Goal: Information Seeking & Learning: Learn about a topic

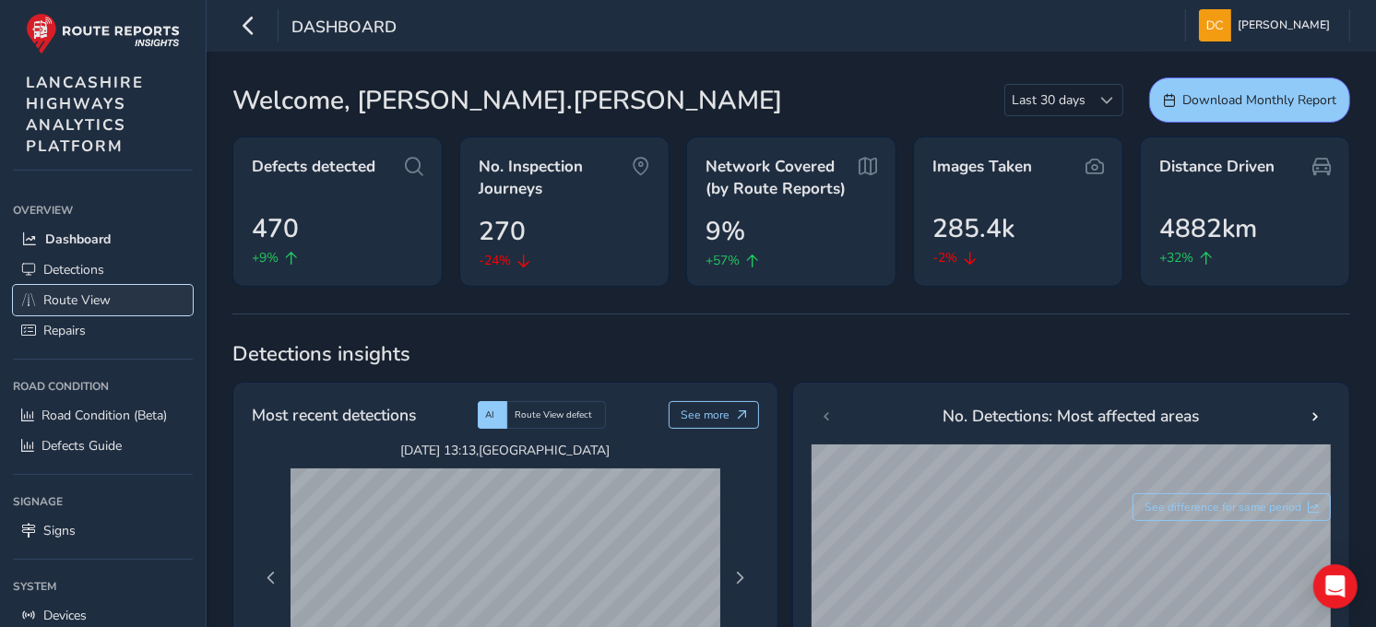
click at [97, 296] on span "Route View" at bounding box center [76, 300] width 67 height 18
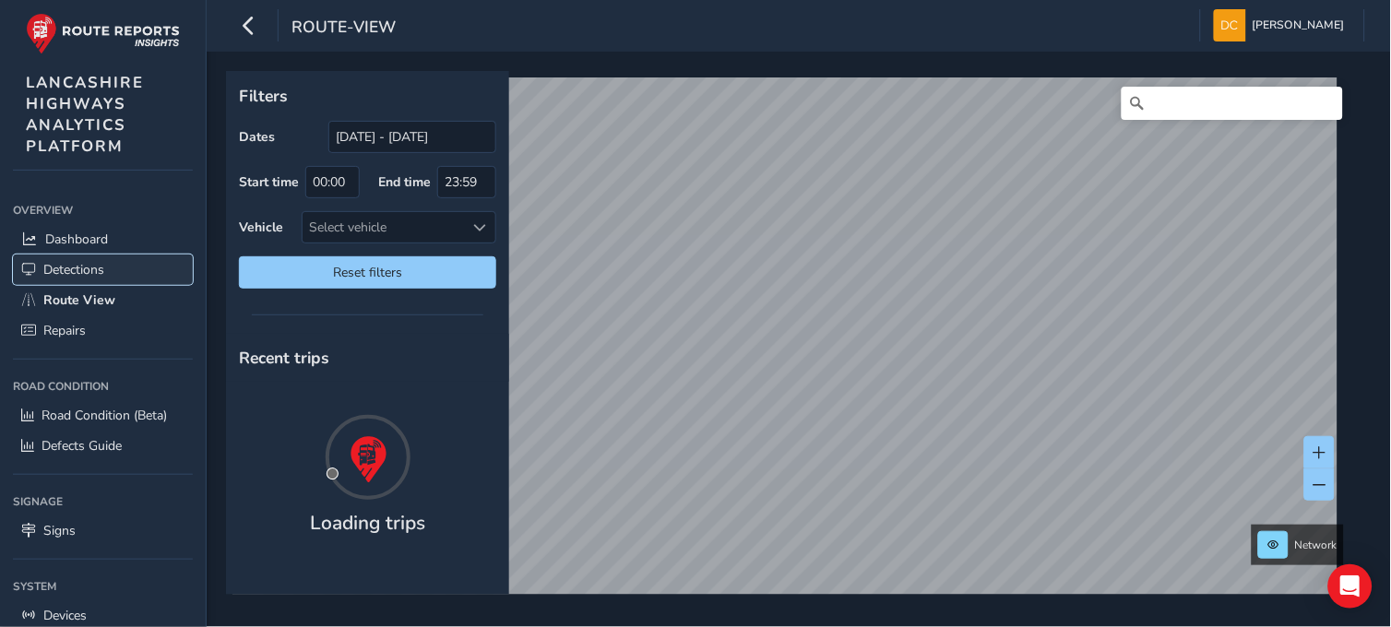
click at [100, 279] on link "Detections" at bounding box center [103, 270] width 180 height 30
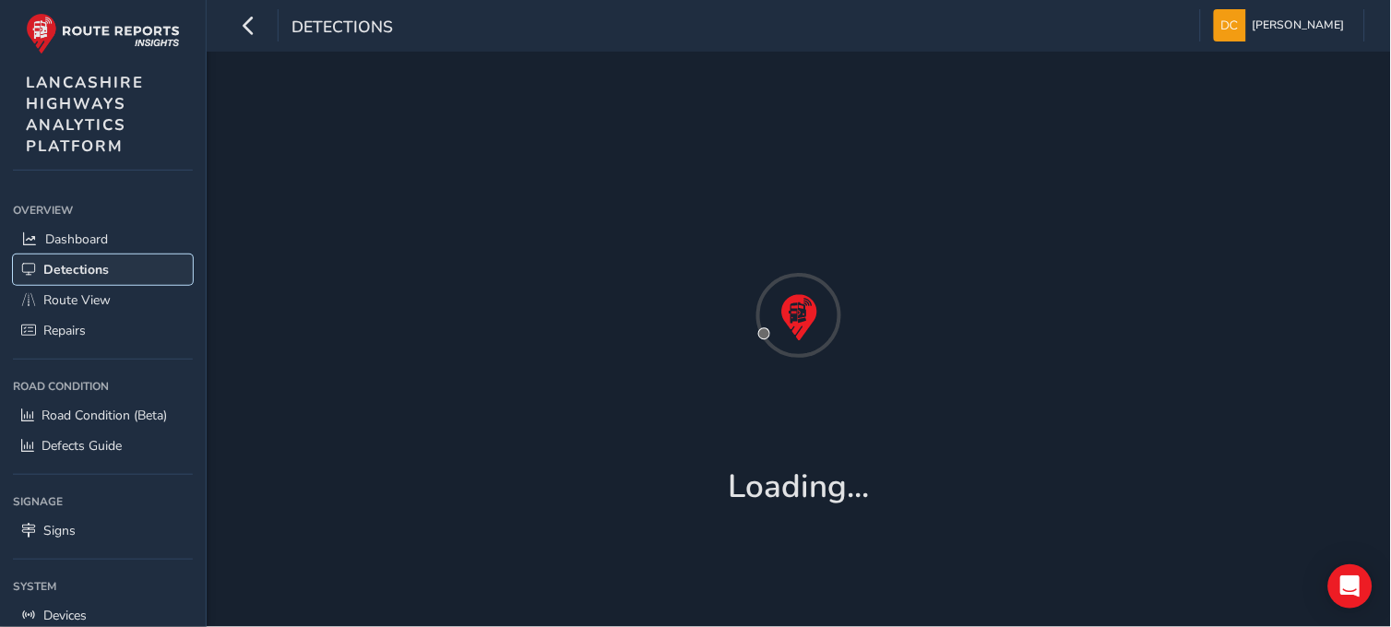
click at [96, 271] on span "Detections" at bounding box center [75, 270] width 65 height 18
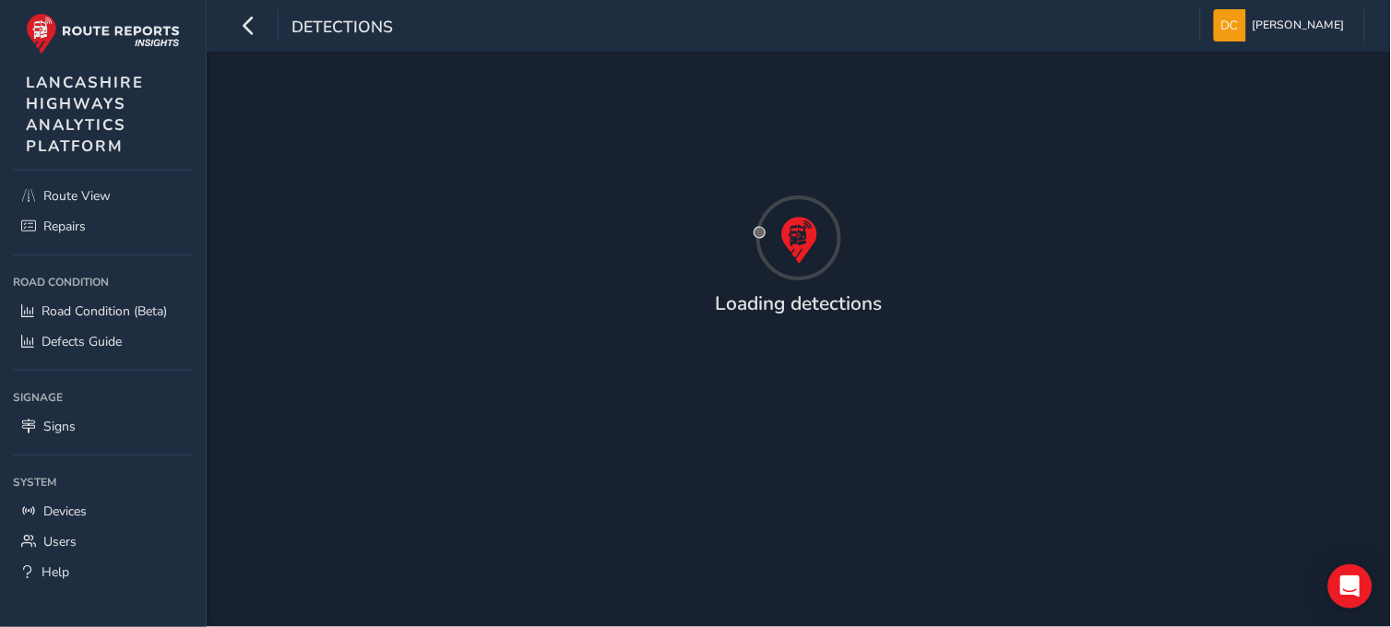
scroll to position [108, 0]
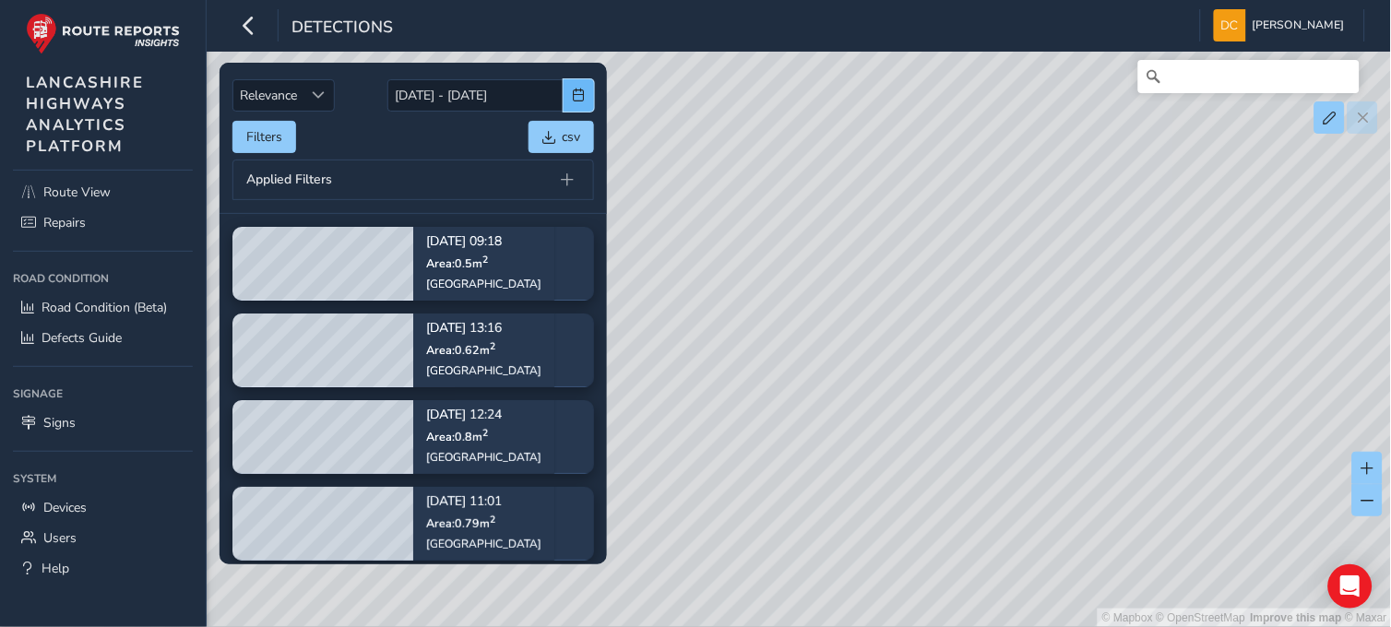
click at [567, 94] on button "button" at bounding box center [579, 95] width 30 height 32
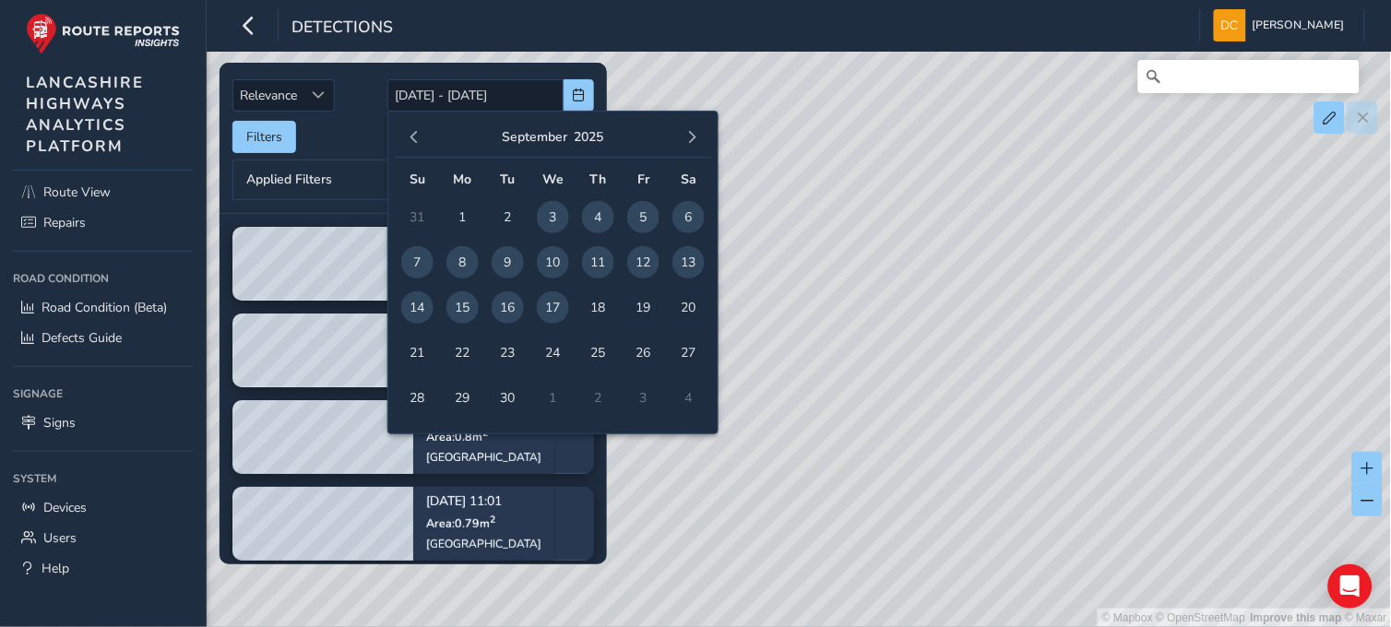
click at [453, 307] on span "15" at bounding box center [462, 307] width 32 height 32
type input "15/09/2025"
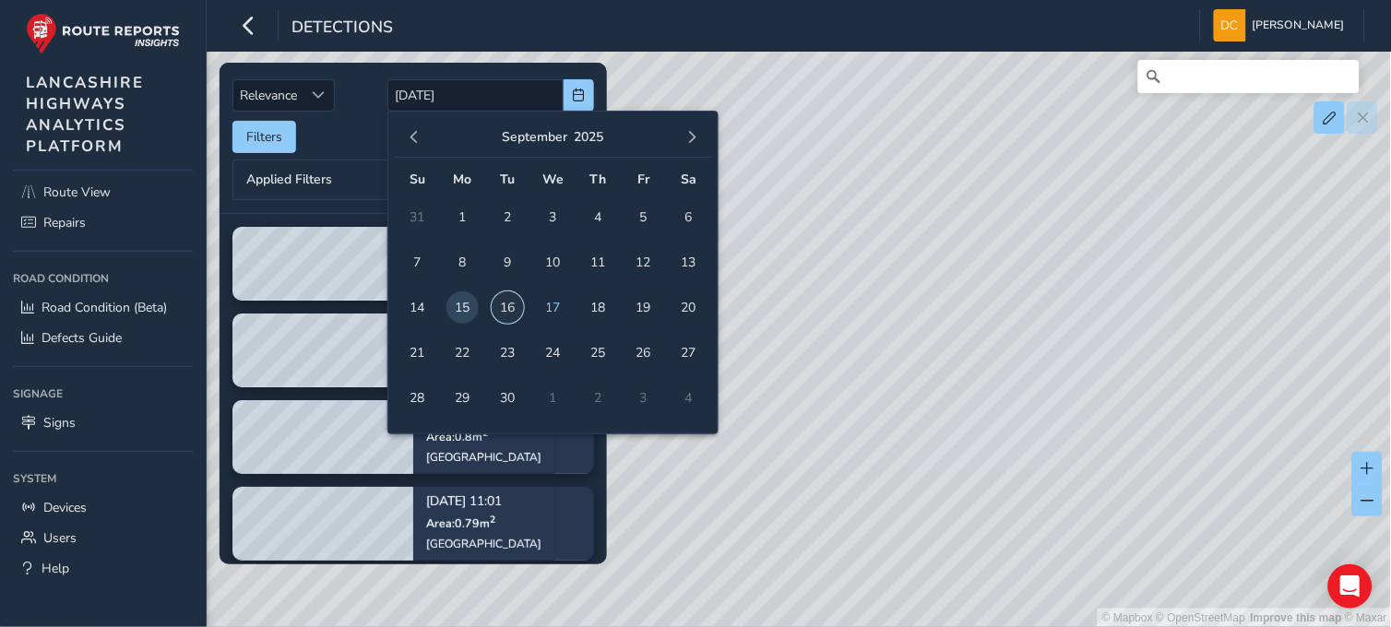
click at [505, 305] on span "16" at bounding box center [508, 307] width 32 height 32
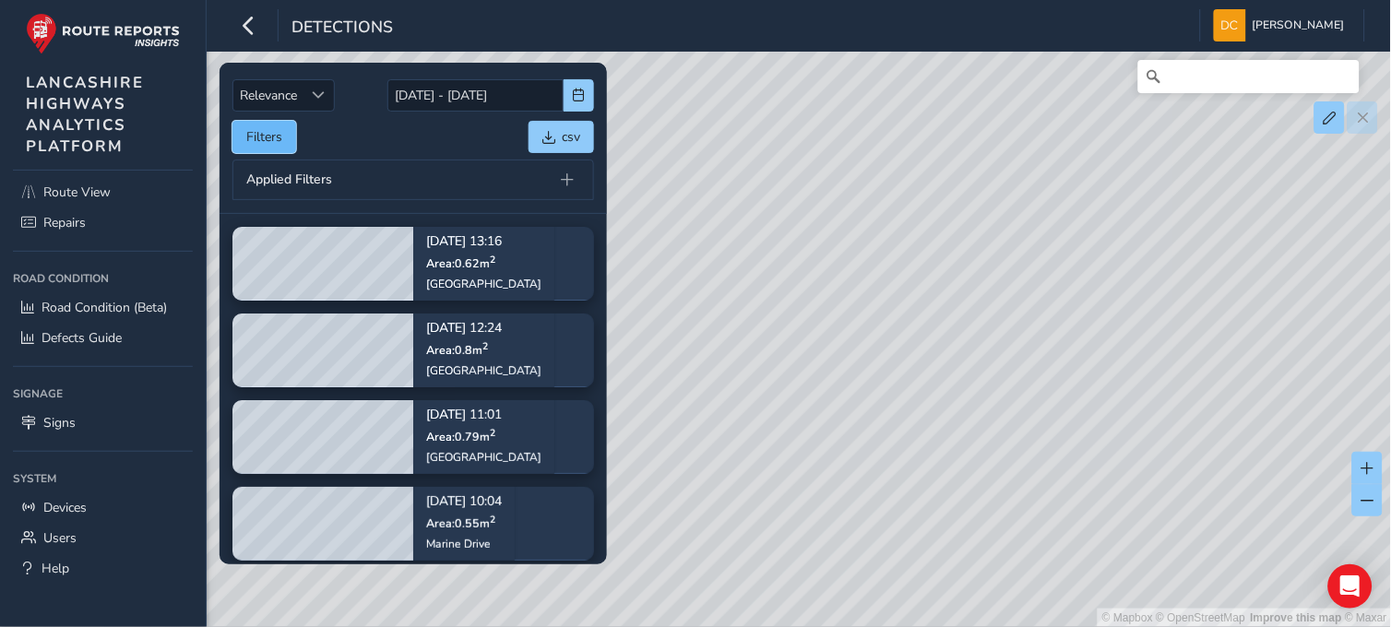
click at [283, 144] on button "Filters" at bounding box center [264, 137] width 64 height 32
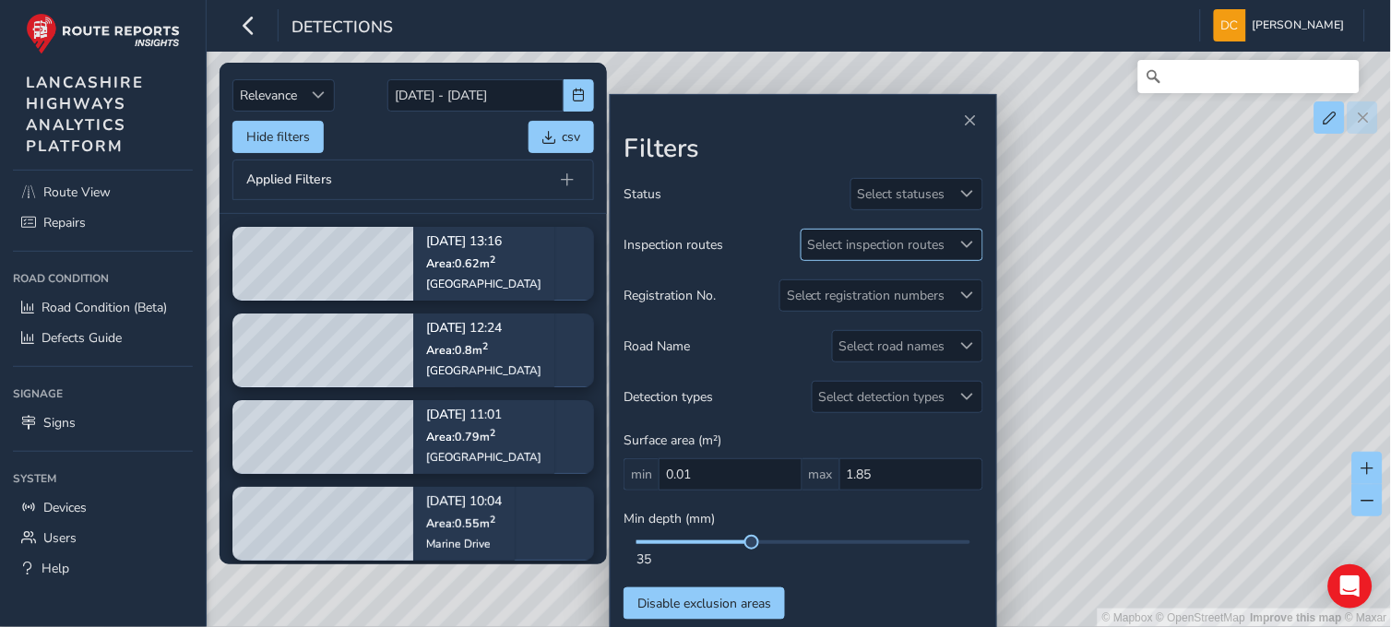
click at [884, 245] on div "Select inspection routes" at bounding box center [877, 245] width 150 height 30
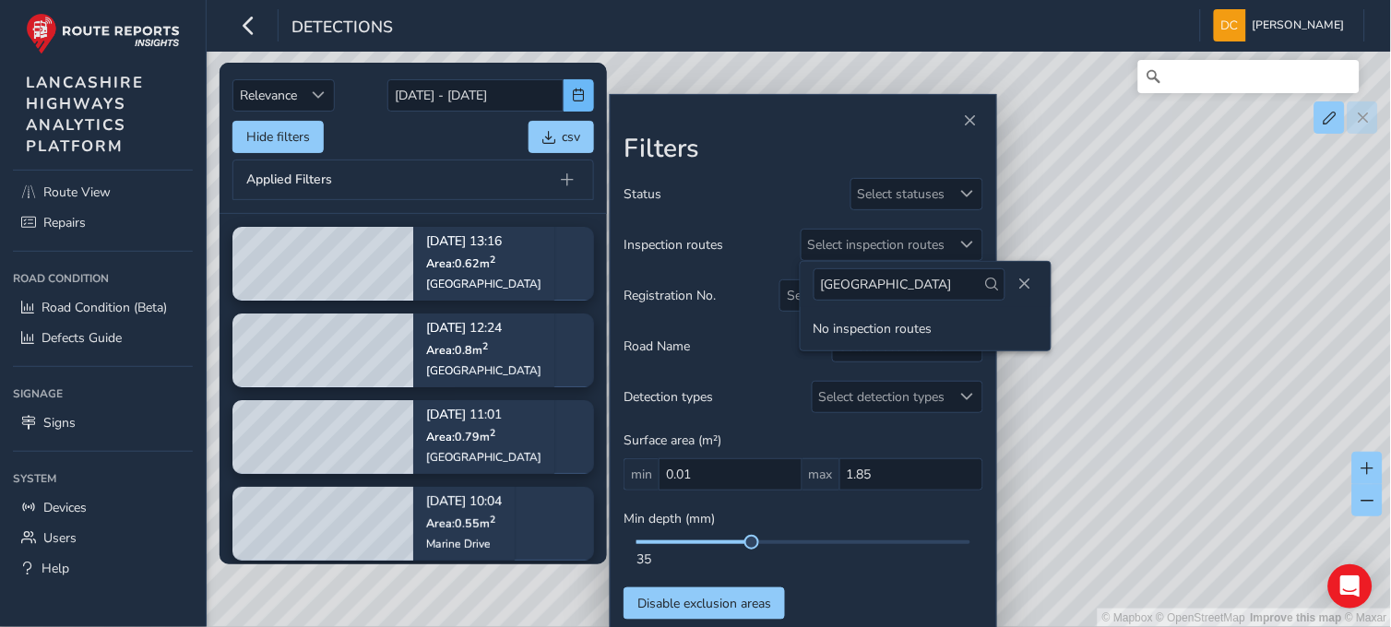
type input "lancaster road"
click at [574, 92] on span "button" at bounding box center [579, 95] width 13 height 13
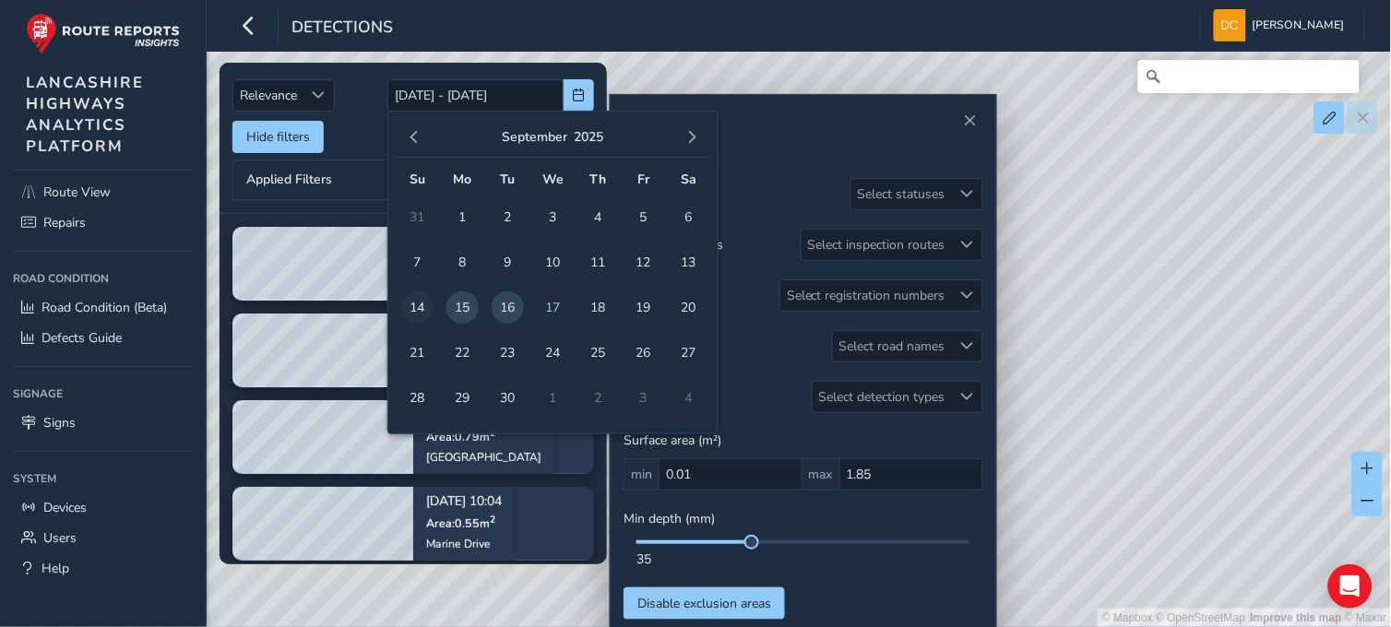
click at [420, 303] on span "14" at bounding box center [417, 307] width 32 height 32
type input "14/09/2025"
click at [420, 303] on span "14" at bounding box center [417, 307] width 32 height 32
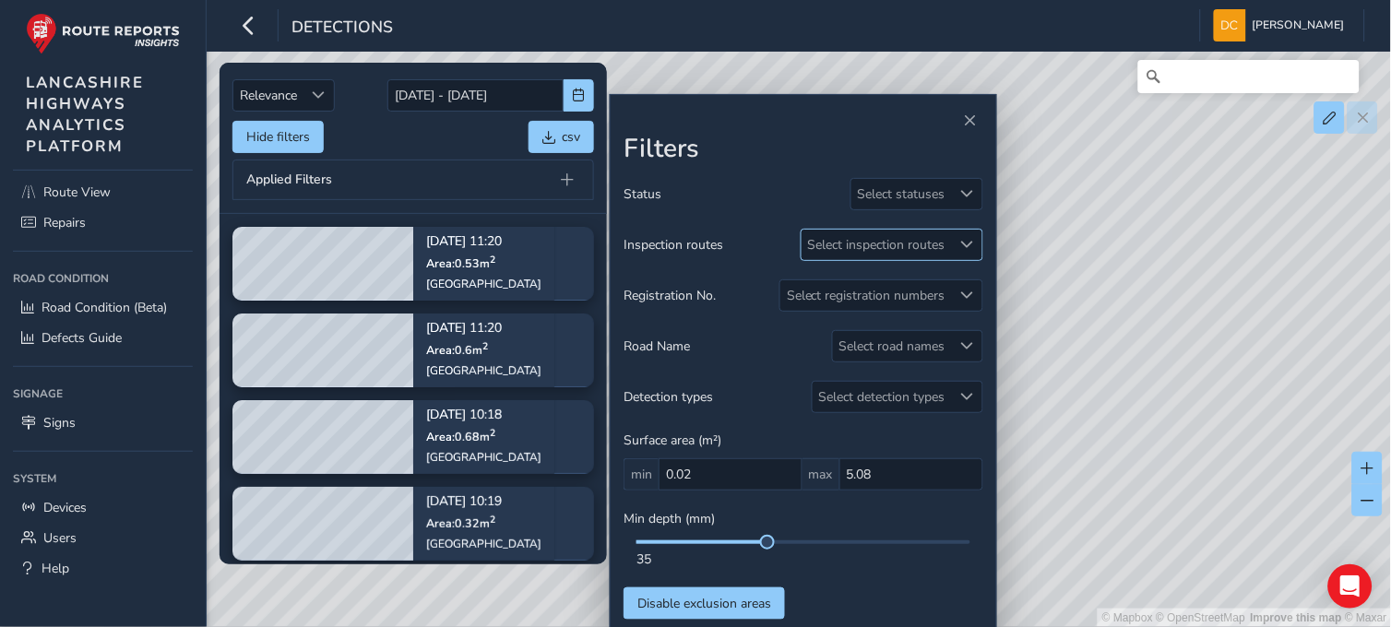
click at [900, 245] on div "Select inspection routes" at bounding box center [877, 245] width 150 height 30
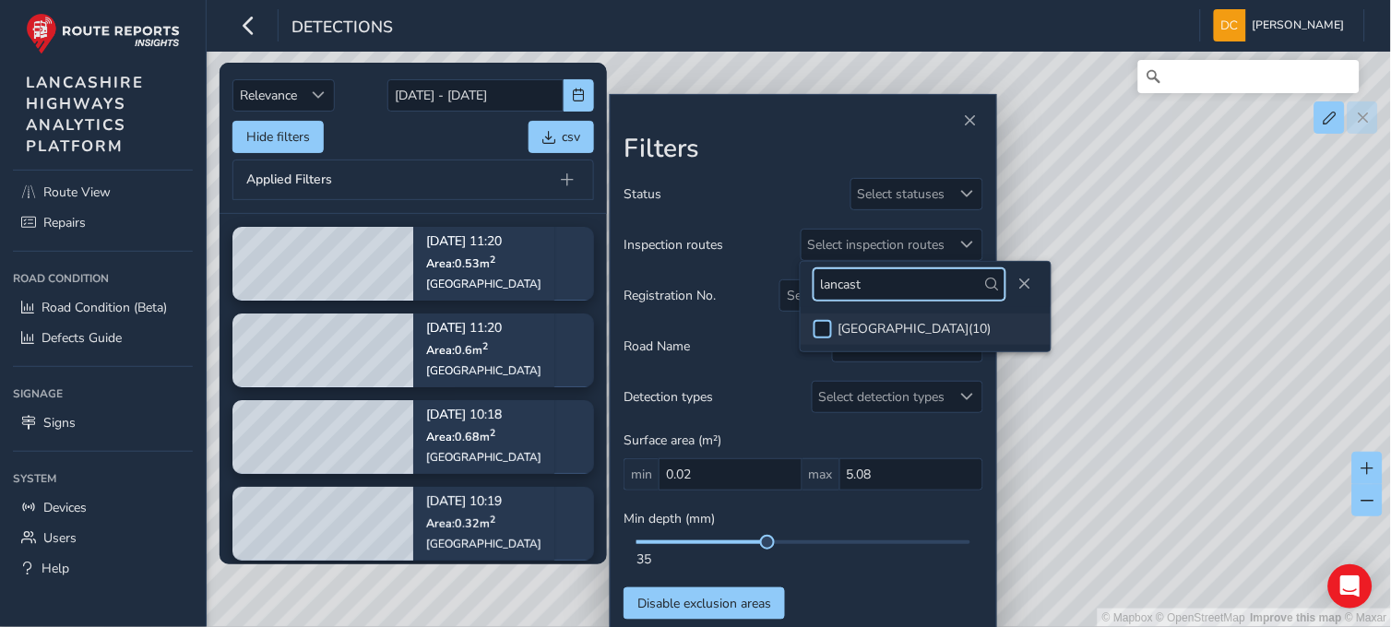
type input "lancast"
click at [818, 323] on div at bounding box center [823, 329] width 18 height 18
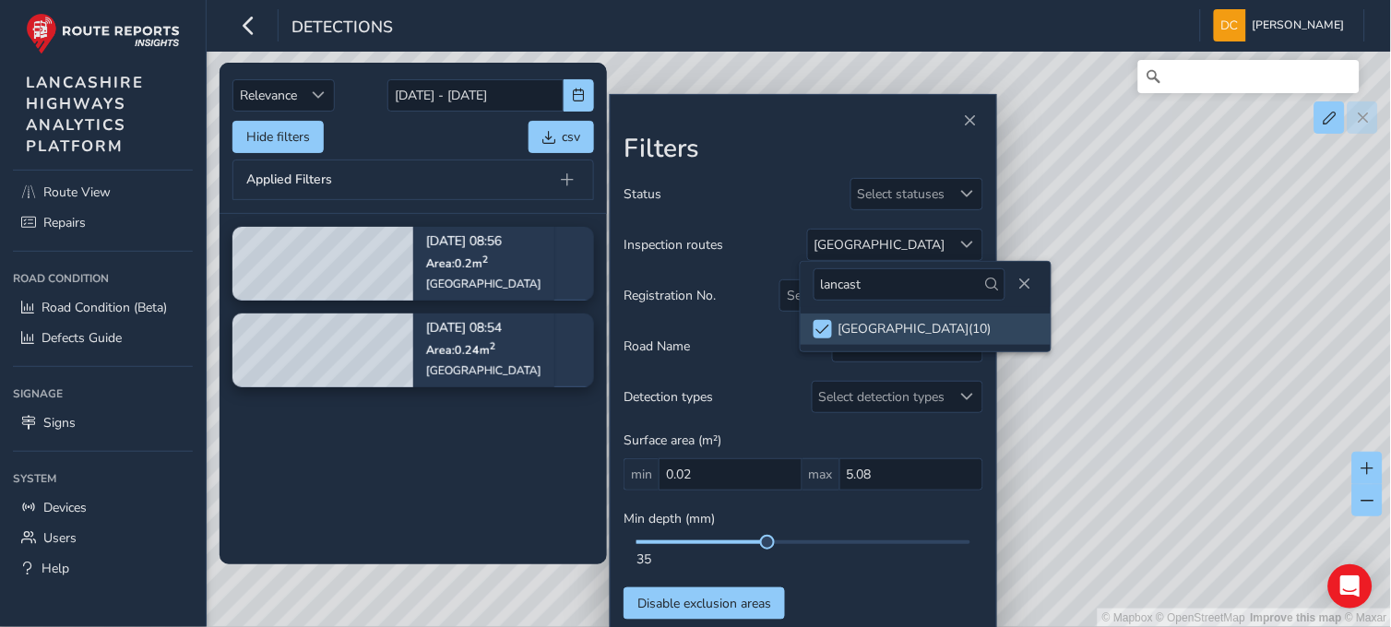
drag, startPoint x: 1199, startPoint y: 365, endPoint x: 871, endPoint y: 345, distance: 329.0
click at [1199, 365] on div "© Mapbox © OpenStreetMap Improve this map © Maxar" at bounding box center [696, 313] width 1392 height 627
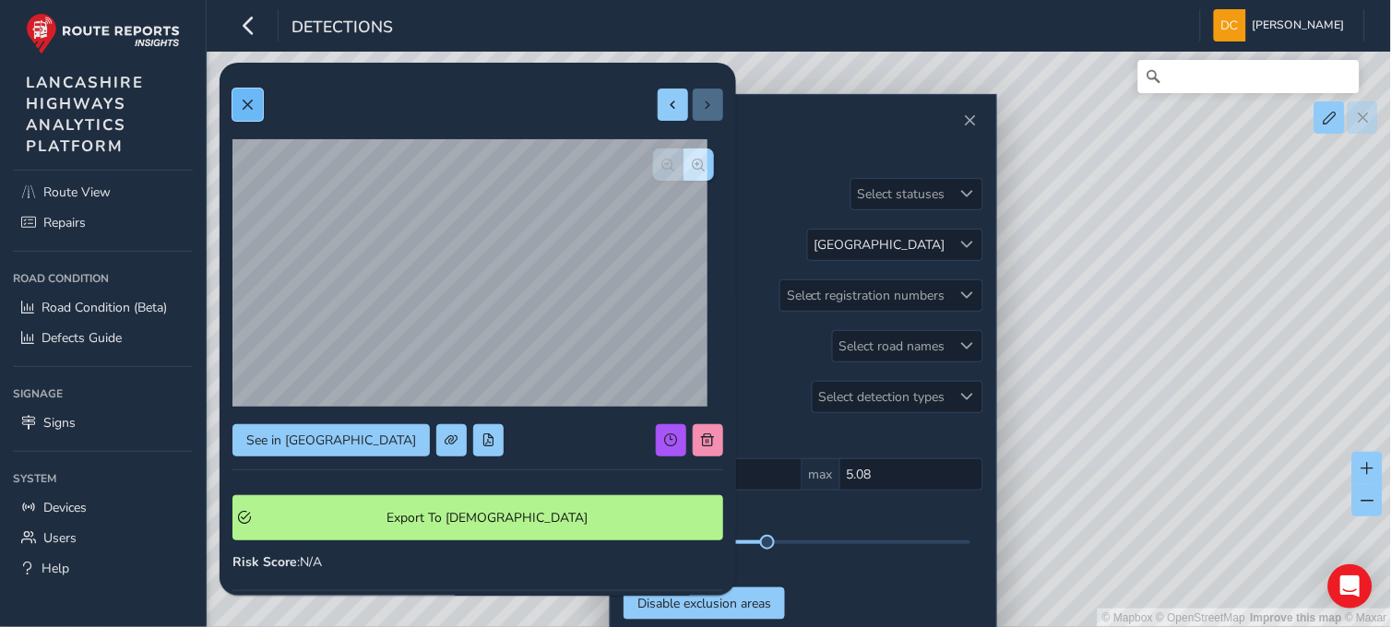
click at [241, 96] on button at bounding box center [247, 105] width 30 height 32
click at [693, 170] on span "button" at bounding box center [699, 165] width 13 height 13
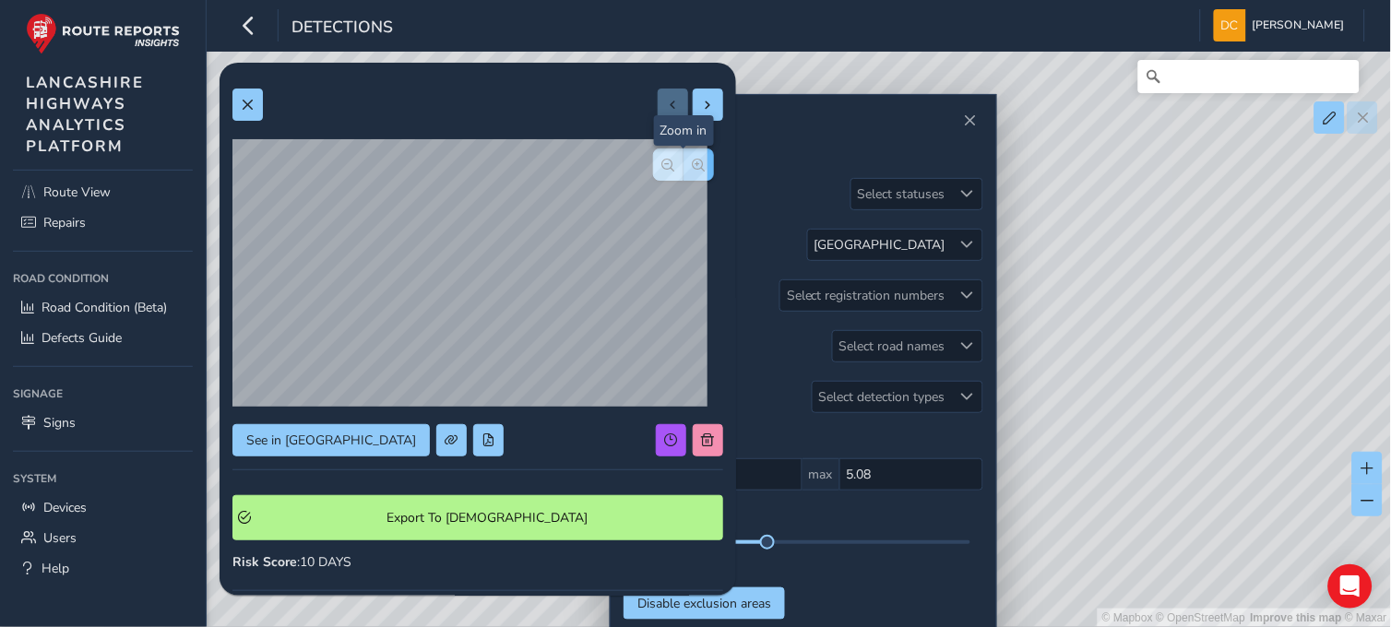
click at [693, 170] on span "button" at bounding box center [699, 165] width 13 height 13
click at [662, 168] on span "button" at bounding box center [668, 165] width 13 height 13
click at [253, 112] on button at bounding box center [247, 105] width 30 height 32
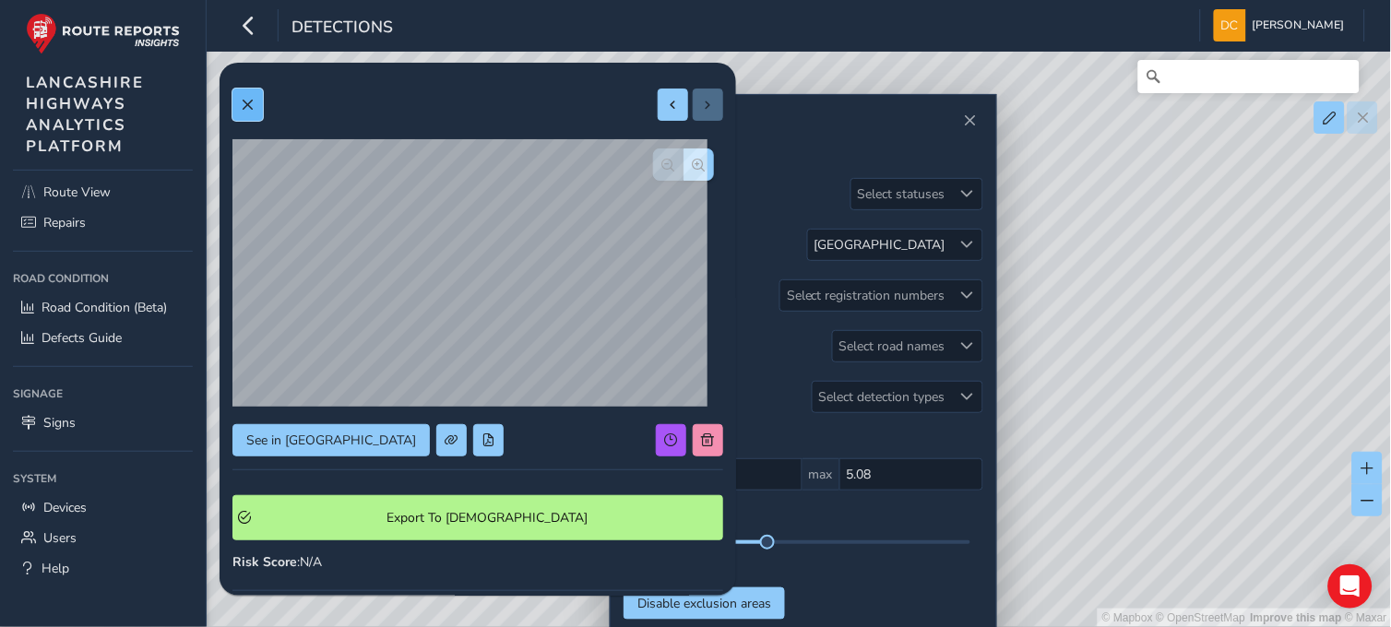
click at [245, 103] on span at bounding box center [247, 105] width 13 height 13
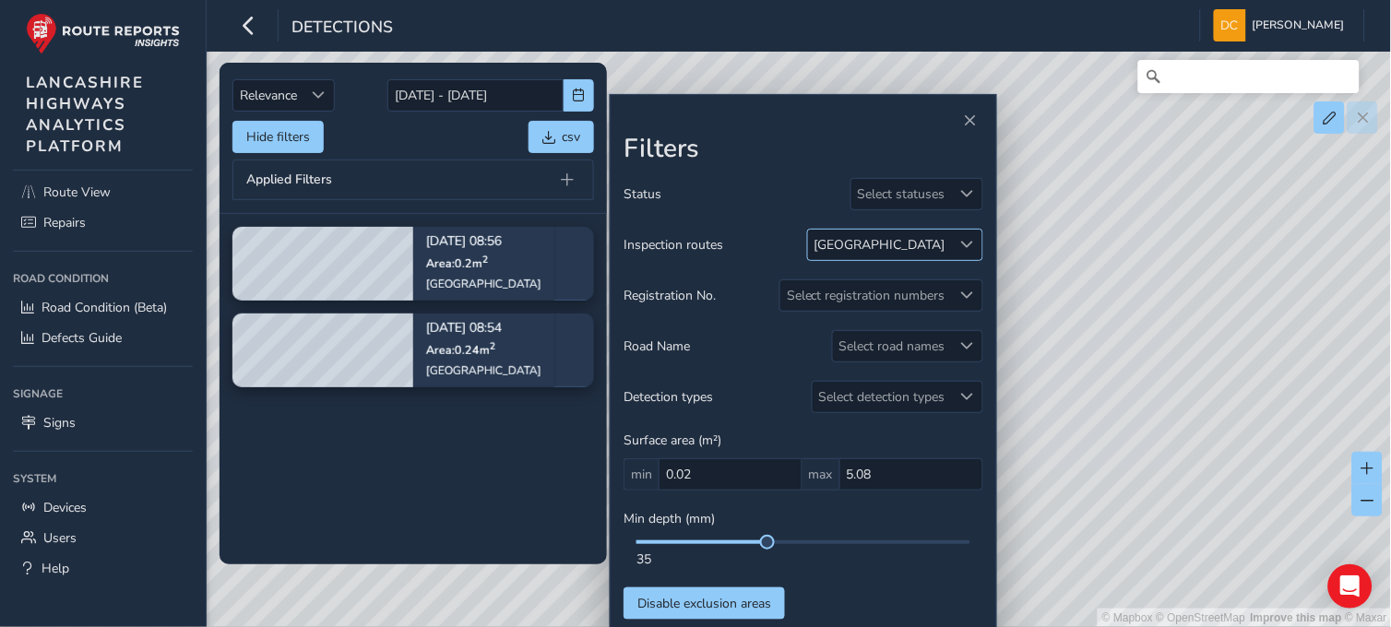
click at [963, 243] on span at bounding box center [967, 244] width 13 height 13
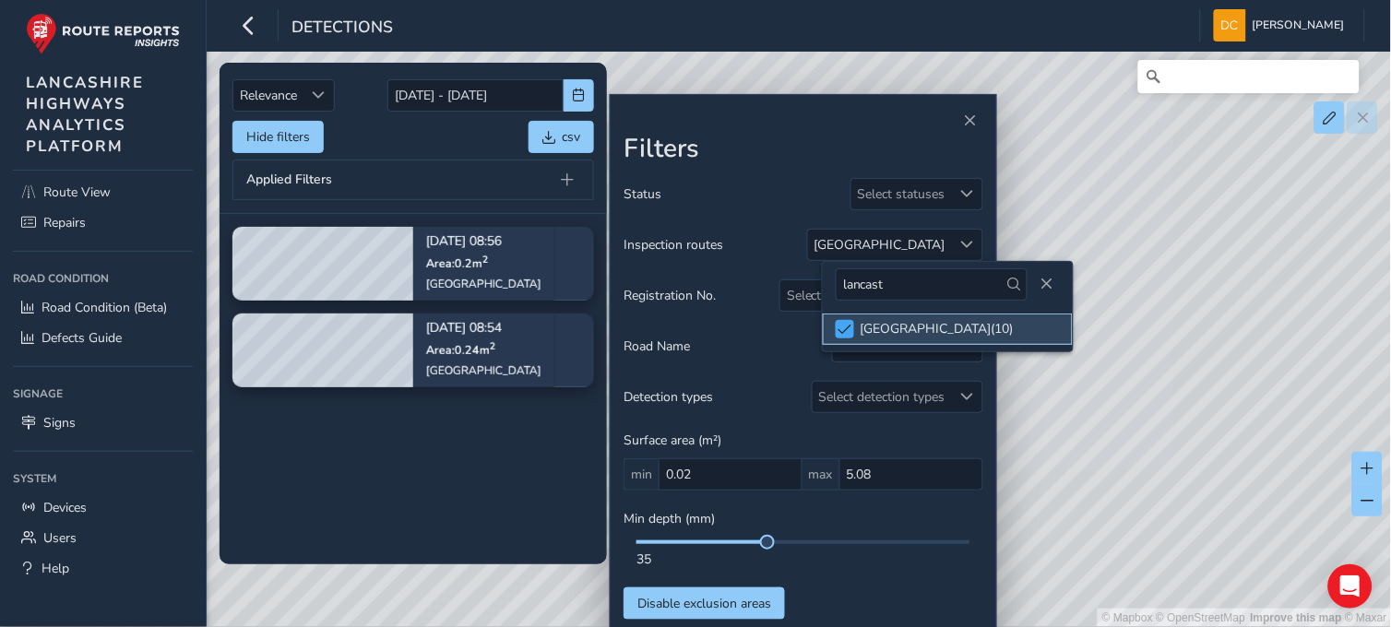
click at [839, 332] on span at bounding box center [845, 329] width 14 height 13
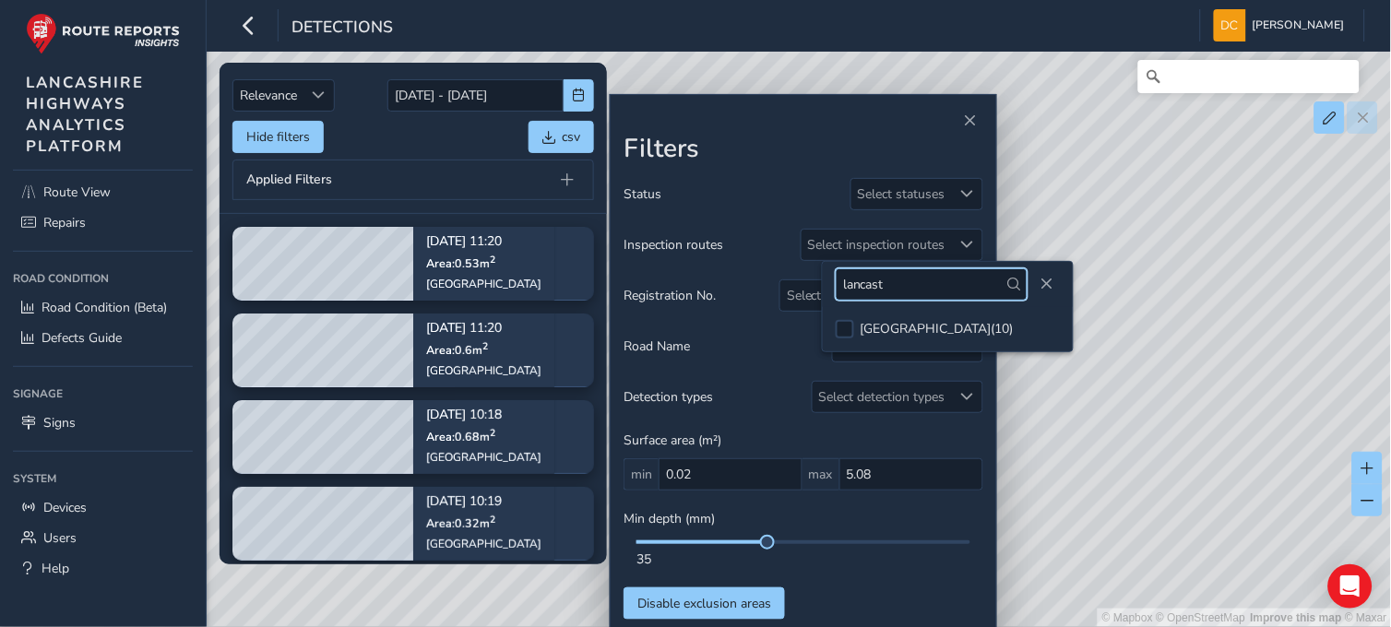
click at [890, 287] on input "lancast" at bounding box center [932, 284] width 192 height 32
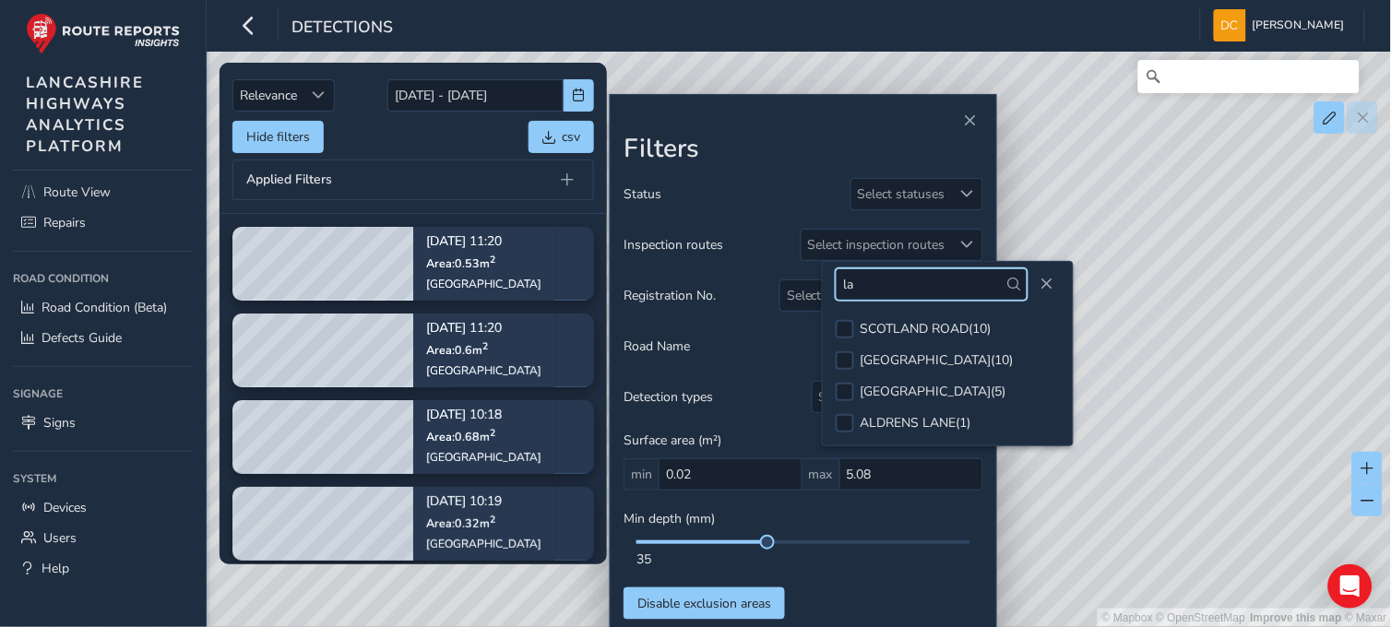
type input "l"
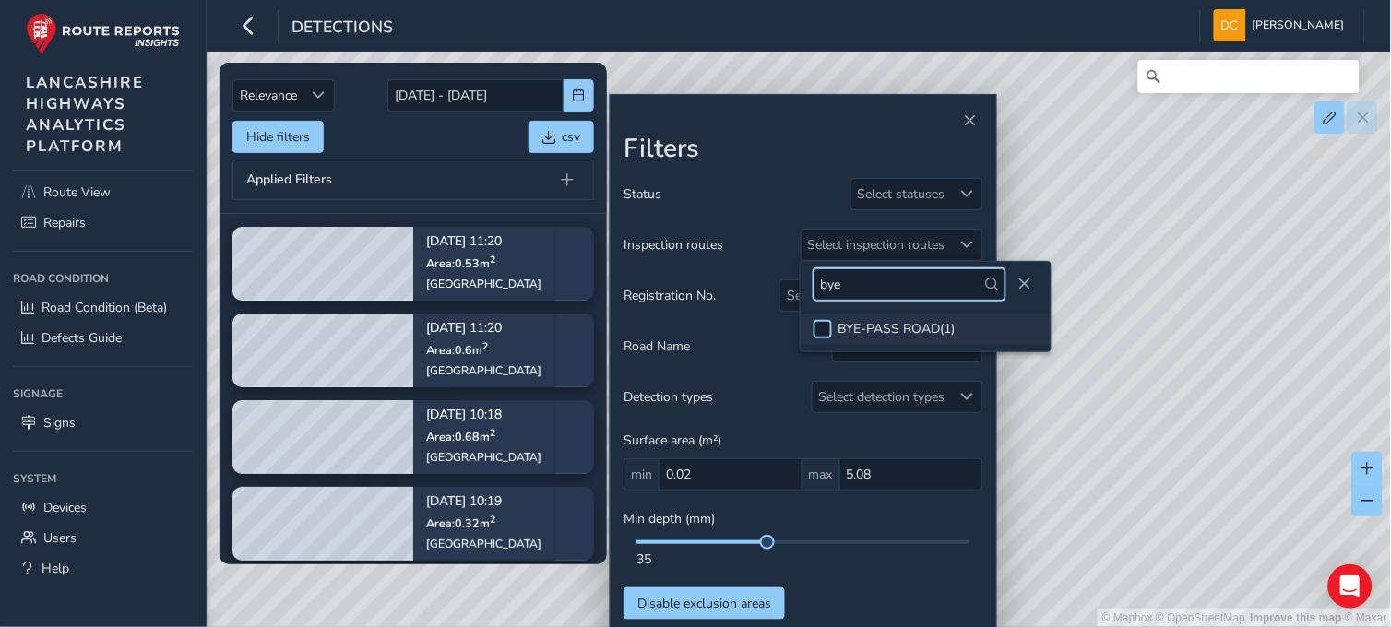
type input "bye"
click at [827, 325] on div at bounding box center [823, 329] width 18 height 18
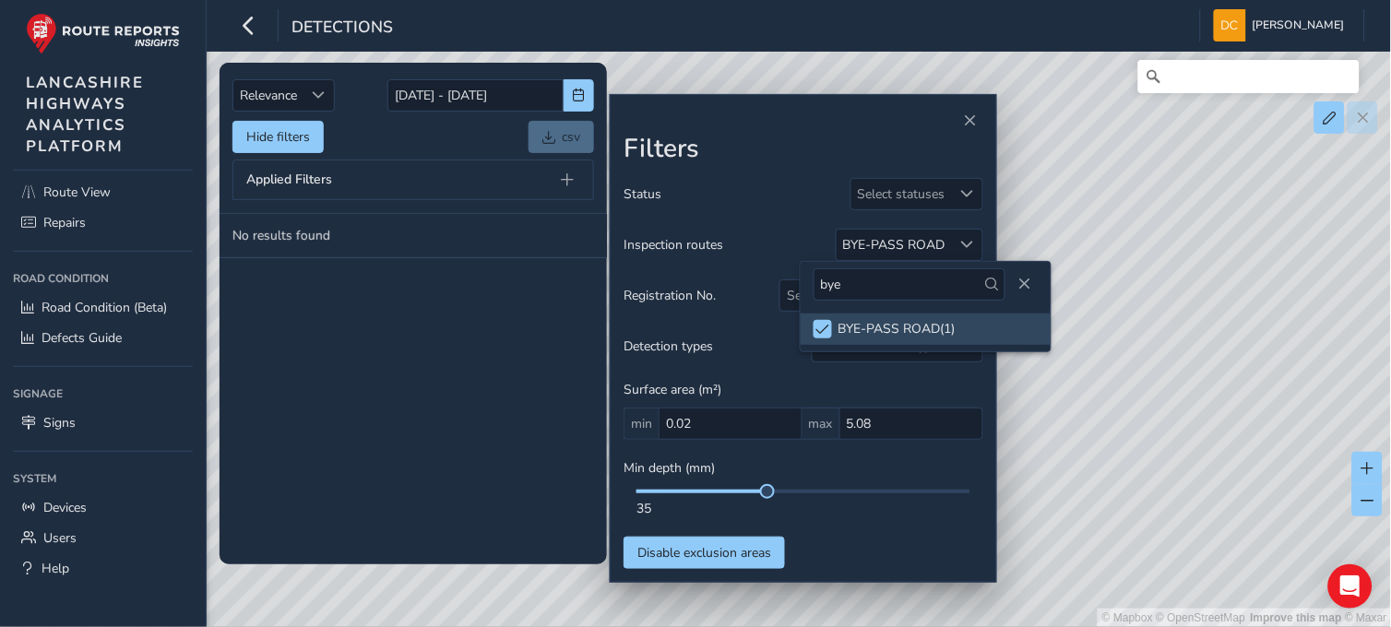
click at [1237, 399] on div "© Mapbox © OpenStreetMap Improve this map © Maxar" at bounding box center [696, 313] width 1392 height 627
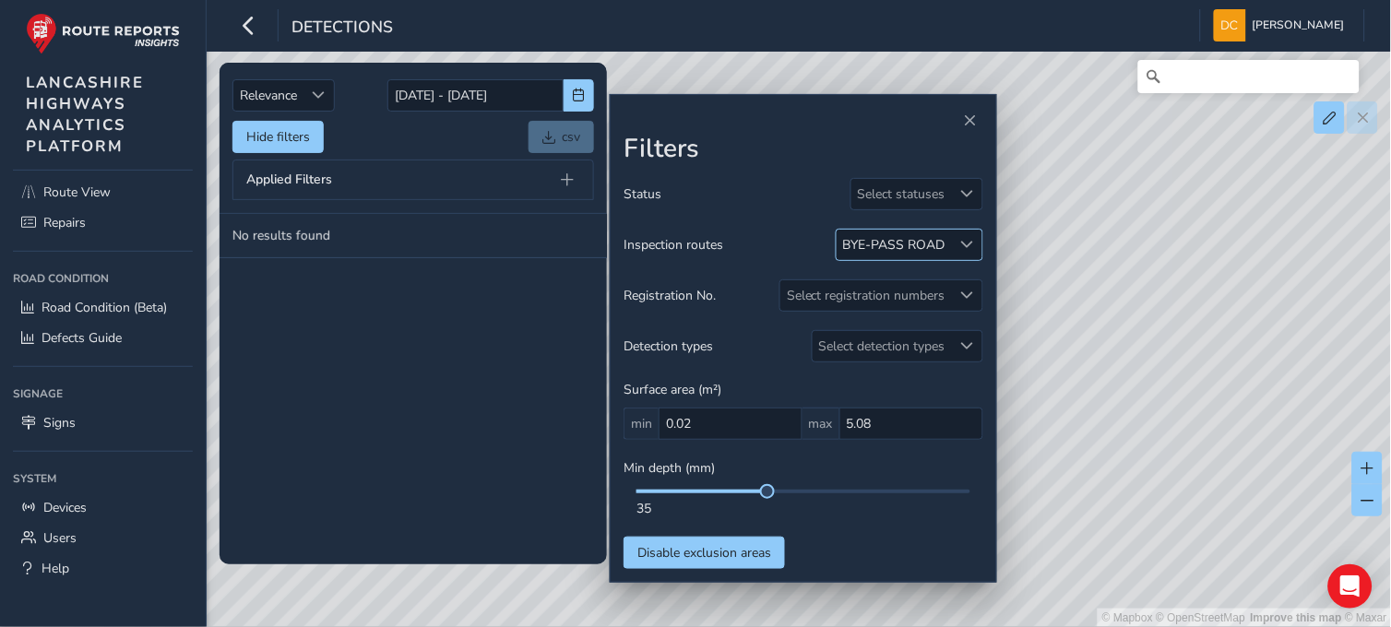
click at [874, 244] on div "BYE-PASS ROAD" at bounding box center [894, 245] width 102 height 18
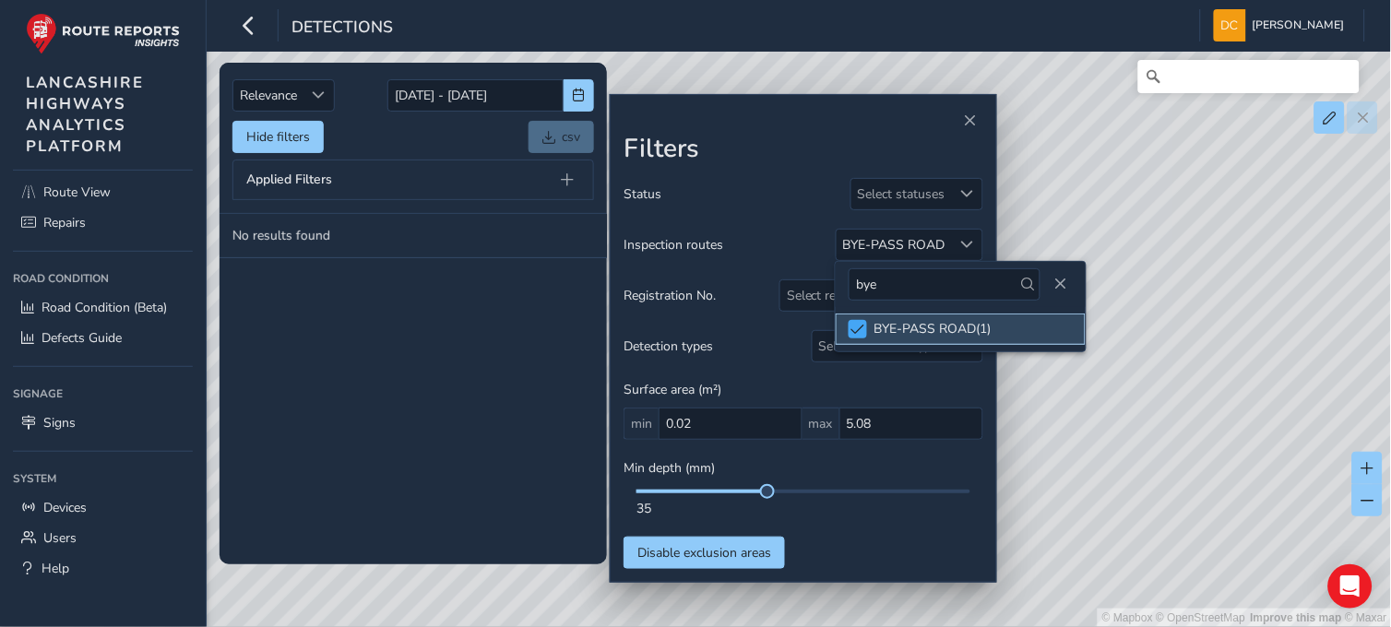
click at [856, 325] on span at bounding box center [858, 329] width 14 height 13
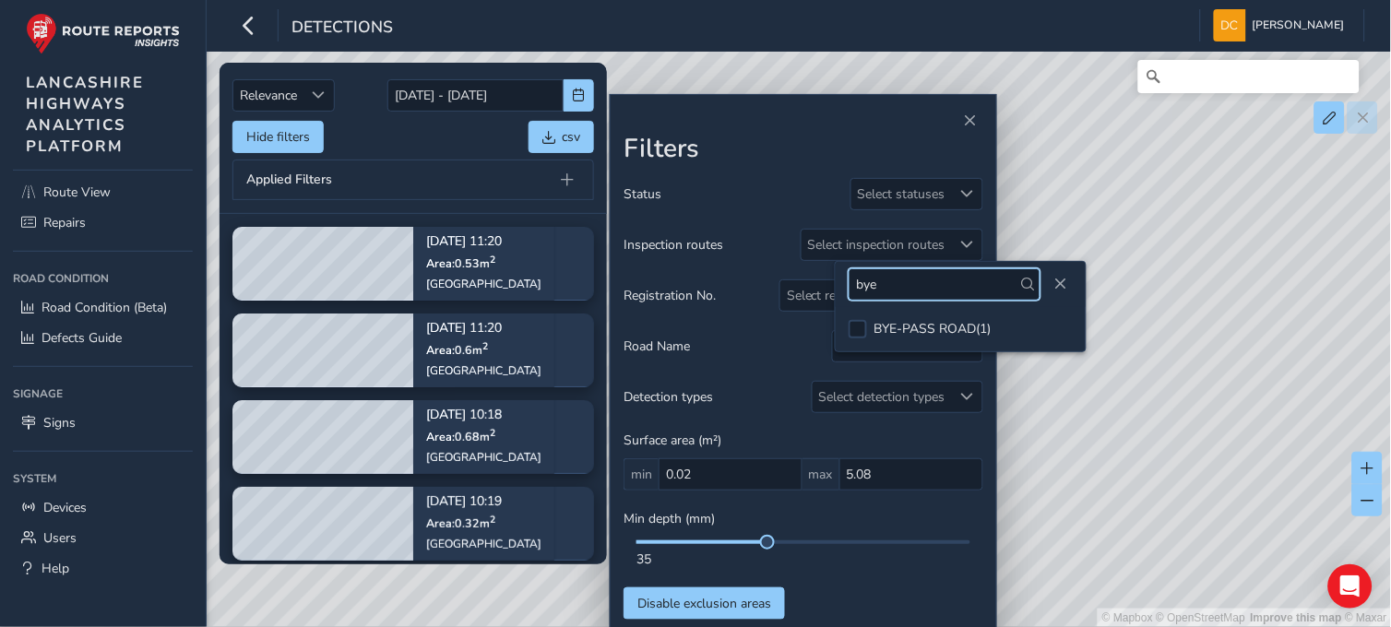
click at [902, 284] on input "bye" at bounding box center [945, 284] width 192 height 32
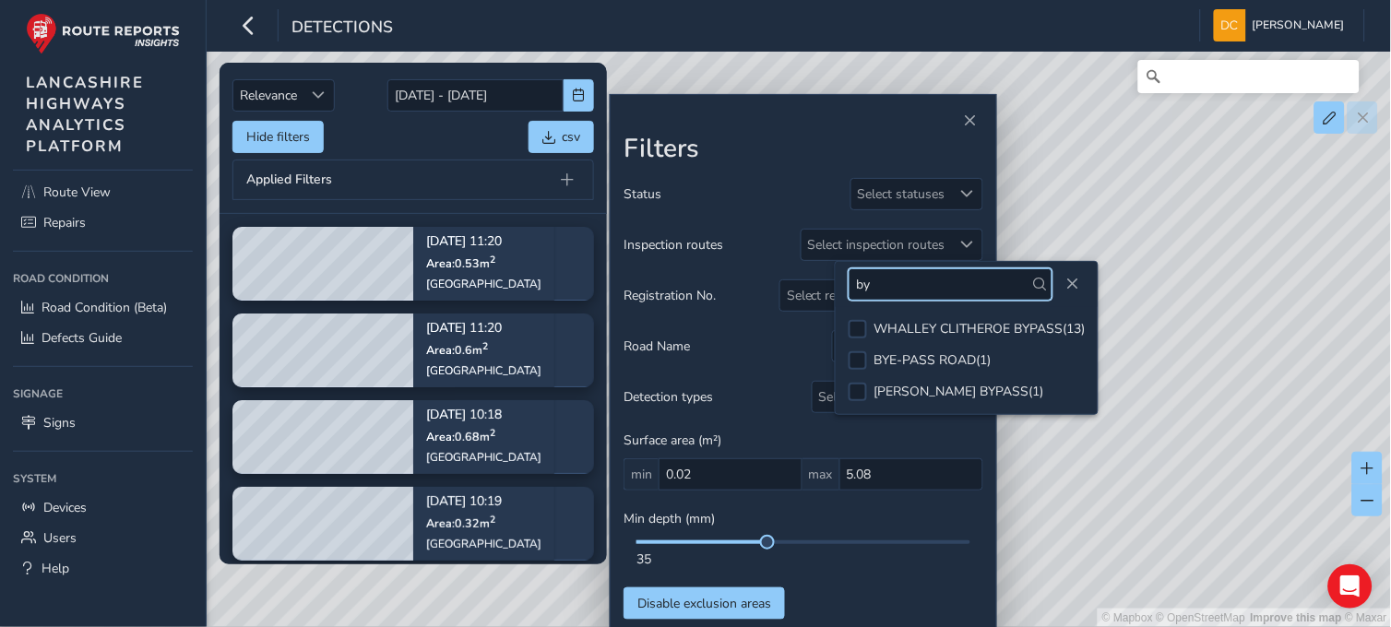
type input "b"
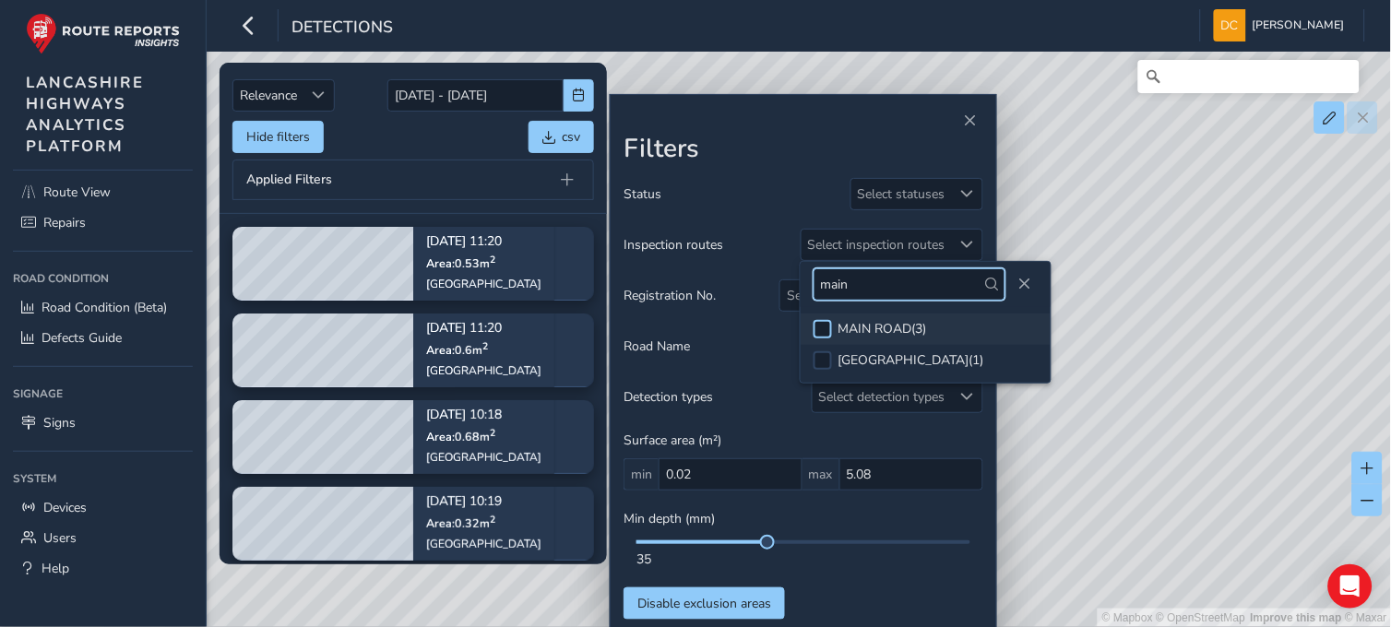
type input "main"
click at [818, 327] on div at bounding box center [823, 329] width 18 height 18
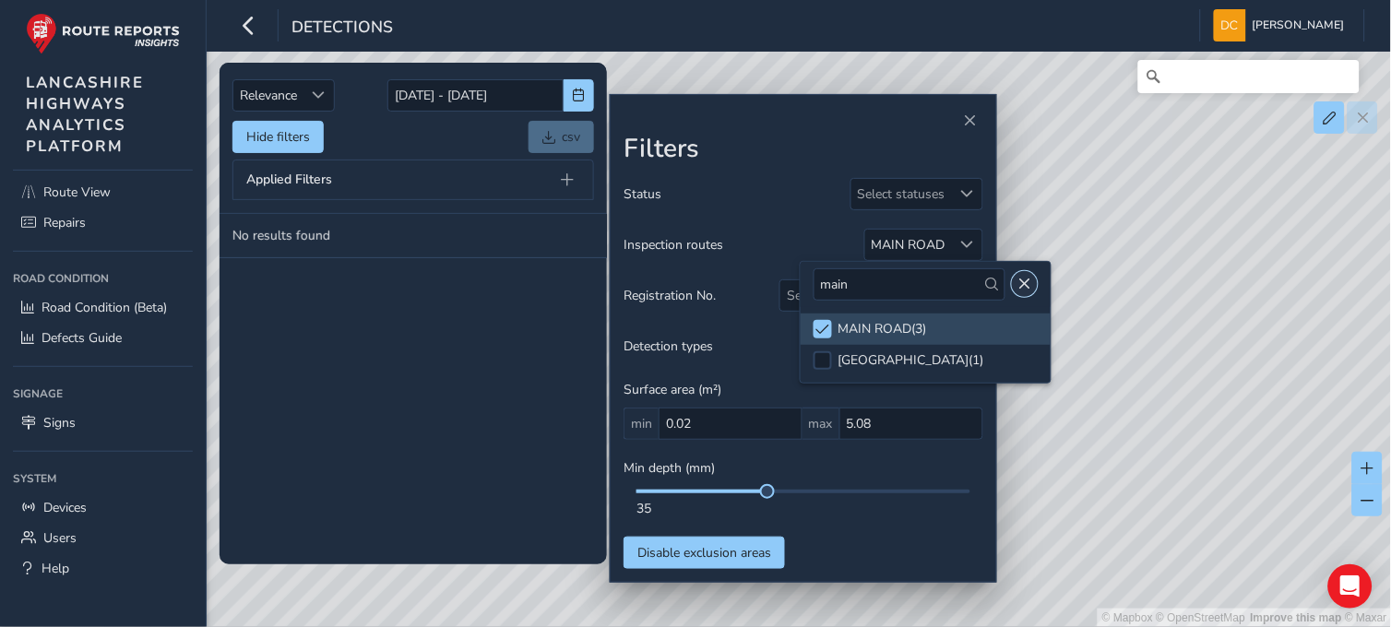
click at [1018, 281] on span "Close" at bounding box center [1024, 284] width 13 height 13
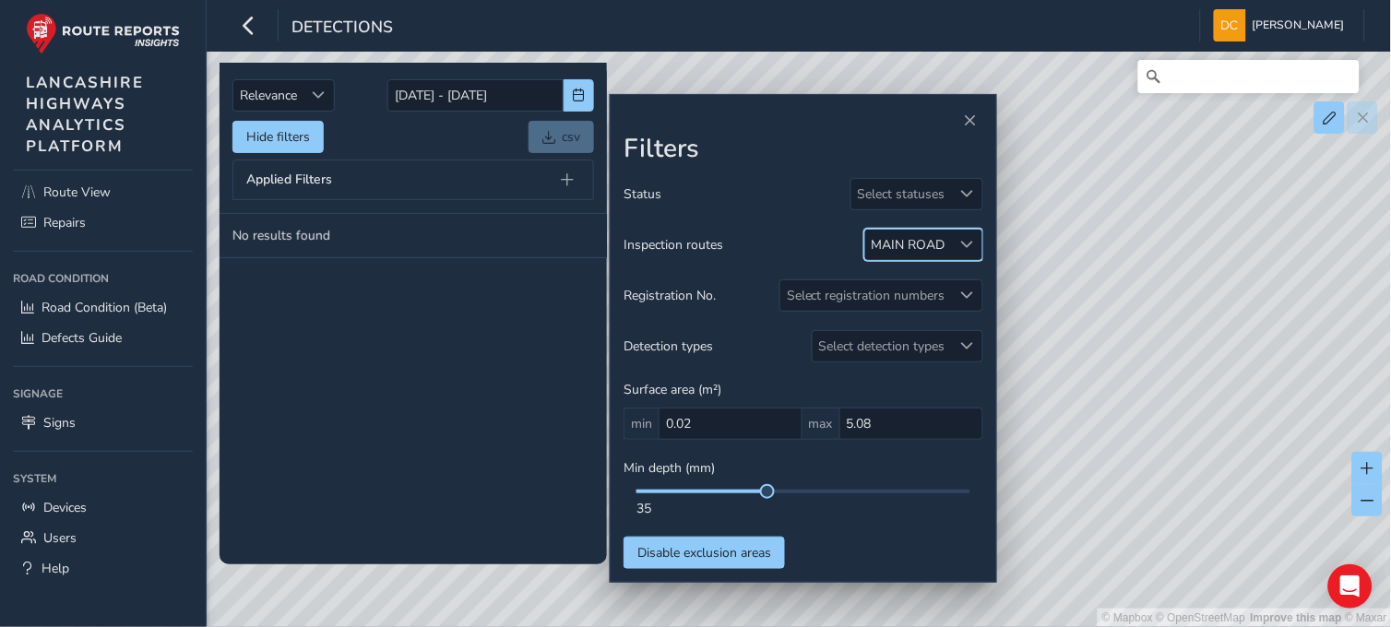
click at [473, 353] on tbody "No results found" at bounding box center [413, 389] width 387 height 351
click at [970, 236] on div at bounding box center [967, 245] width 30 height 30
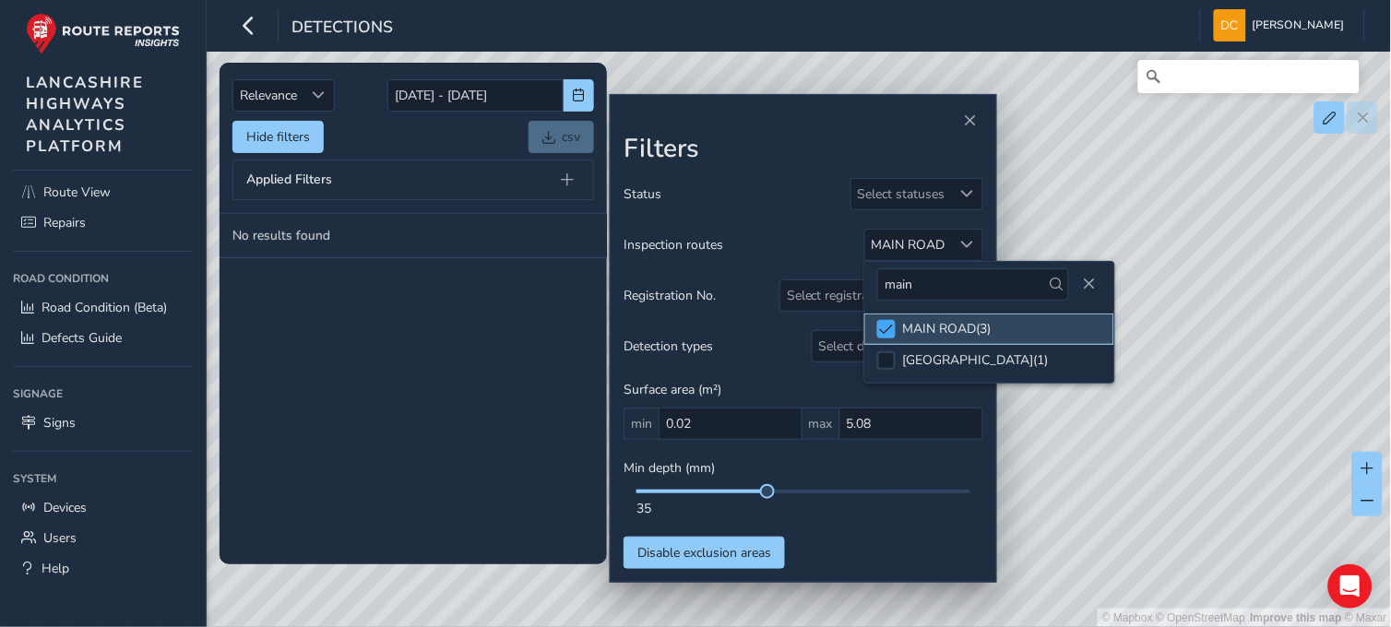
click at [892, 326] on span at bounding box center [887, 329] width 14 height 13
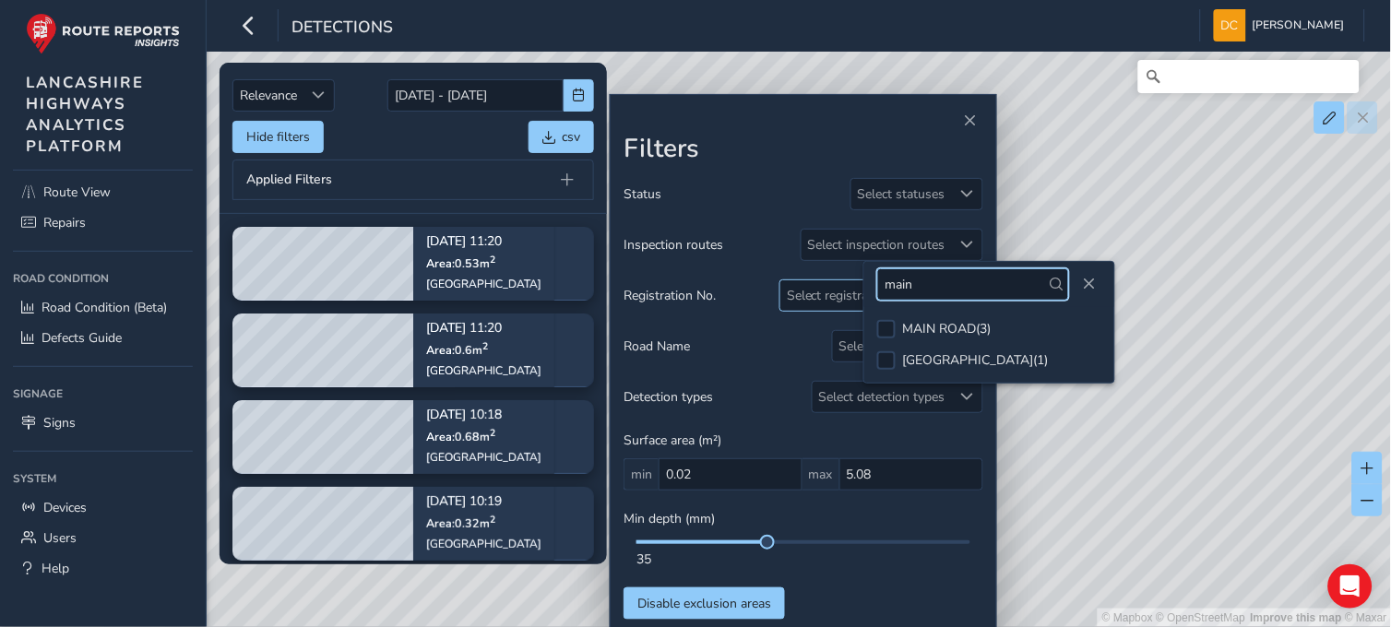
drag, startPoint x: 927, startPoint y: 291, endPoint x: 841, endPoint y: 291, distance: 85.8
click at [841, 291] on body "Detections Dave Cowburn Colour Scheme: Dark Dim Light Logout Relevance Relevanc…" at bounding box center [695, 313] width 1391 height 627
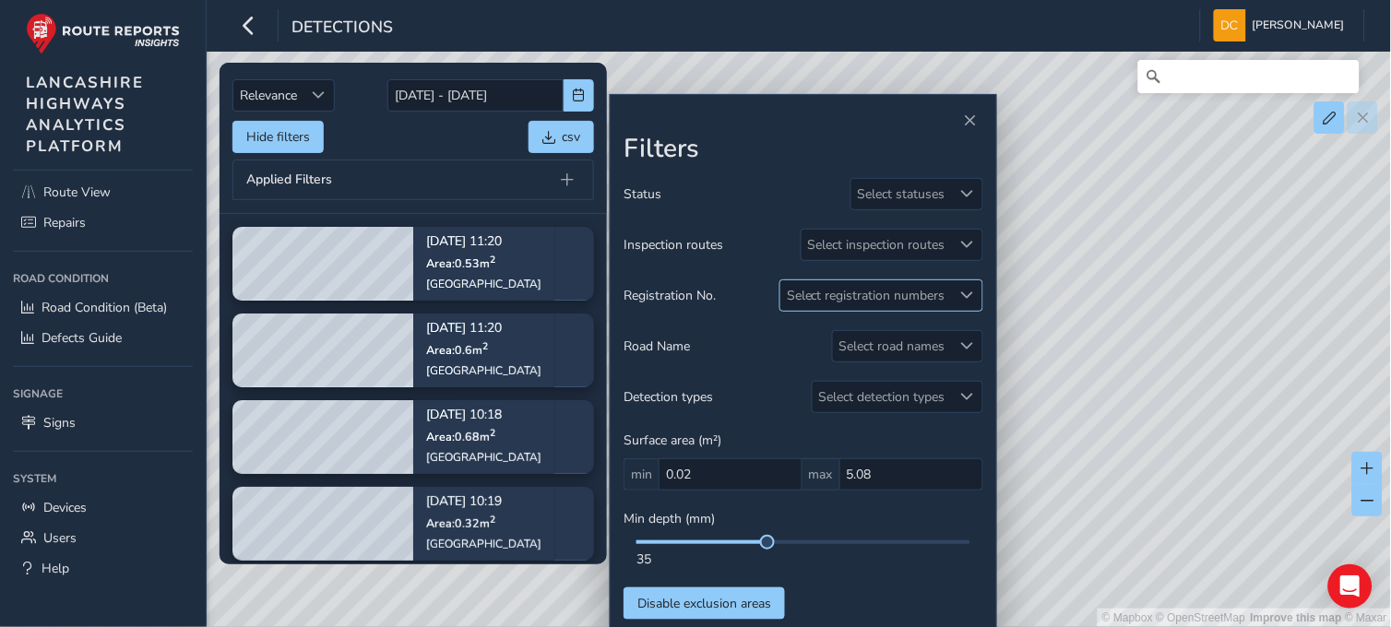
click at [840, 291] on div "Select registration numbers" at bounding box center [866, 295] width 172 height 30
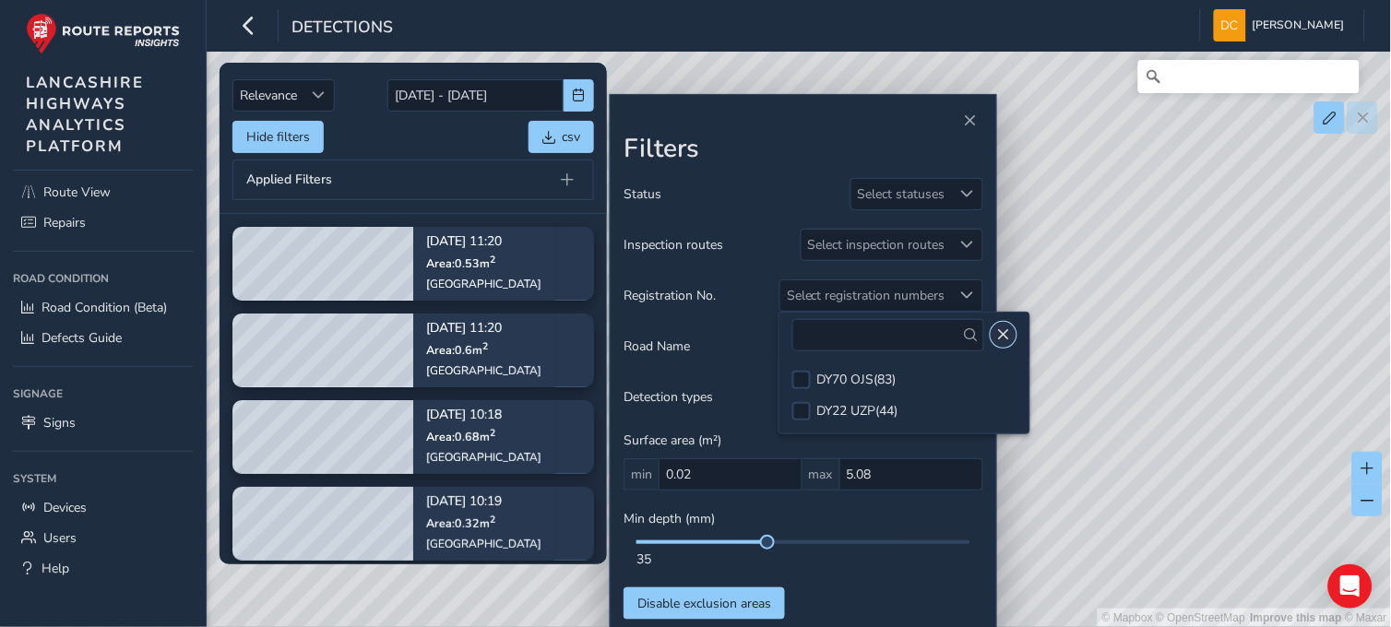
click at [999, 328] on span "Close" at bounding box center [1003, 334] width 13 height 13
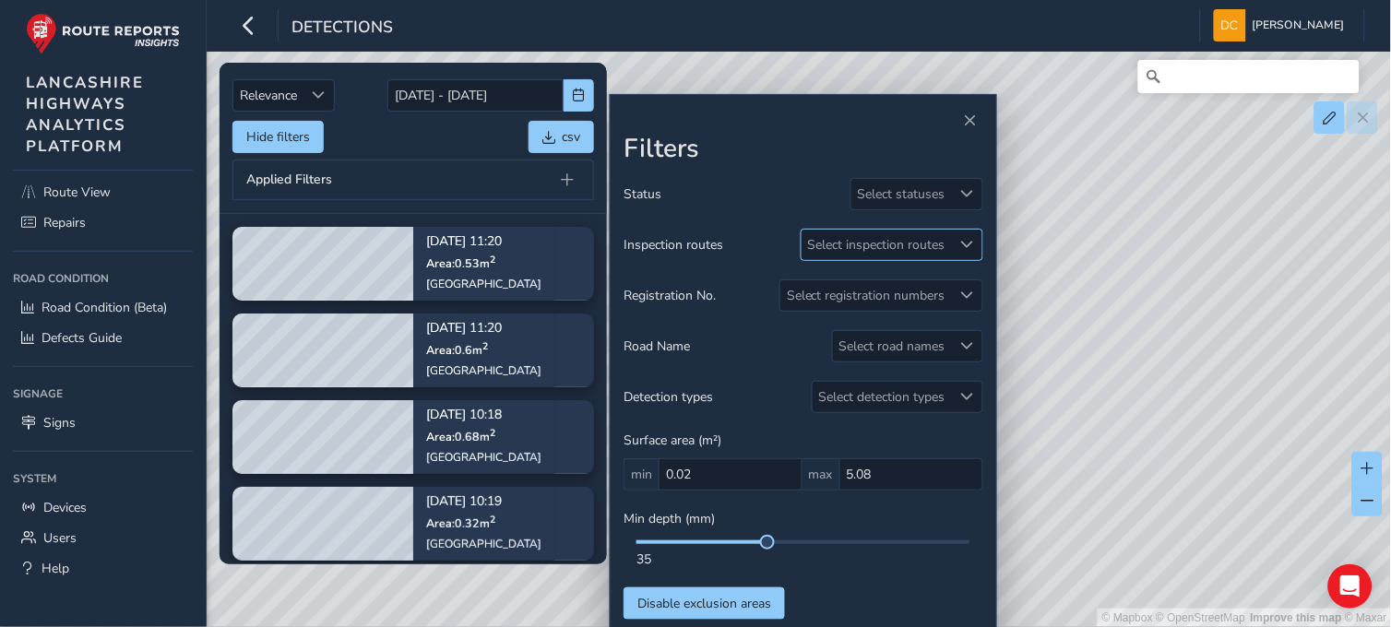
click at [880, 254] on div "Select inspection routes" at bounding box center [877, 245] width 150 height 30
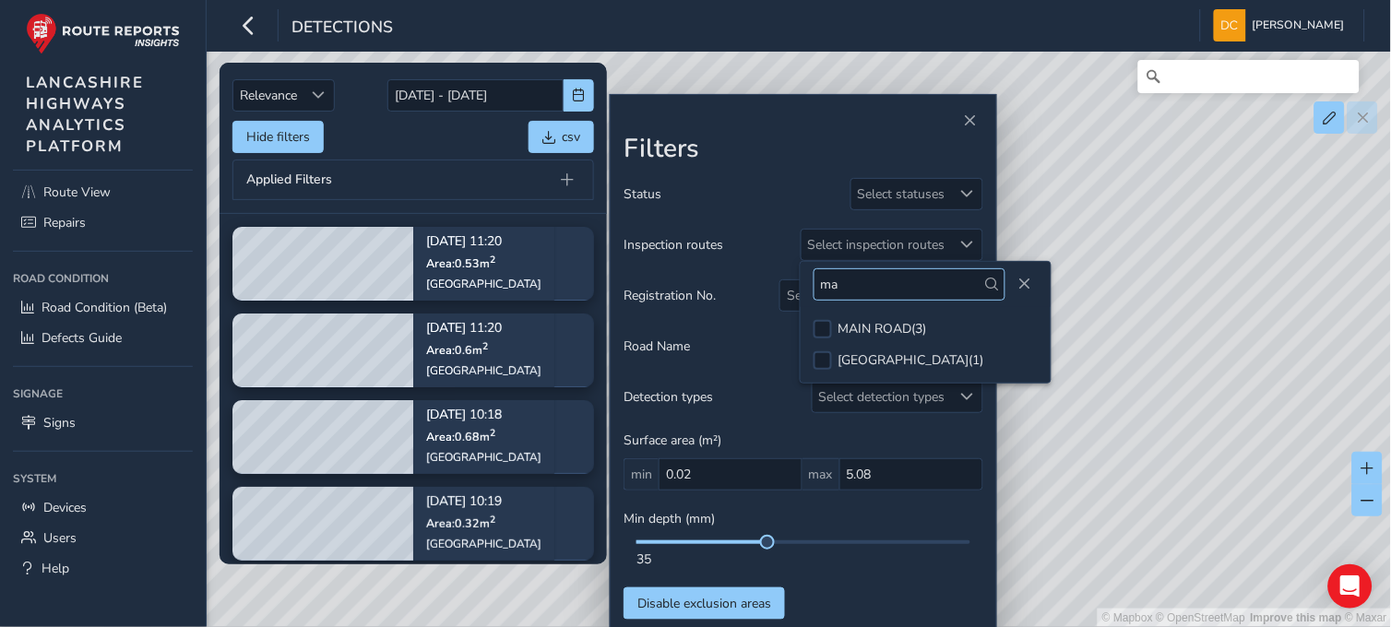
type input "m"
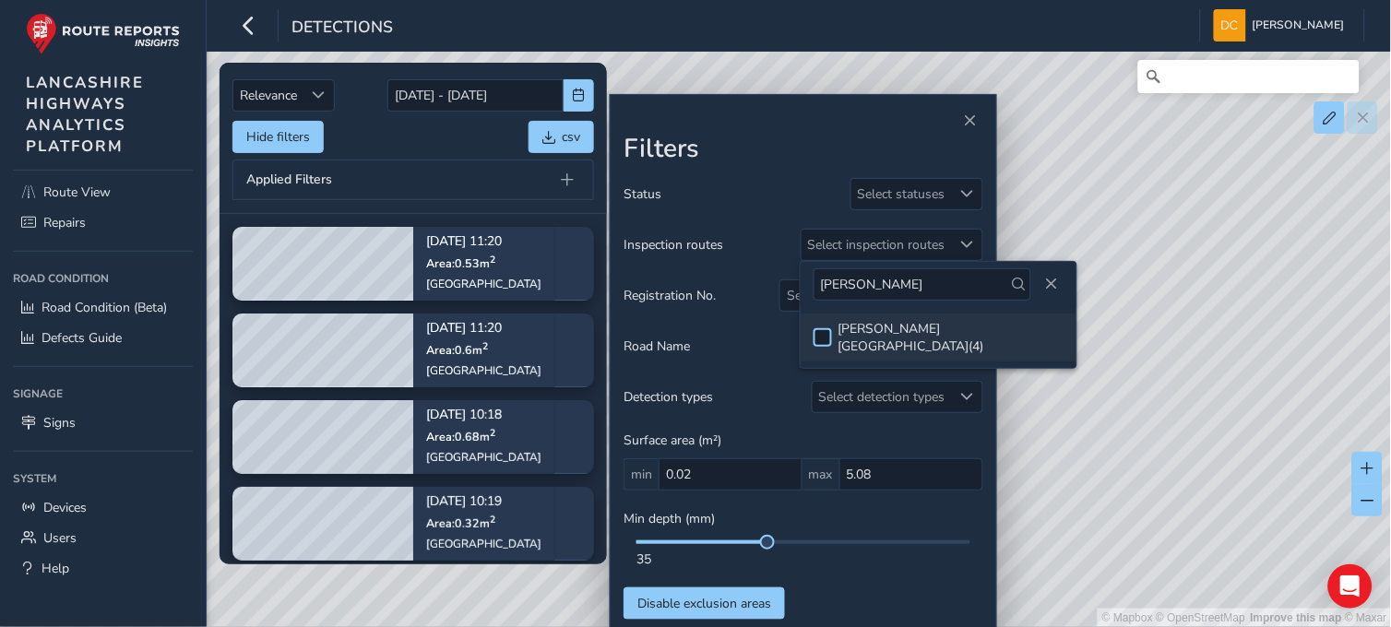
type input "caton"
click at [825, 328] on div at bounding box center [823, 337] width 18 height 18
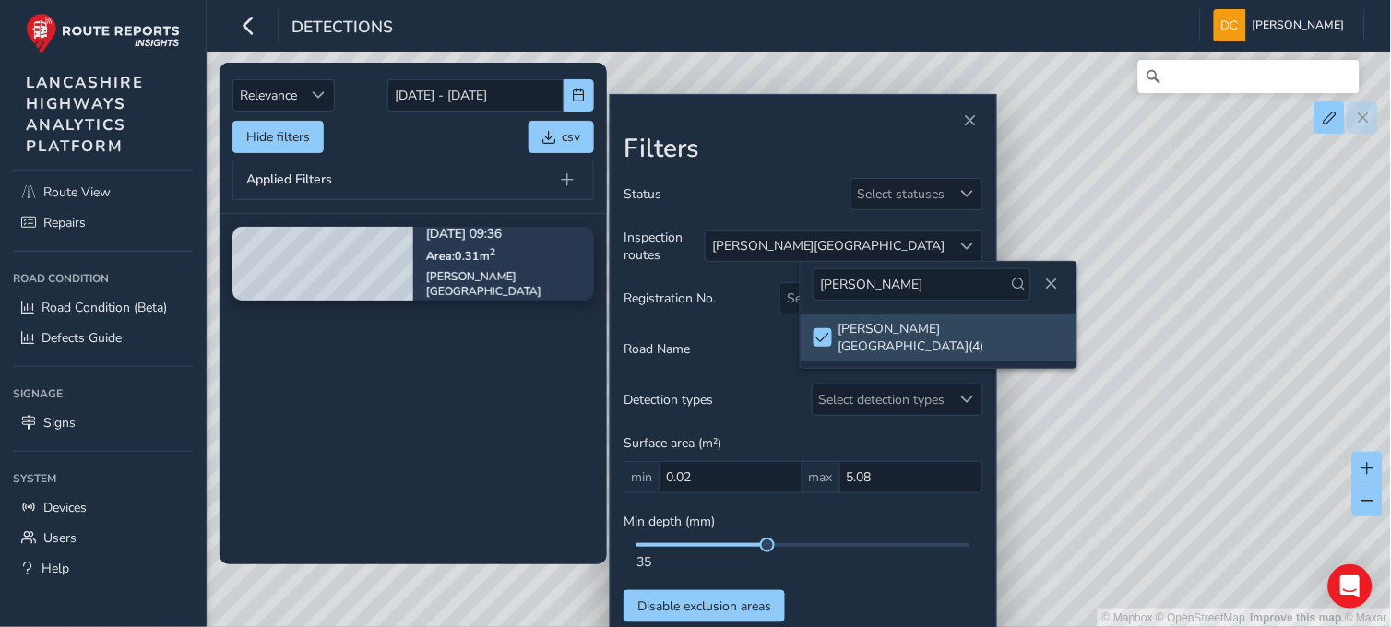
drag, startPoint x: 1216, startPoint y: 505, endPoint x: 930, endPoint y: 417, distance: 299.3
click at [1216, 505] on div "© Mapbox © OpenStreetMap Improve this map © Maxar" at bounding box center [696, 313] width 1392 height 627
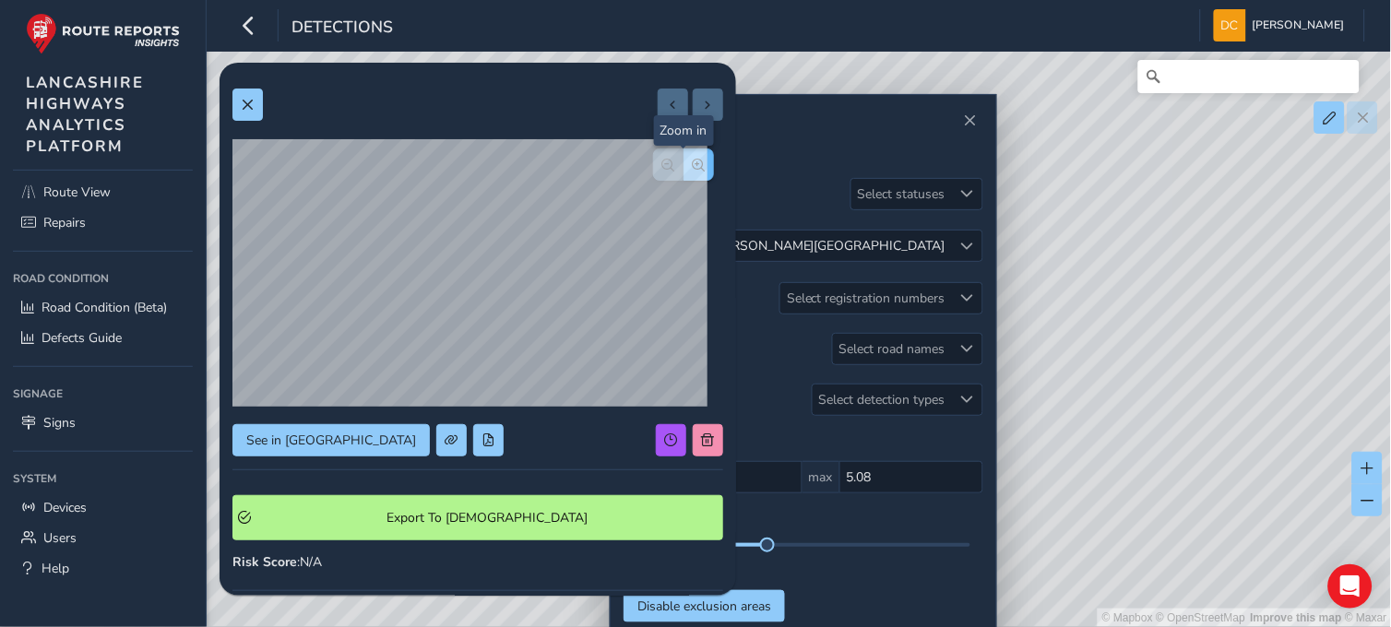
click at [693, 160] on span "button" at bounding box center [699, 165] width 13 height 13
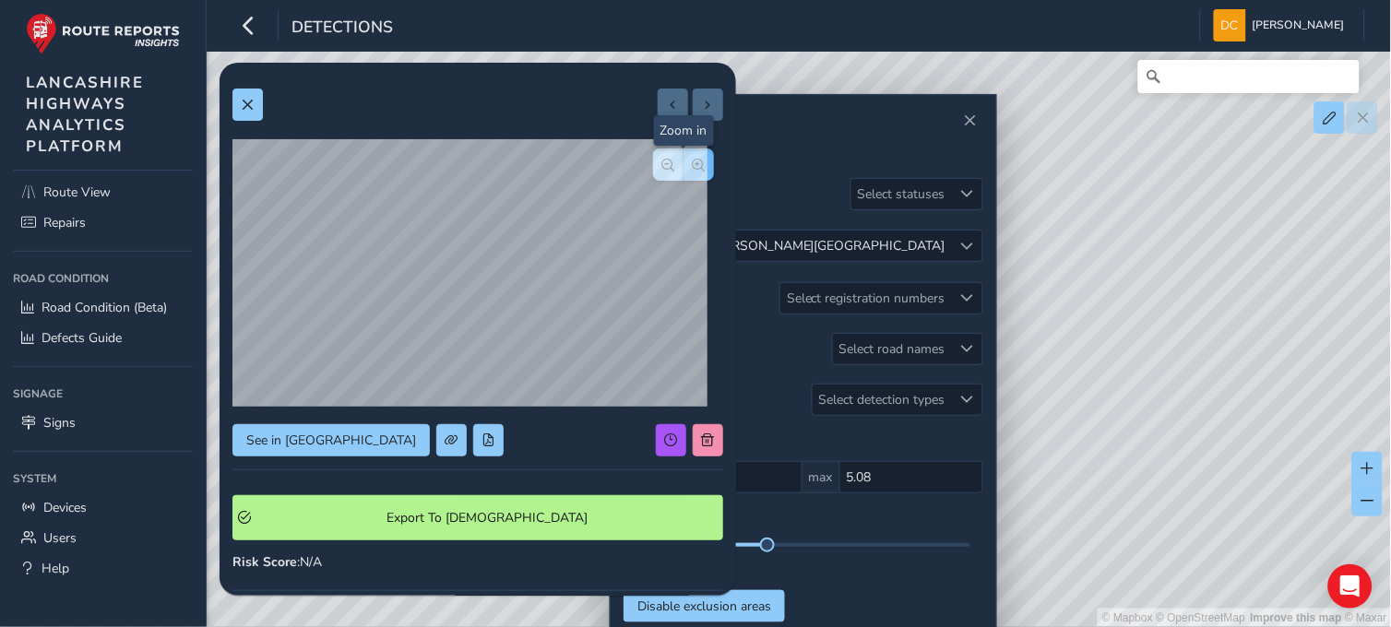
click at [676, 160] on div at bounding box center [683, 165] width 61 height 32
click at [662, 163] on span "button" at bounding box center [668, 165] width 13 height 13
click at [693, 166] on span "button" at bounding box center [699, 165] width 13 height 13
click at [680, 166] on div at bounding box center [683, 165] width 61 height 32
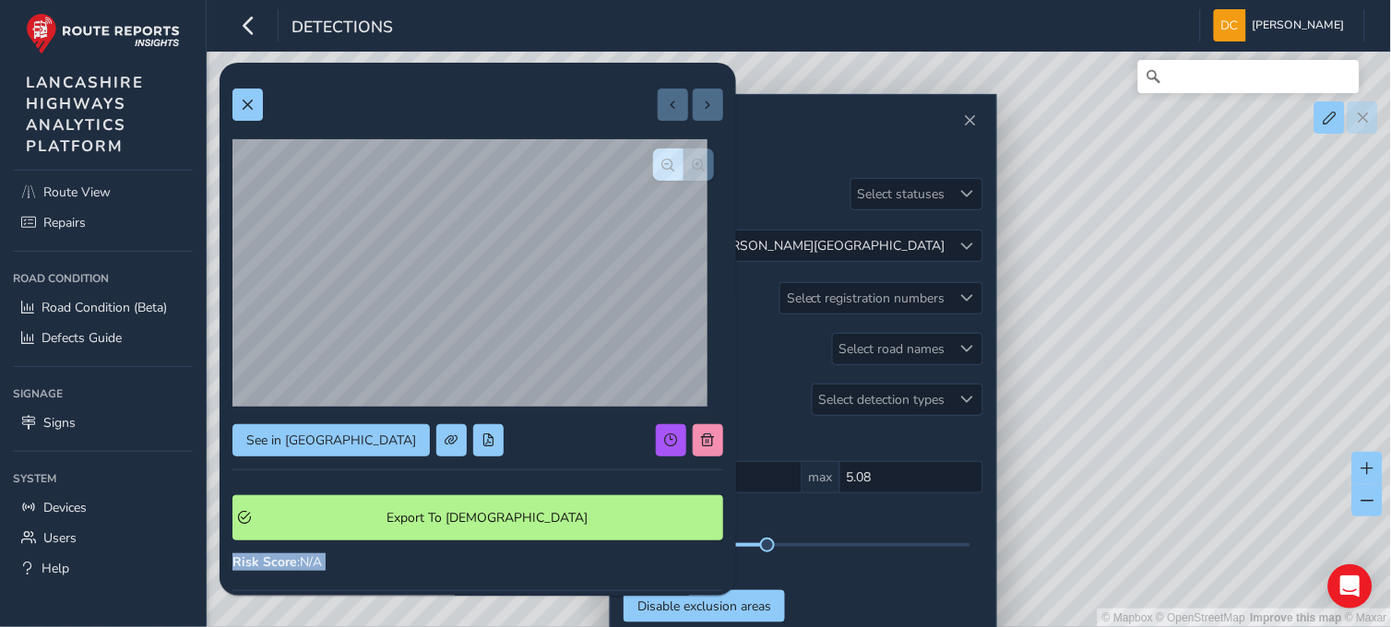
click at [680, 166] on div at bounding box center [683, 165] width 61 height 32
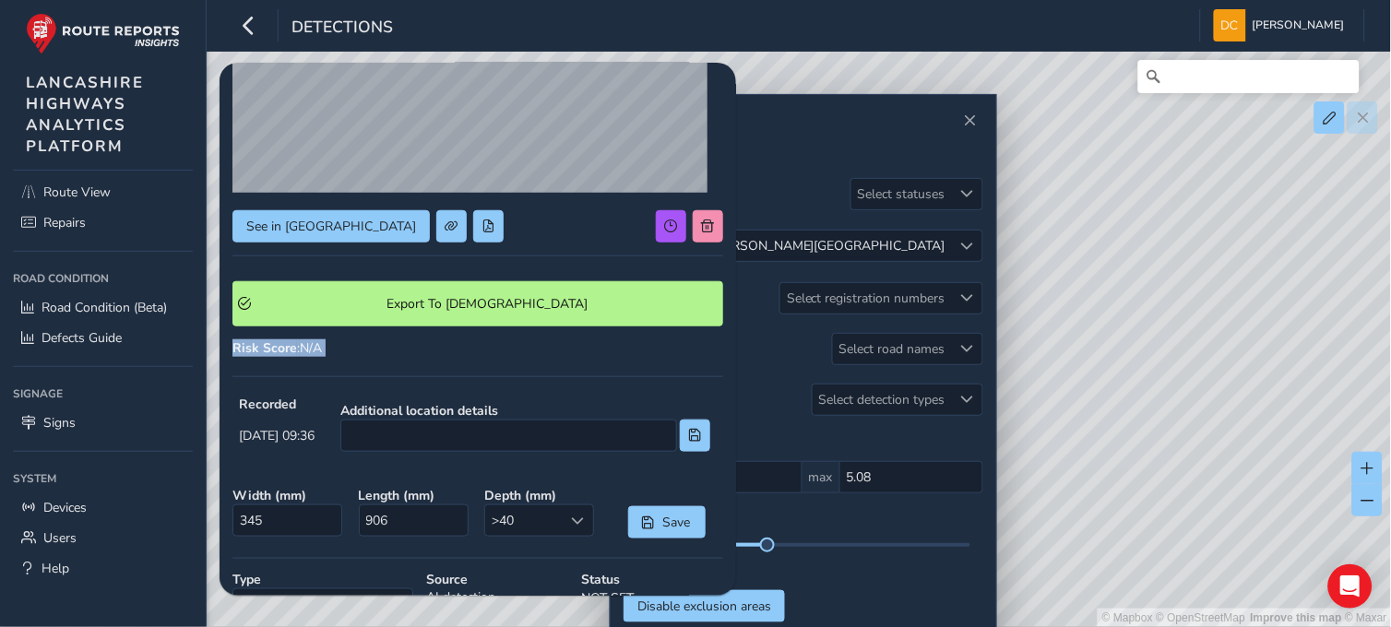
scroll to position [102, 0]
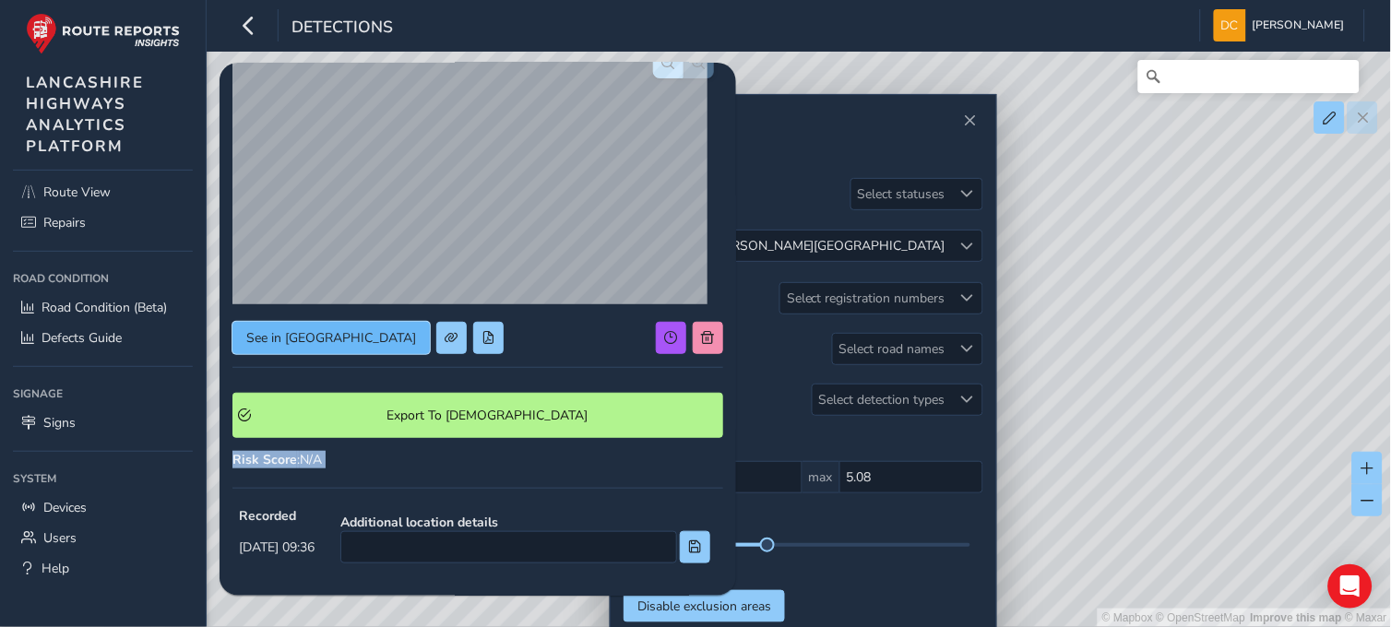
click at [310, 329] on span "See in Route View" at bounding box center [331, 338] width 170 height 18
click at [972, 240] on span at bounding box center [967, 246] width 13 height 13
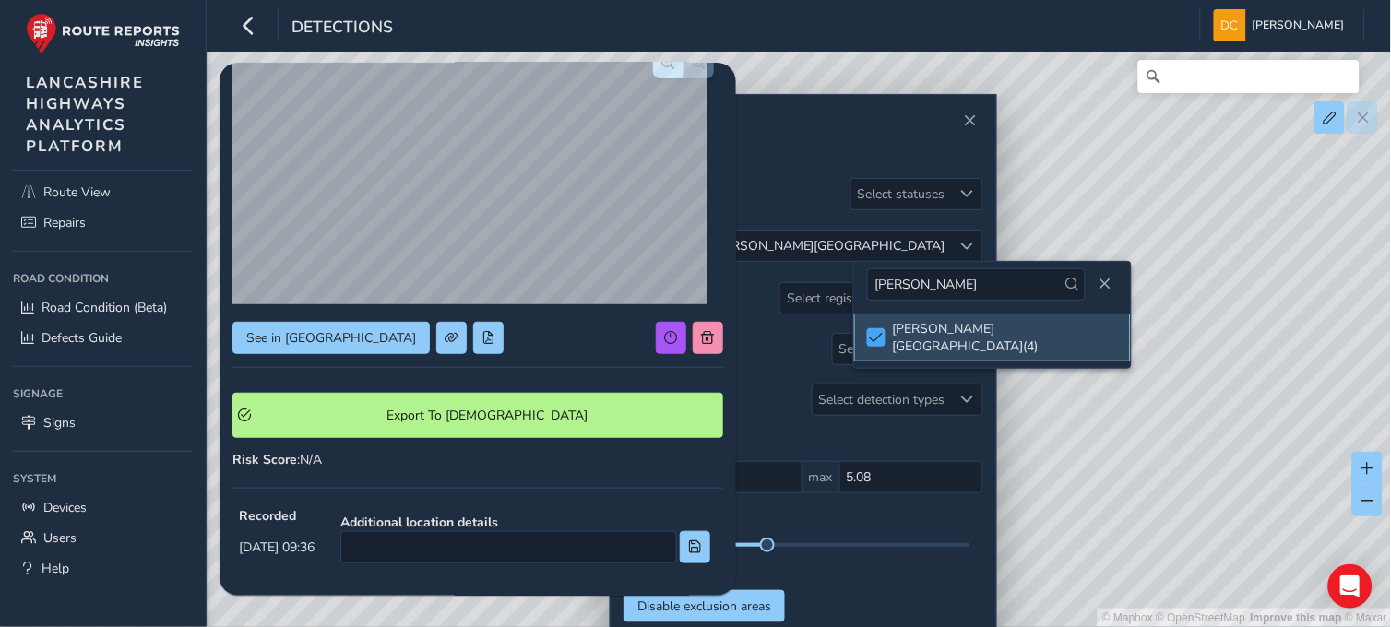
click at [876, 331] on span at bounding box center [877, 337] width 14 height 13
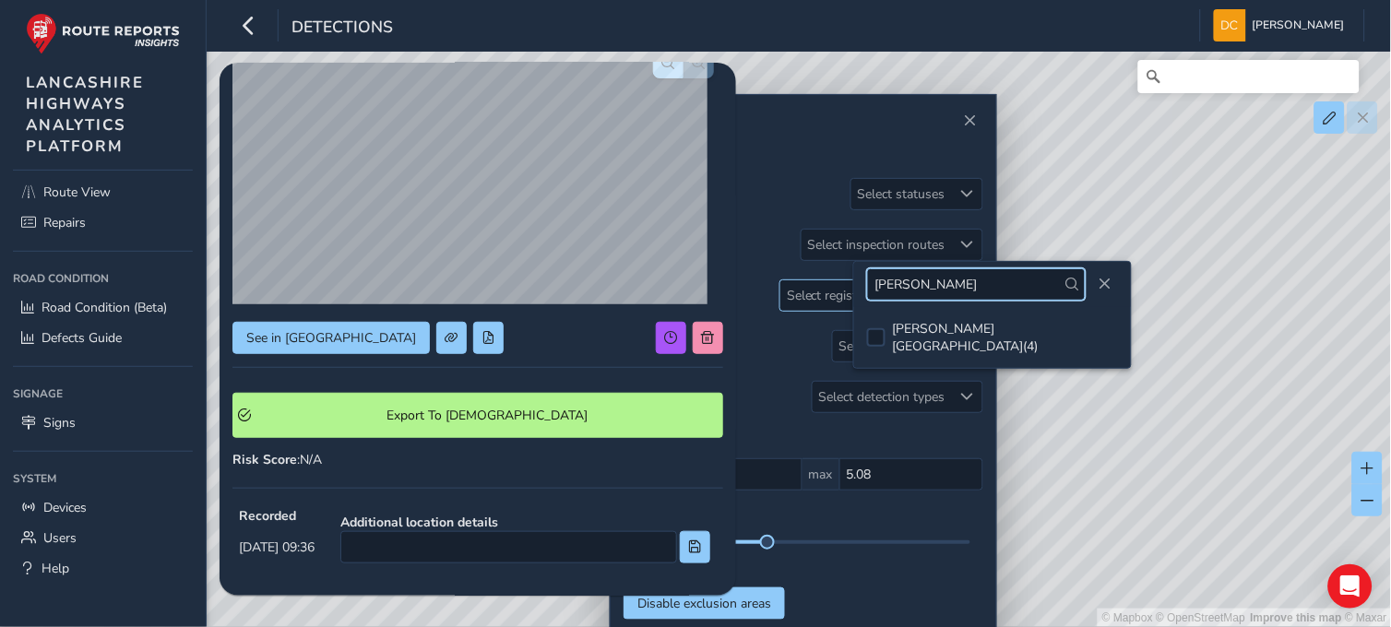
drag, startPoint x: 918, startPoint y: 284, endPoint x: 850, endPoint y: 281, distance: 68.3
click at [850, 281] on body "Detections Dave Cowburn Colour Scheme: Dark Dim Light Logout Relevance Relevanc…" at bounding box center [695, 313] width 1391 height 627
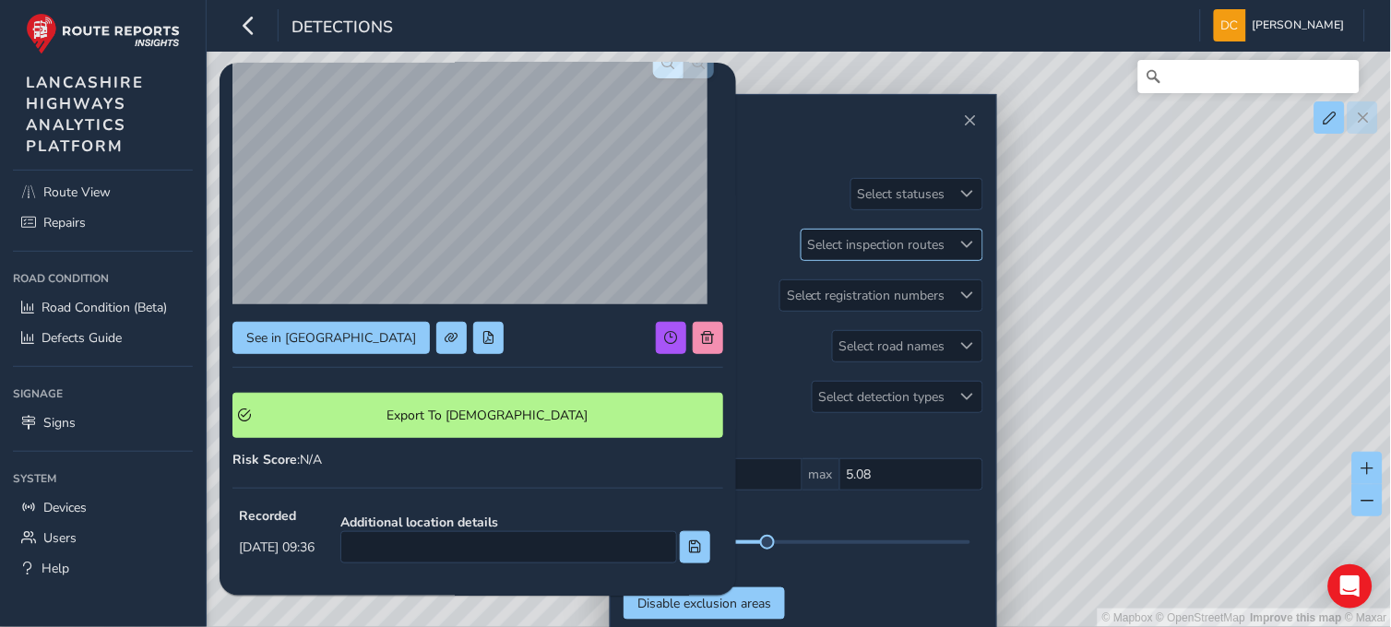
click at [905, 258] on div "Select inspection routes" at bounding box center [877, 245] width 150 height 30
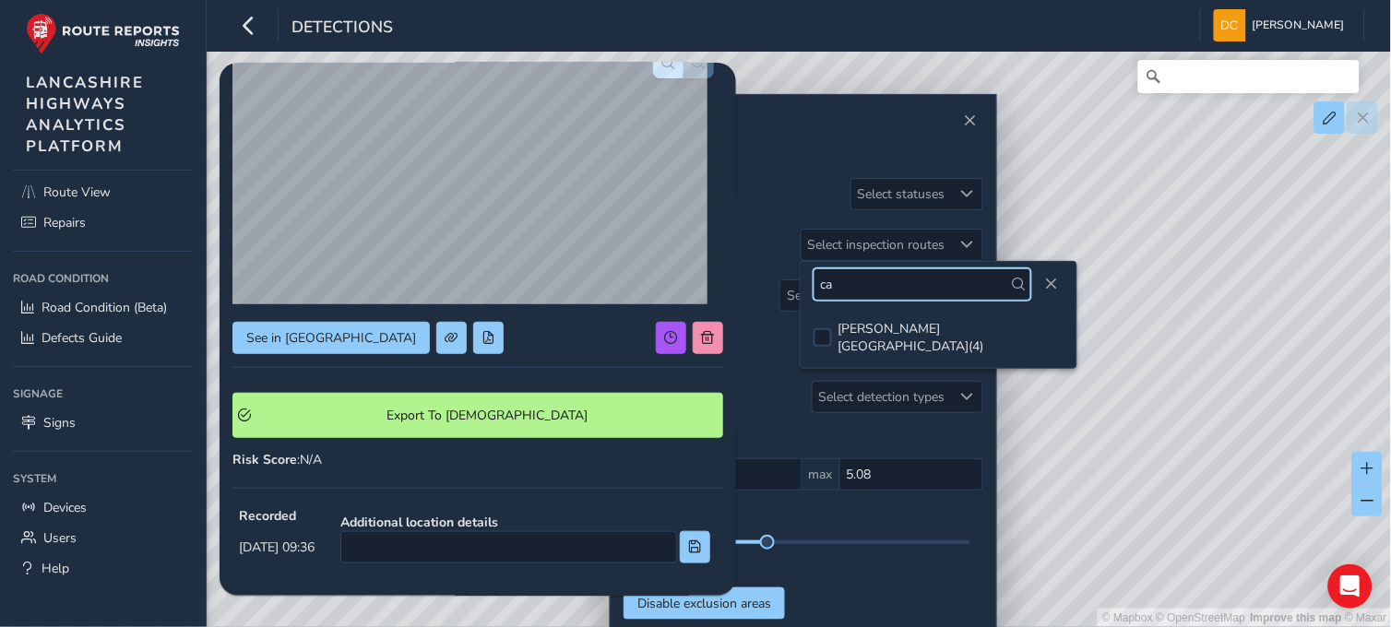
type input "c"
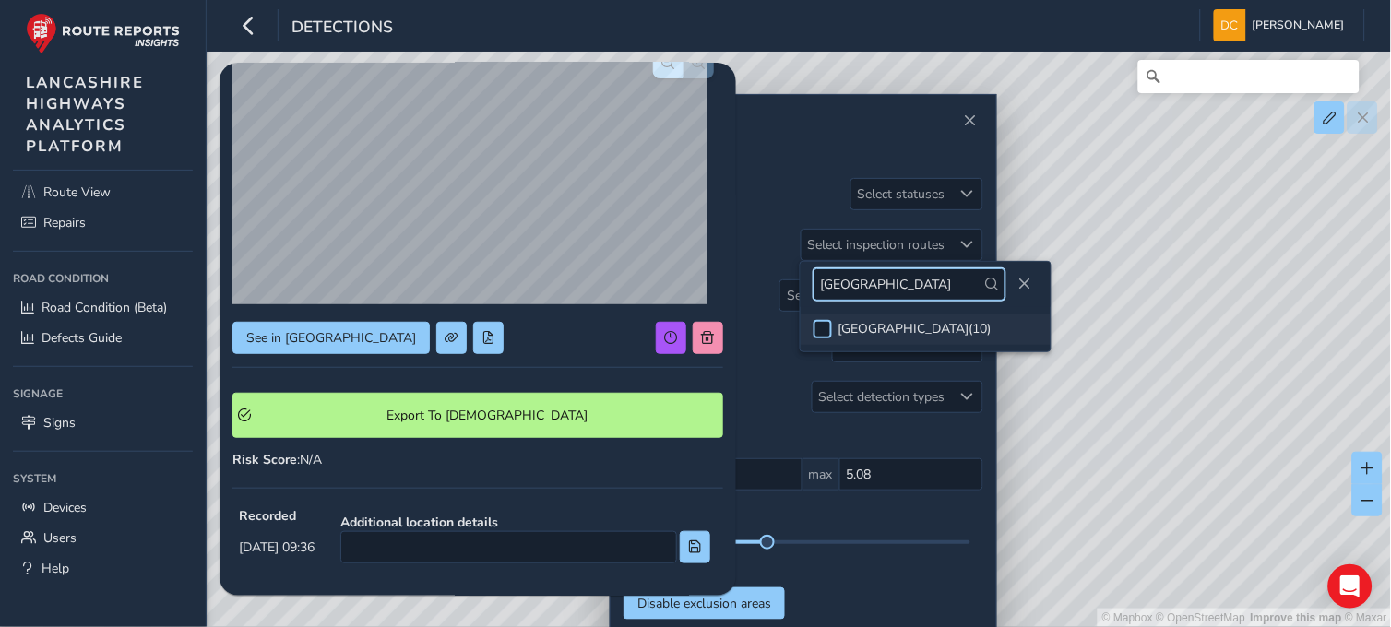
type input "lancaster road"
click at [823, 333] on div at bounding box center [823, 329] width 18 height 18
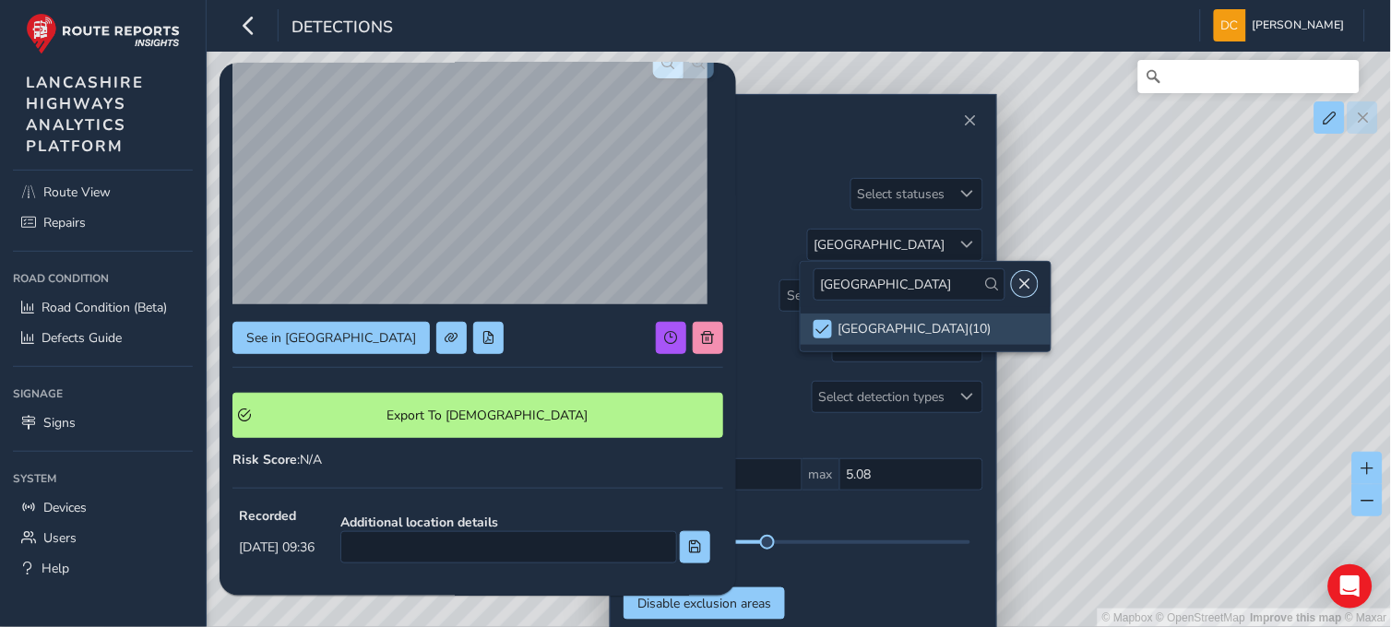
click at [1013, 291] on button "Close" at bounding box center [1025, 284] width 26 height 26
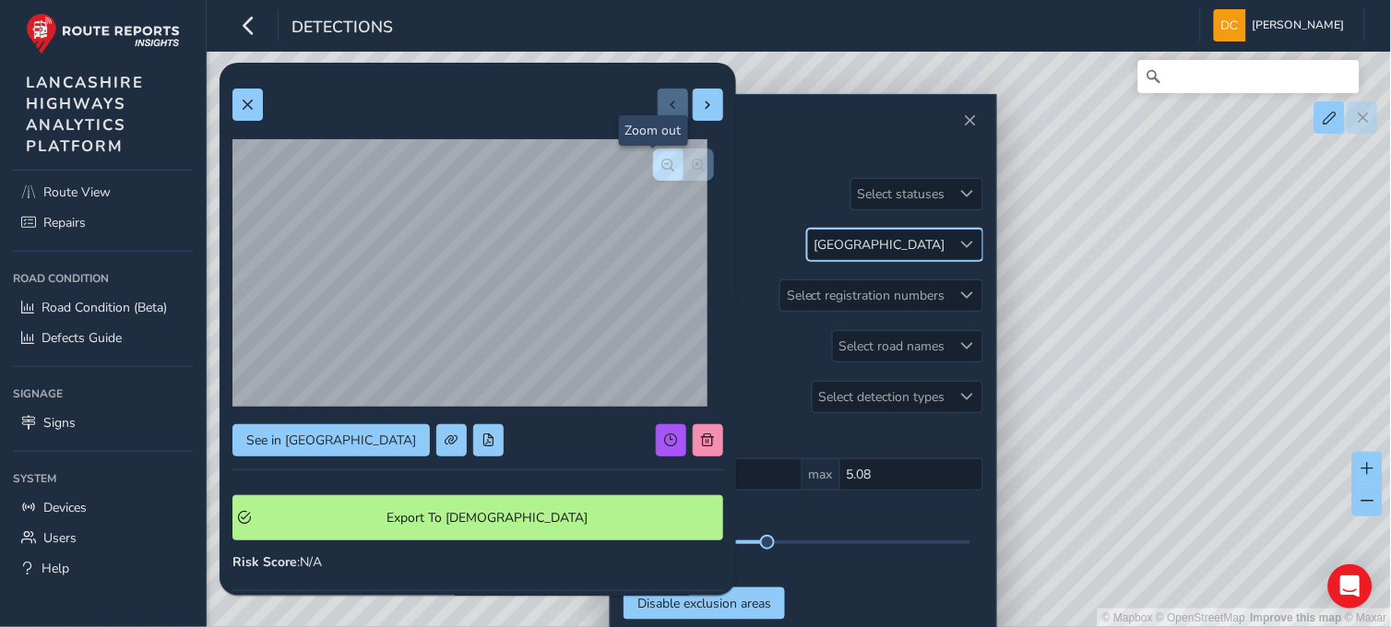
click at [662, 166] on span "button" at bounding box center [668, 165] width 13 height 13
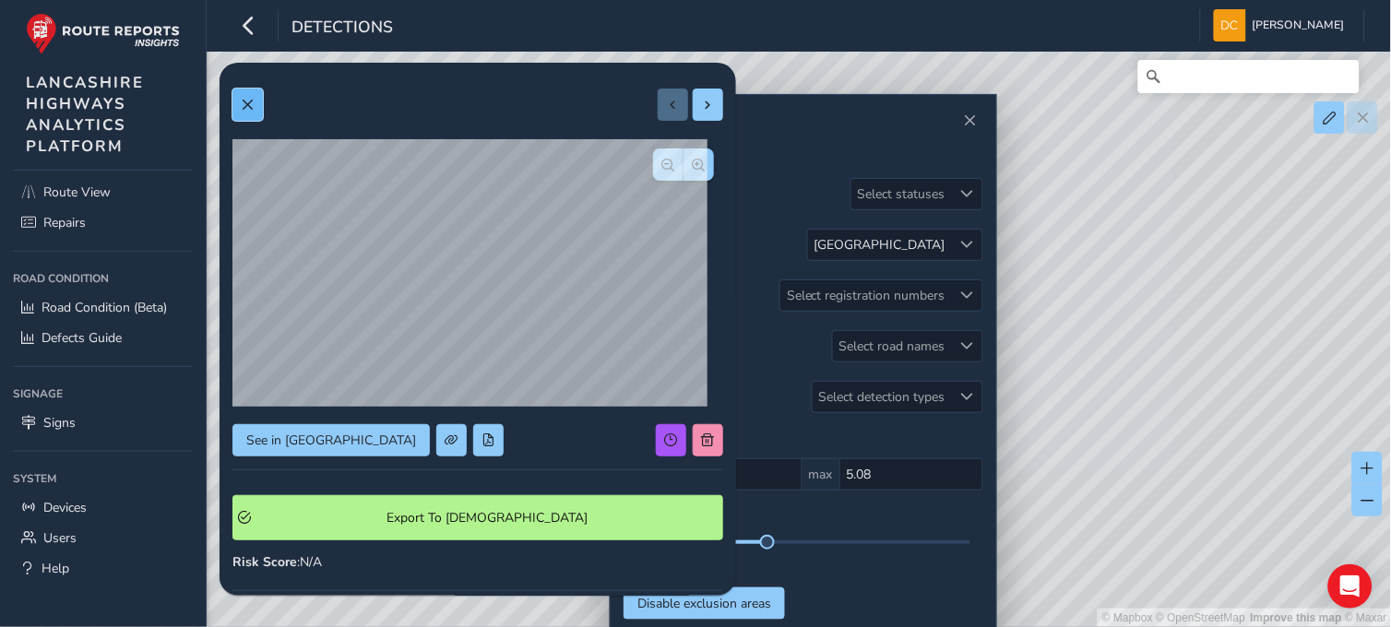
click at [250, 102] on span at bounding box center [247, 105] width 13 height 13
click at [693, 160] on span "button" at bounding box center [699, 165] width 13 height 13
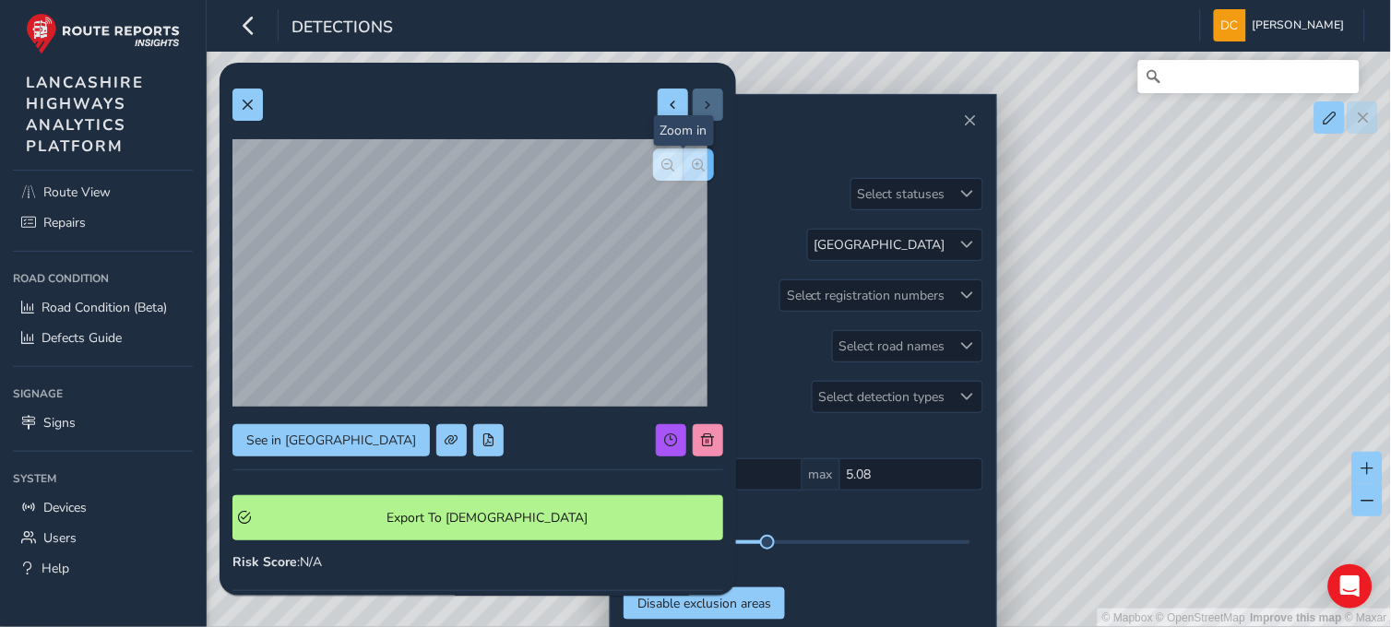
click at [693, 160] on span "button" at bounding box center [699, 165] width 13 height 13
click at [243, 106] on span at bounding box center [247, 105] width 13 height 13
click at [260, 97] on button at bounding box center [247, 105] width 30 height 32
click at [693, 161] on span "button" at bounding box center [699, 165] width 13 height 13
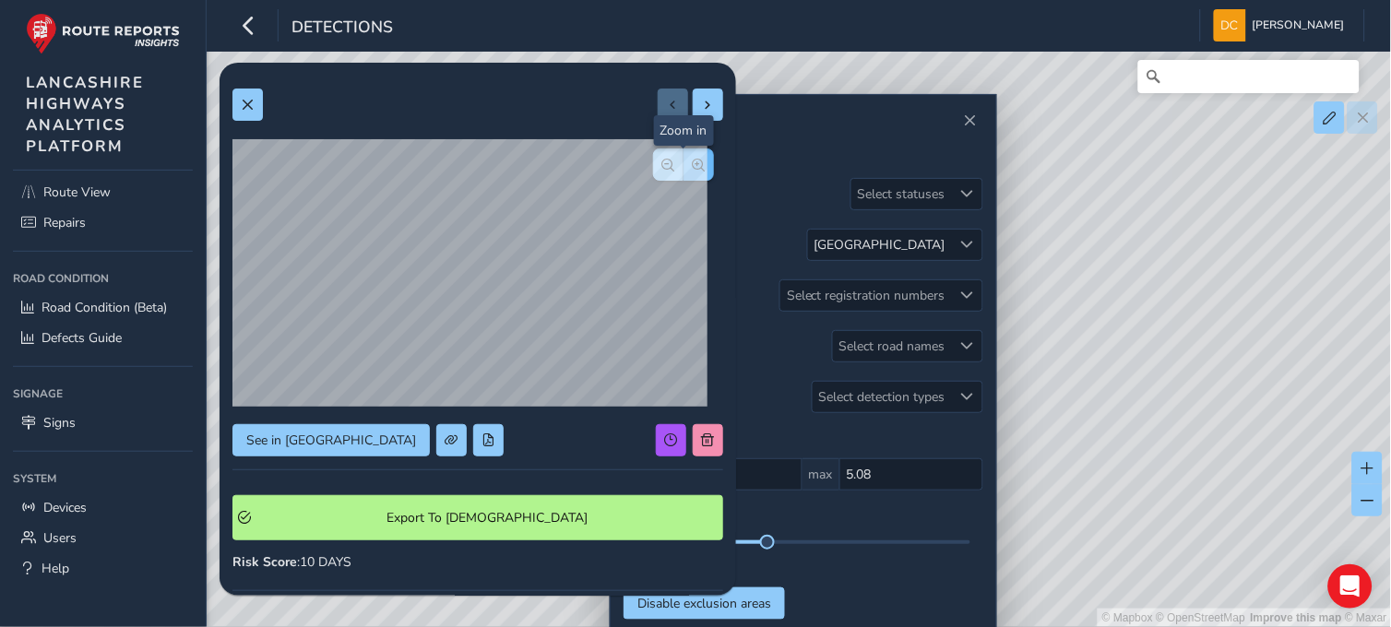
click at [693, 161] on span "button" at bounding box center [699, 165] width 13 height 13
click at [678, 161] on div at bounding box center [683, 165] width 61 height 32
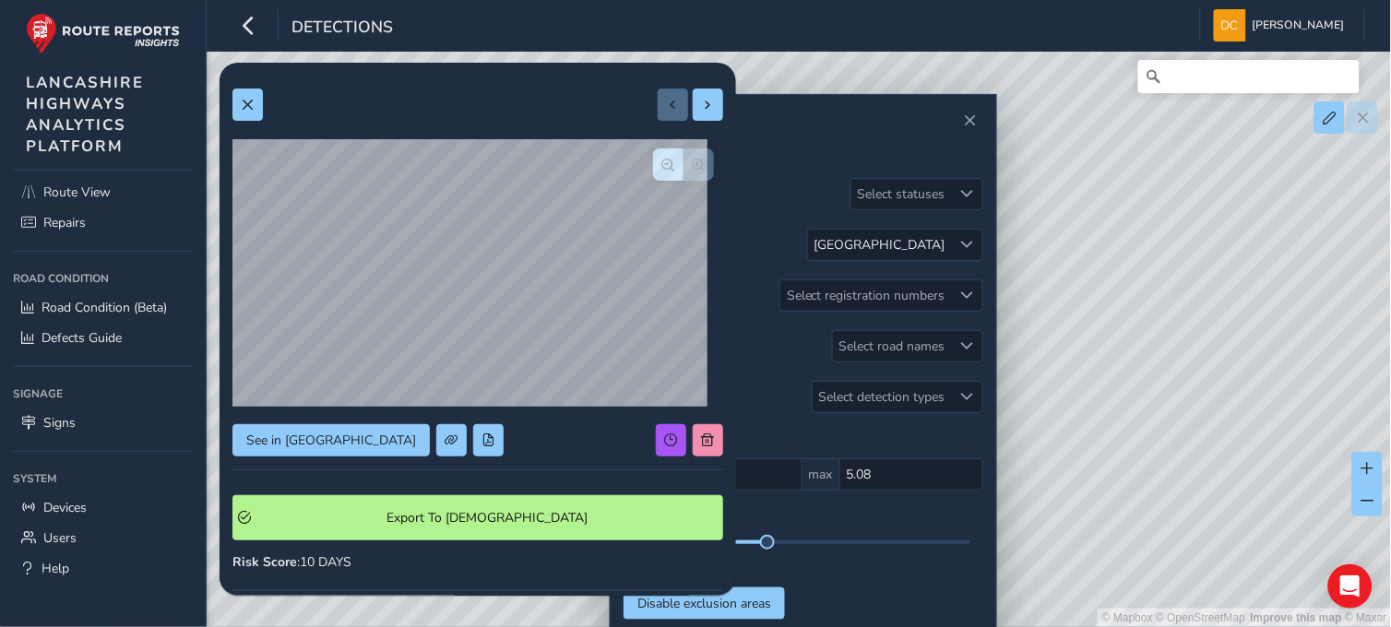
click at [678, 161] on div at bounding box center [683, 165] width 61 height 32
click at [263, 100] on div at bounding box center [477, 105] width 491 height 32
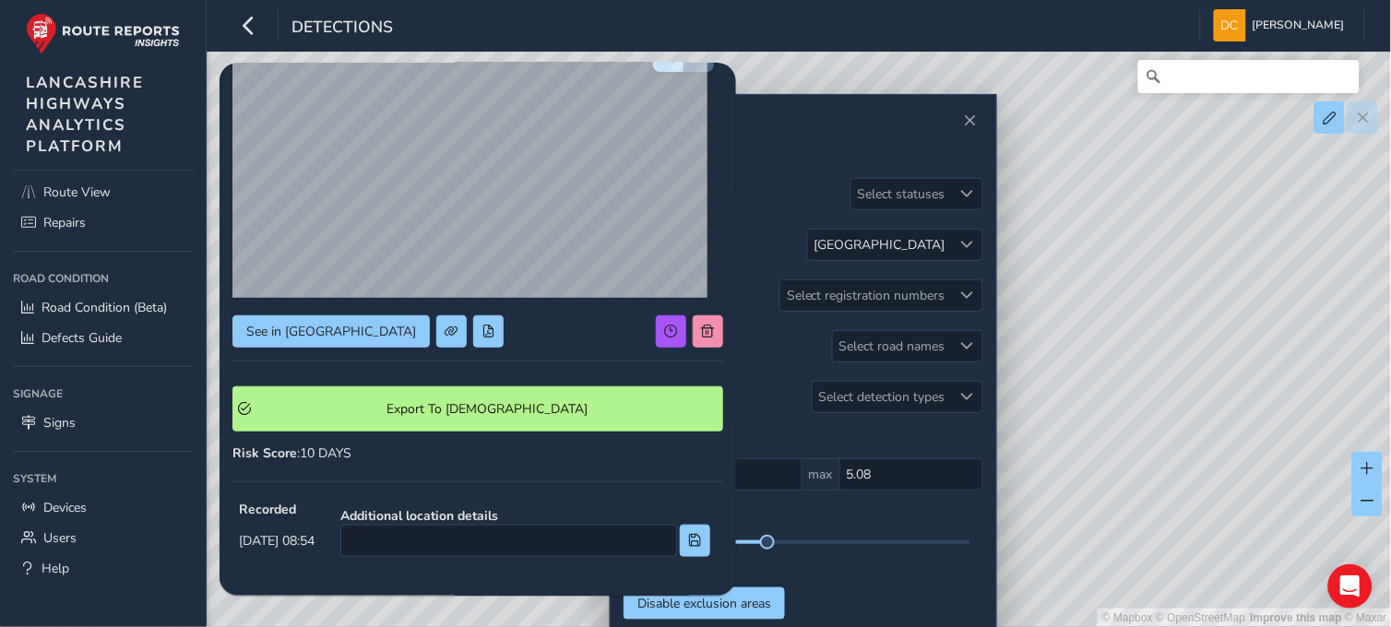
scroll to position [205, 0]
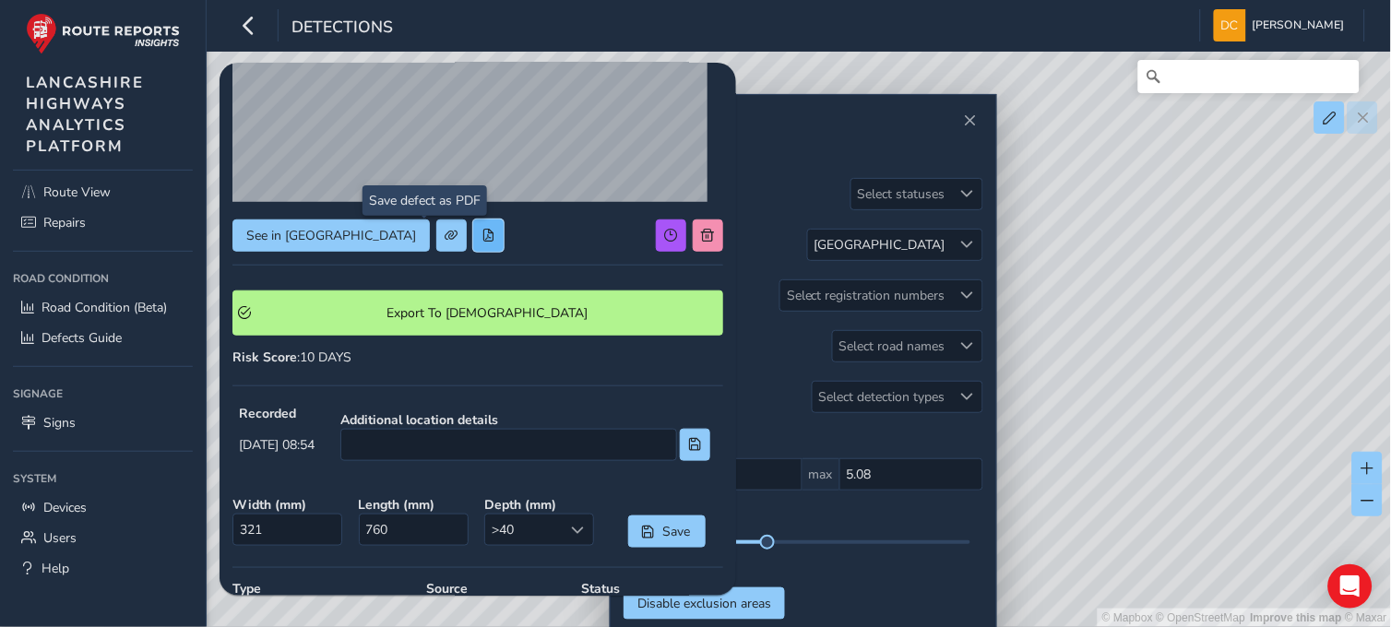
click at [481, 233] on span at bounding box center [487, 235] width 13 height 13
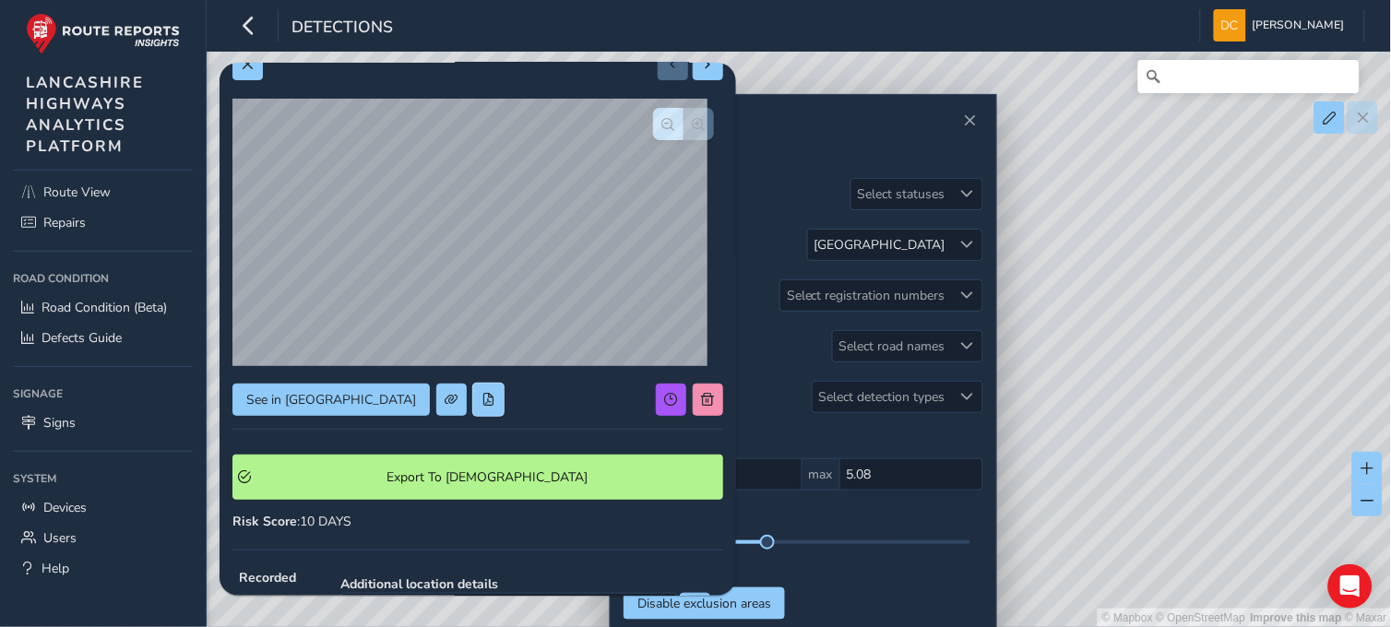
scroll to position [0, 0]
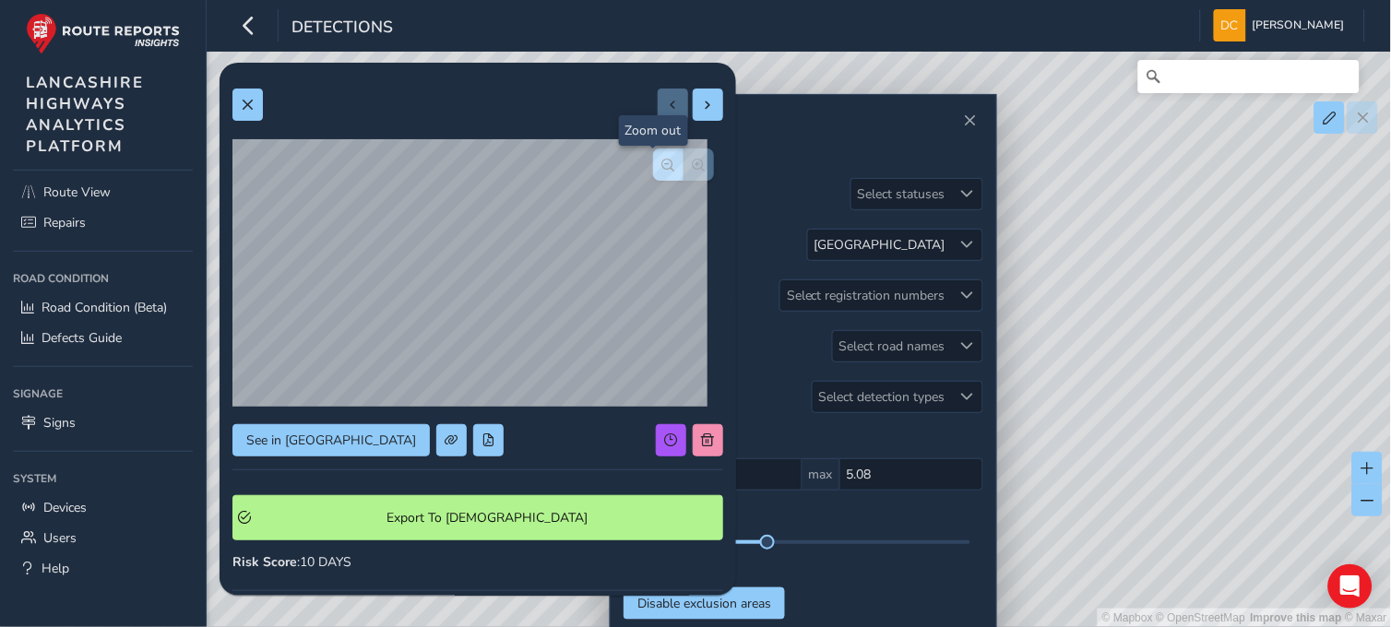
click at [662, 162] on span "button" at bounding box center [668, 165] width 13 height 13
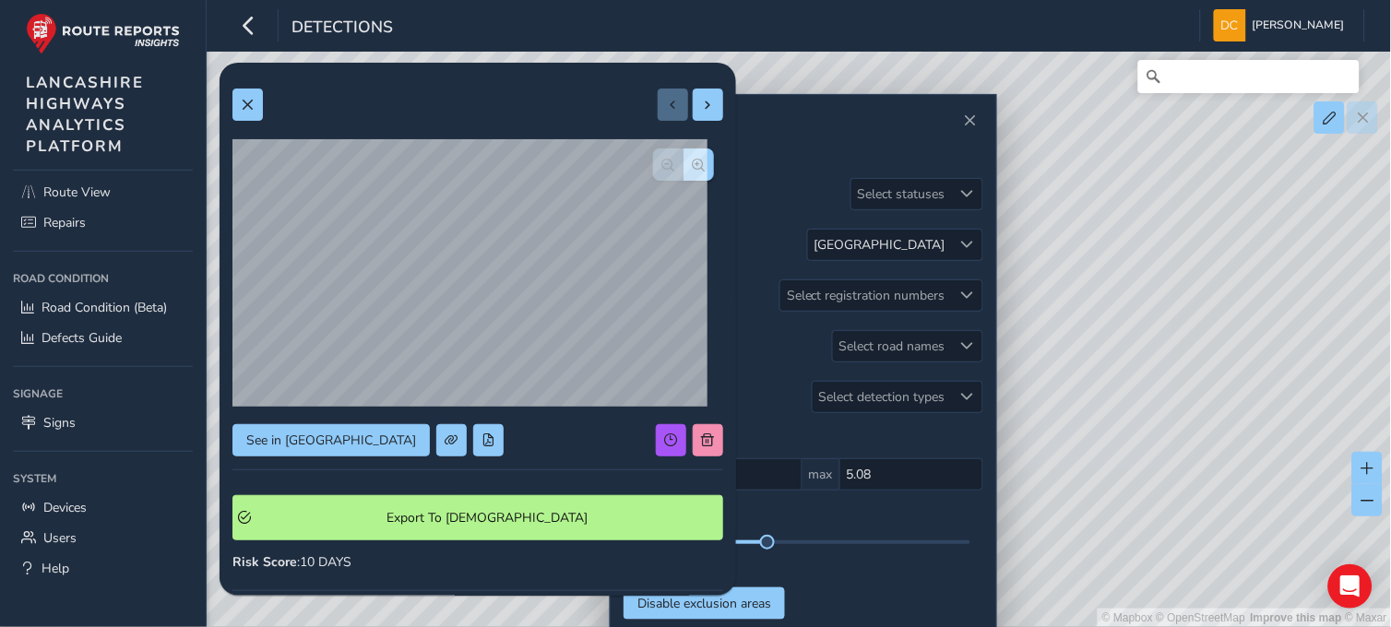
click at [657, 162] on div at bounding box center [683, 165] width 61 height 32
click at [967, 117] on span "Close" at bounding box center [970, 120] width 13 height 13
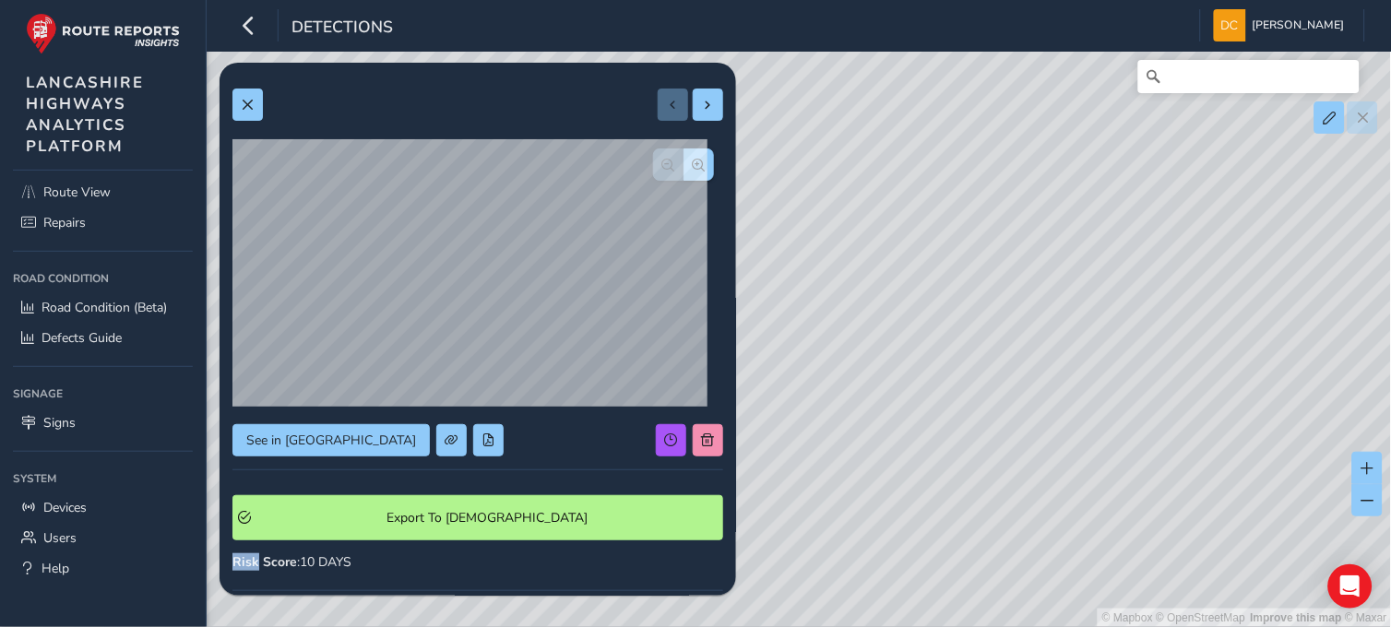
drag, startPoint x: 493, startPoint y: 74, endPoint x: 642, endPoint y: 75, distance: 149.4
click at [642, 75] on div "See in Route View Export To Symology Risk Score : 10 DAYS Recorded Sep 14 2025,…" at bounding box center [478, 547] width 517 height 969
click at [969, 277] on div "© Mapbox © OpenStreetMap Improve this map © Maxar" at bounding box center [696, 313] width 1392 height 627
click at [259, 102] on button at bounding box center [247, 105] width 30 height 32
drag, startPoint x: 1061, startPoint y: 208, endPoint x: 1050, endPoint y: 361, distance: 152.6
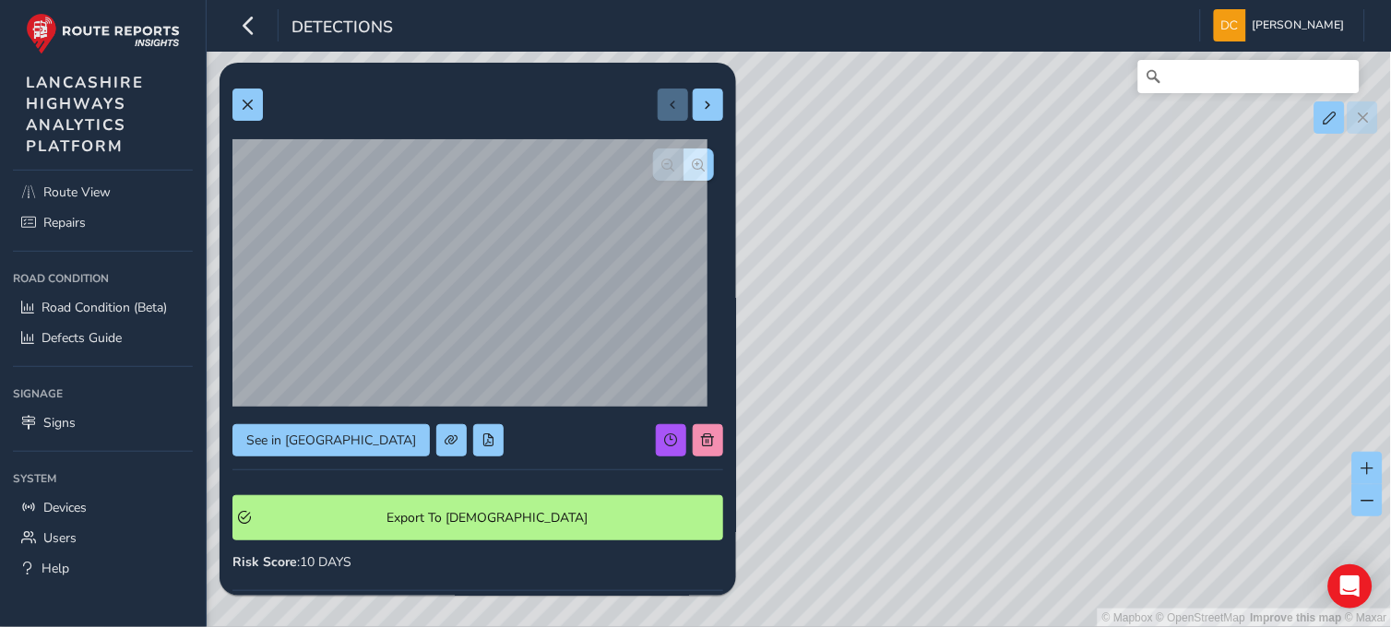
click at [1050, 361] on div "© Mapbox © OpenStreetMap Improve this map © Maxar" at bounding box center [696, 313] width 1392 height 627
drag, startPoint x: 1052, startPoint y: 298, endPoint x: 1050, endPoint y: 503, distance: 204.8
click at [1050, 504] on div "© Mapbox © OpenStreetMap Improve this map © Maxar" at bounding box center [696, 313] width 1392 height 627
drag, startPoint x: 982, startPoint y: 315, endPoint x: 899, endPoint y: 410, distance: 126.2
click at [899, 410] on div "© Mapbox © OpenStreetMap Improve this map © Maxar" at bounding box center [696, 313] width 1392 height 627
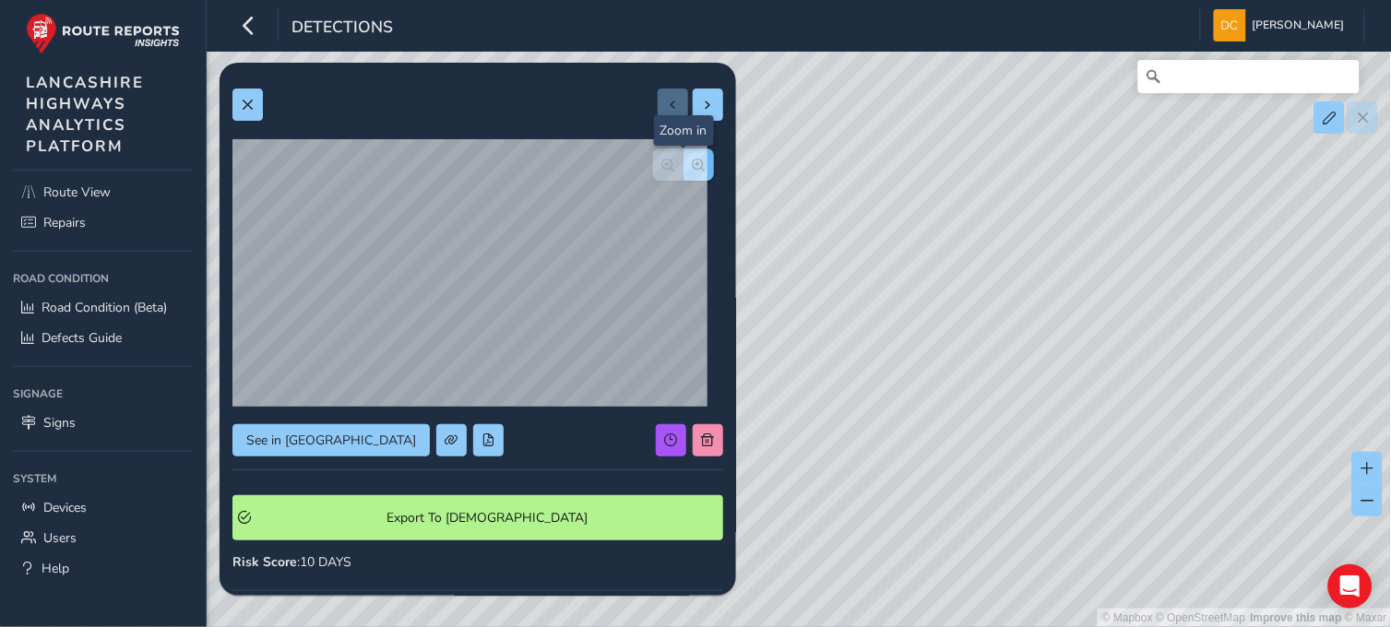
click at [693, 161] on span "button" at bounding box center [699, 165] width 13 height 13
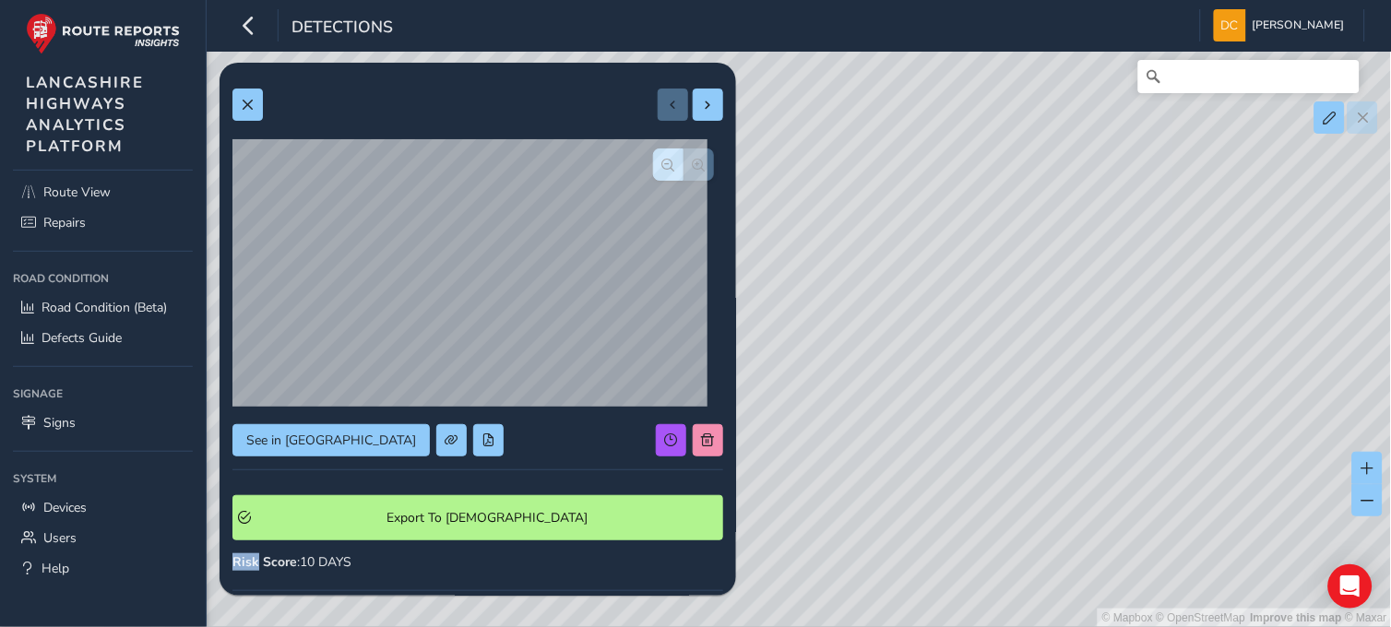
click at [680, 160] on div at bounding box center [683, 165] width 61 height 32
click at [255, 117] on button at bounding box center [247, 105] width 30 height 32
click at [256, 107] on button at bounding box center [247, 105] width 30 height 32
click at [247, 106] on span at bounding box center [247, 105] width 13 height 13
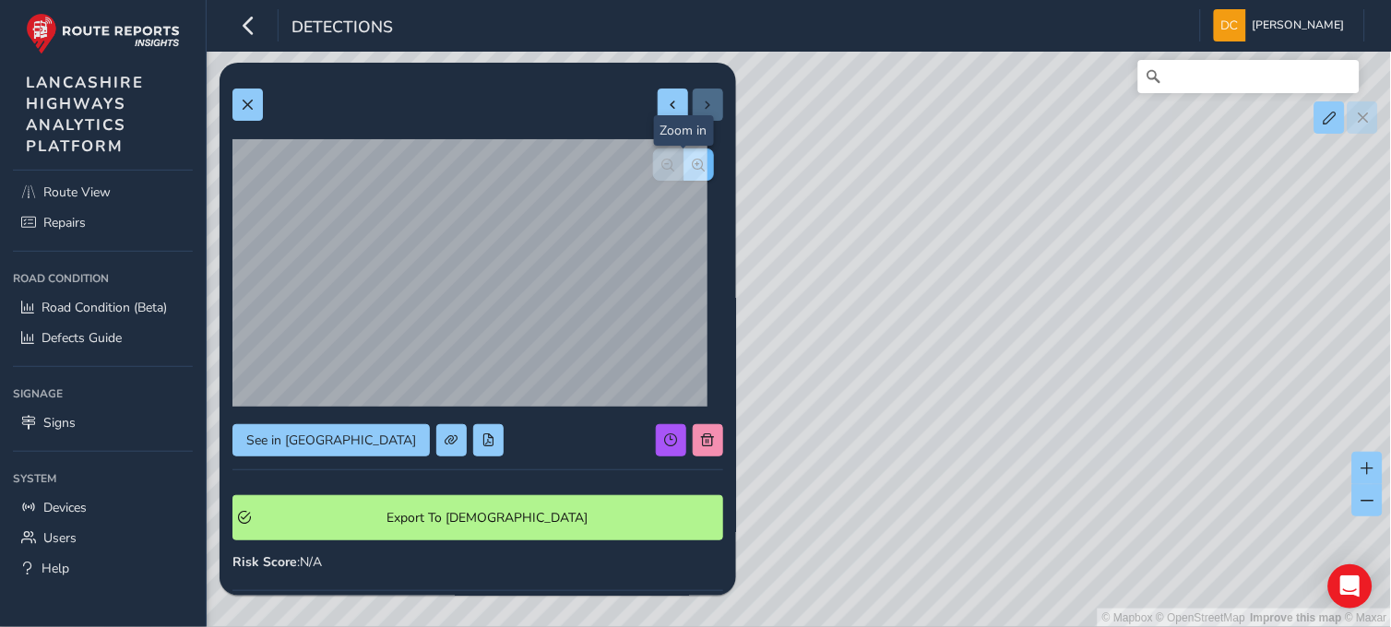
click at [693, 162] on span "button" at bounding box center [699, 165] width 13 height 13
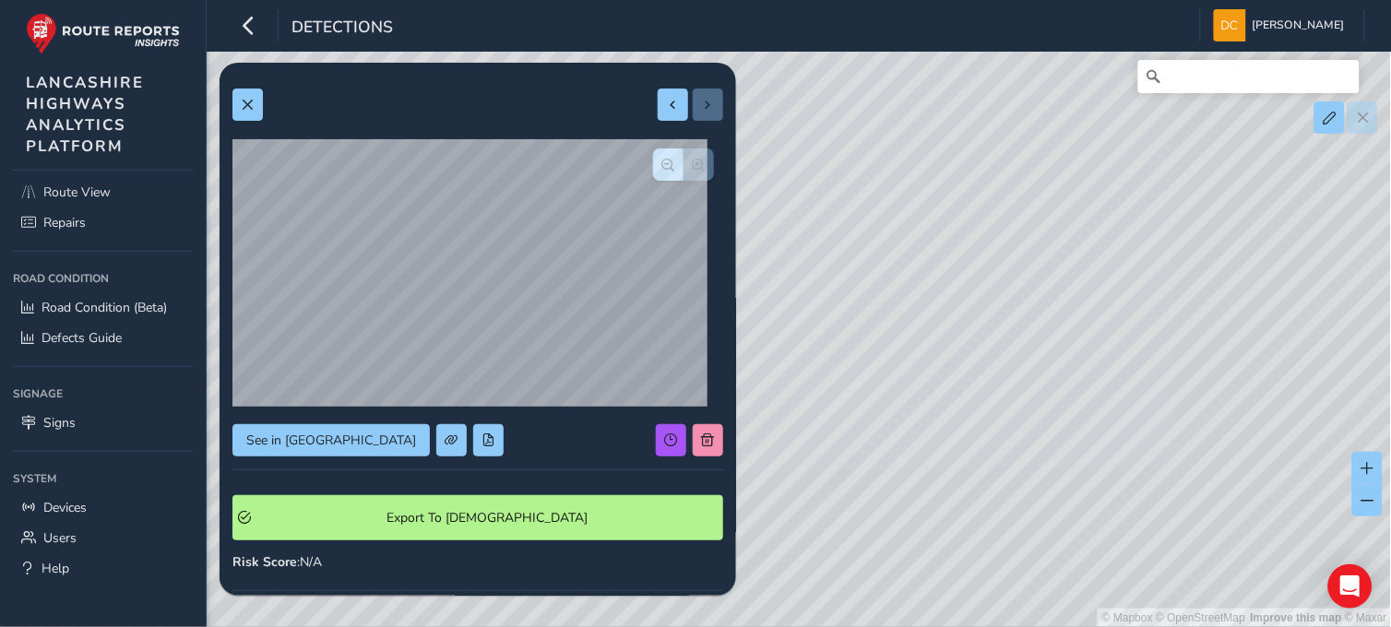
click at [681, 162] on div at bounding box center [683, 165] width 61 height 32
click at [683, 162] on div at bounding box center [683, 165] width 61 height 32
click at [302, 432] on span "See in Route View" at bounding box center [331, 441] width 170 height 18
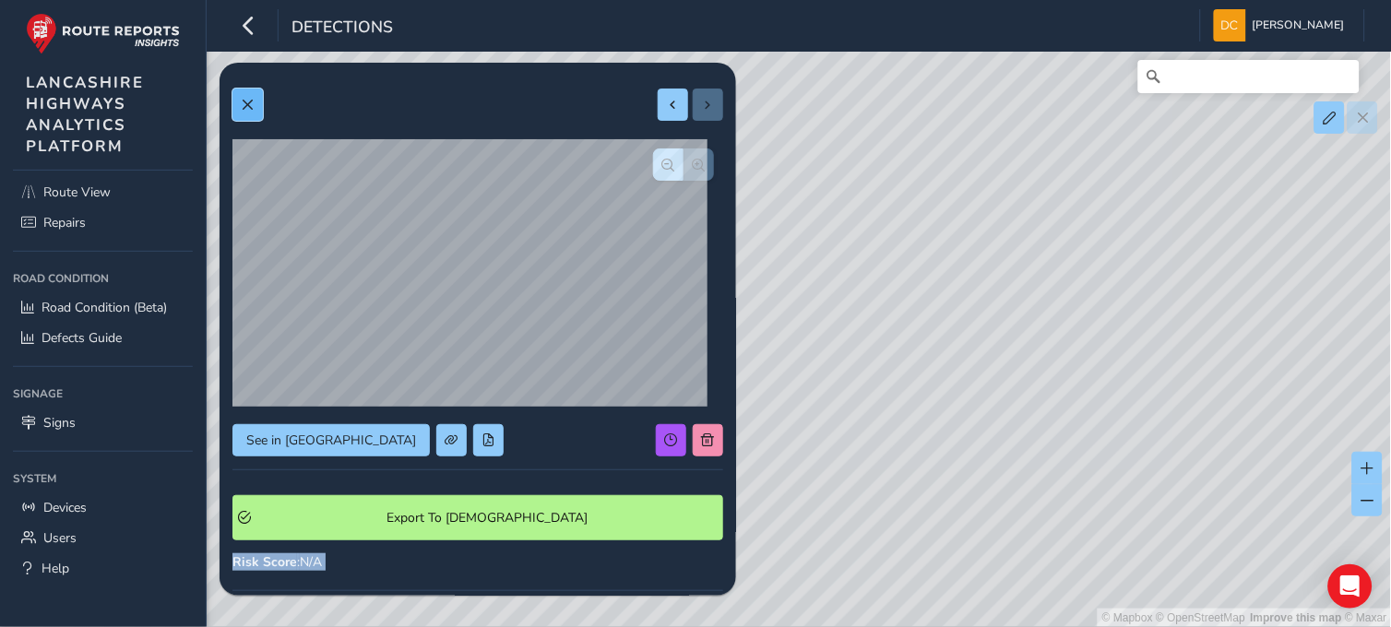
click at [260, 100] on button at bounding box center [247, 105] width 30 height 32
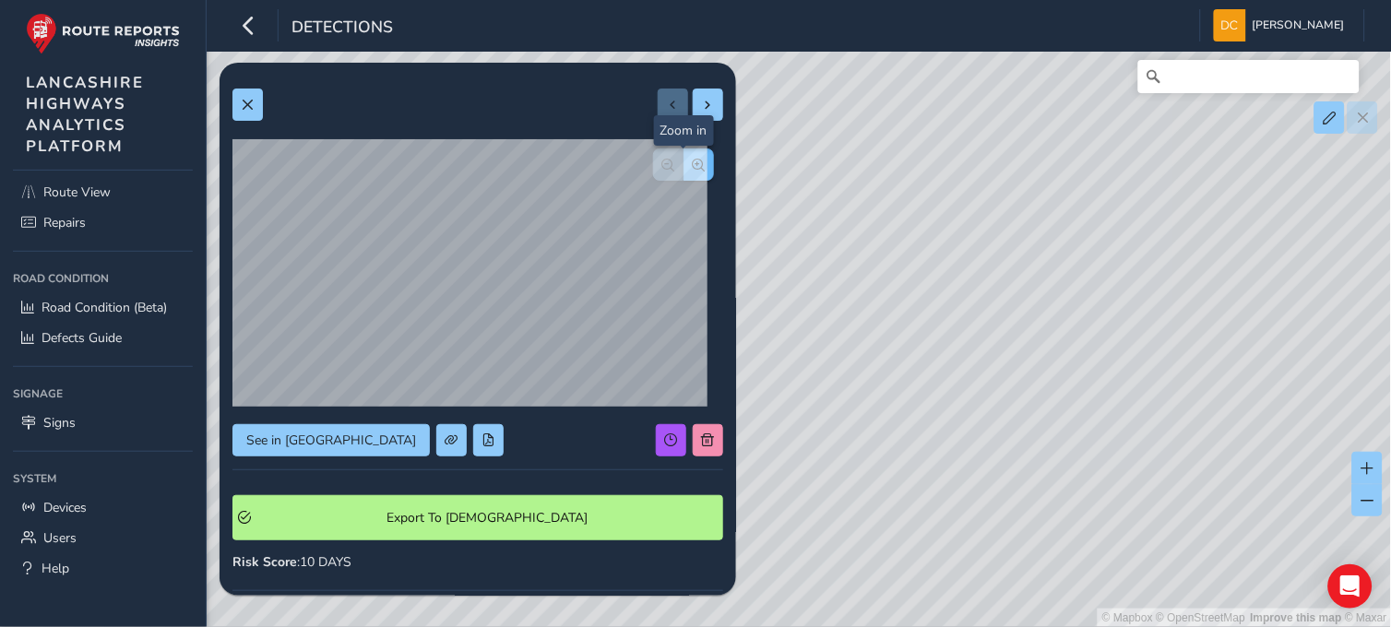
click at [693, 164] on span "button" at bounding box center [699, 165] width 13 height 13
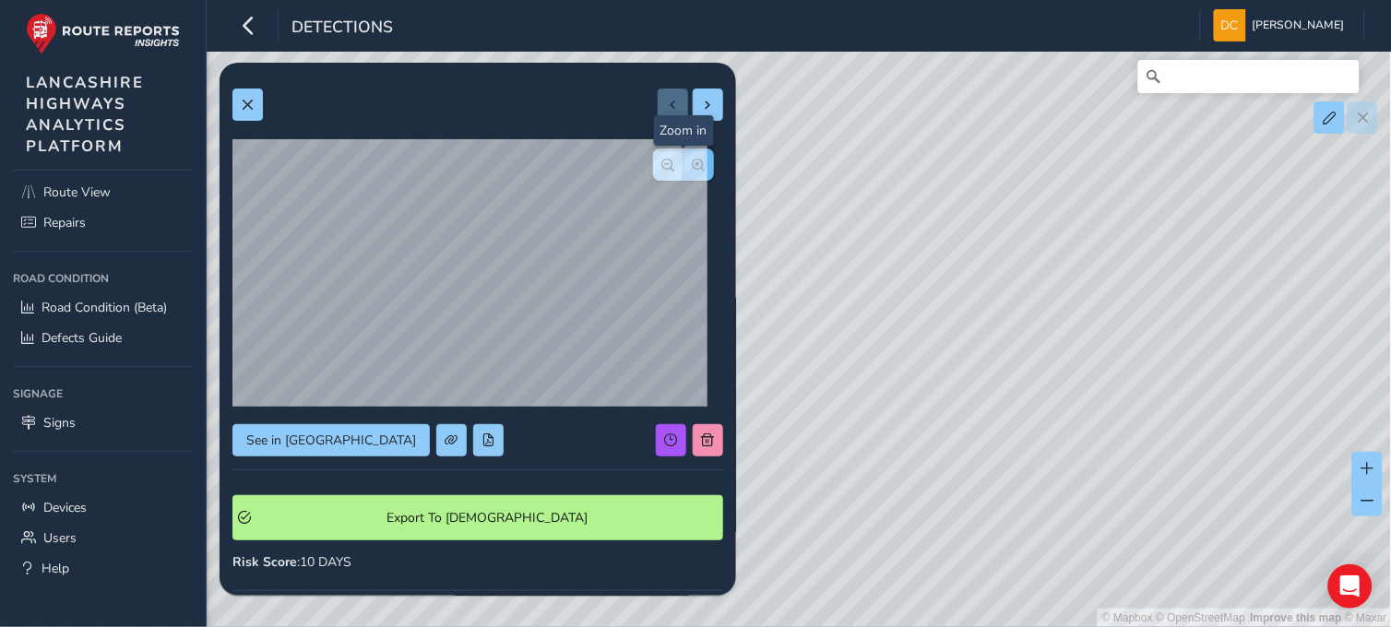
click at [679, 164] on div at bounding box center [683, 165] width 61 height 32
click at [237, 105] on button at bounding box center [247, 105] width 30 height 32
click at [292, 435] on span "See in Route View" at bounding box center [331, 441] width 170 height 18
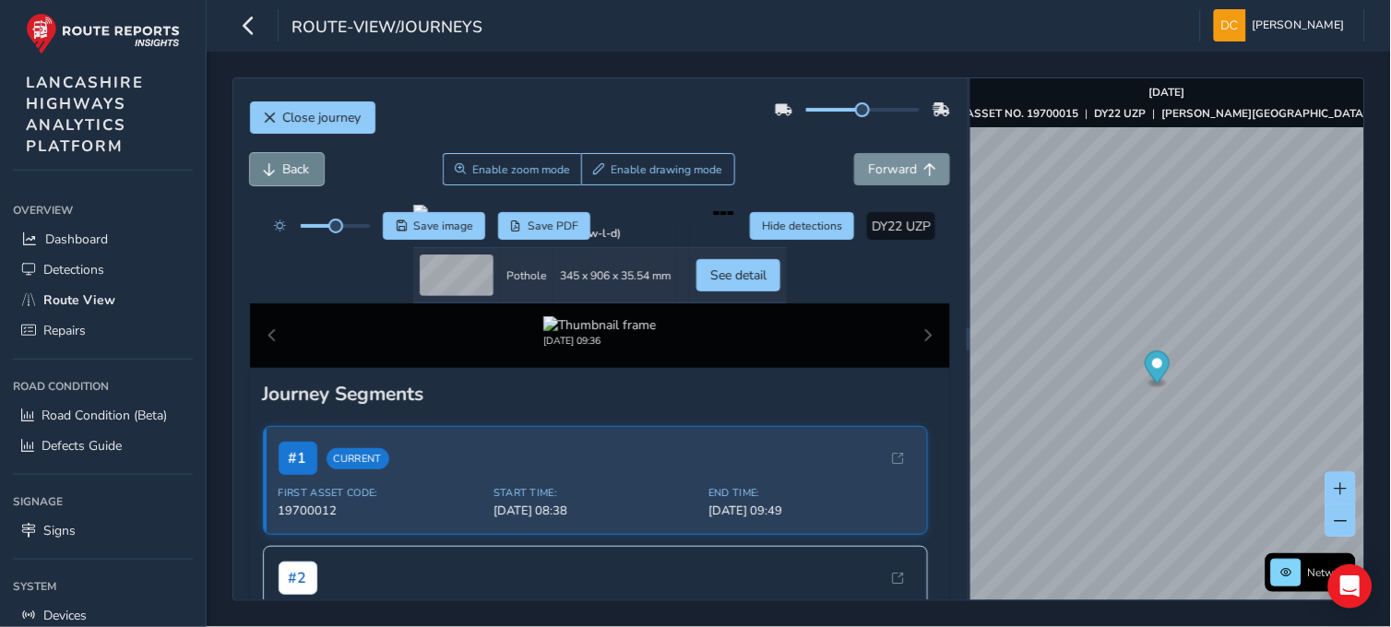
click at [302, 162] on span "Back" at bounding box center [296, 169] width 27 height 18
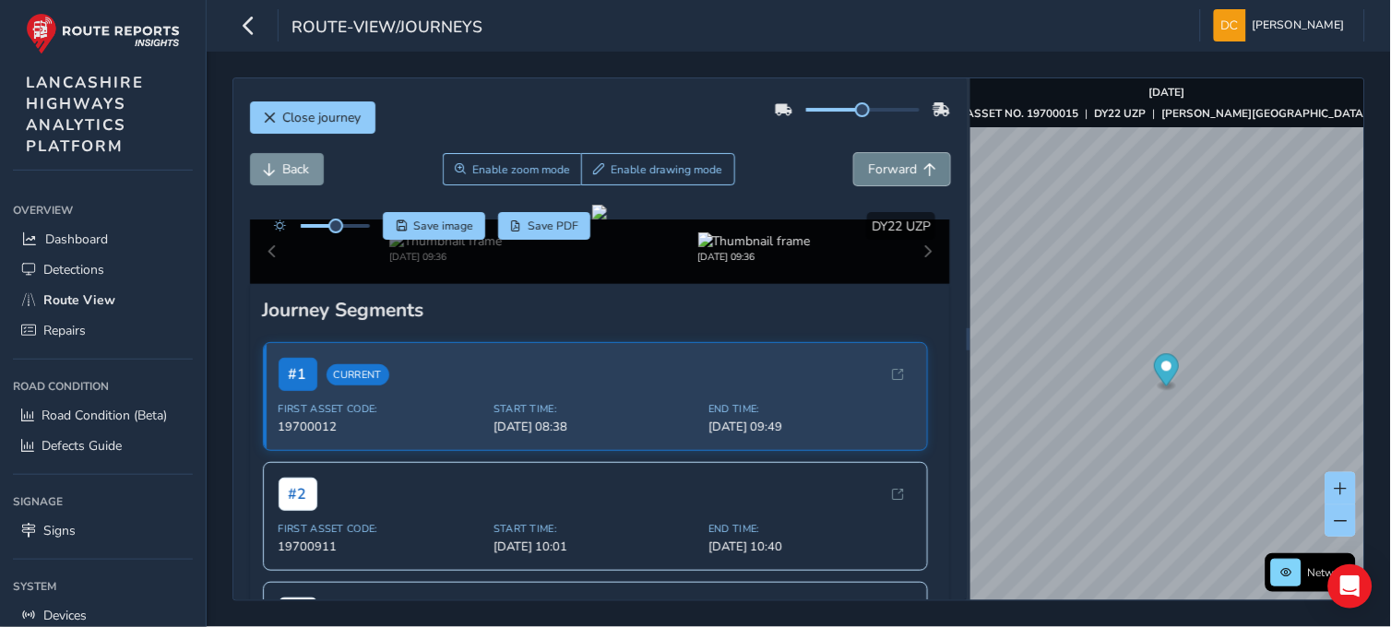
click at [878, 164] on span "Forward" at bounding box center [892, 169] width 49 height 18
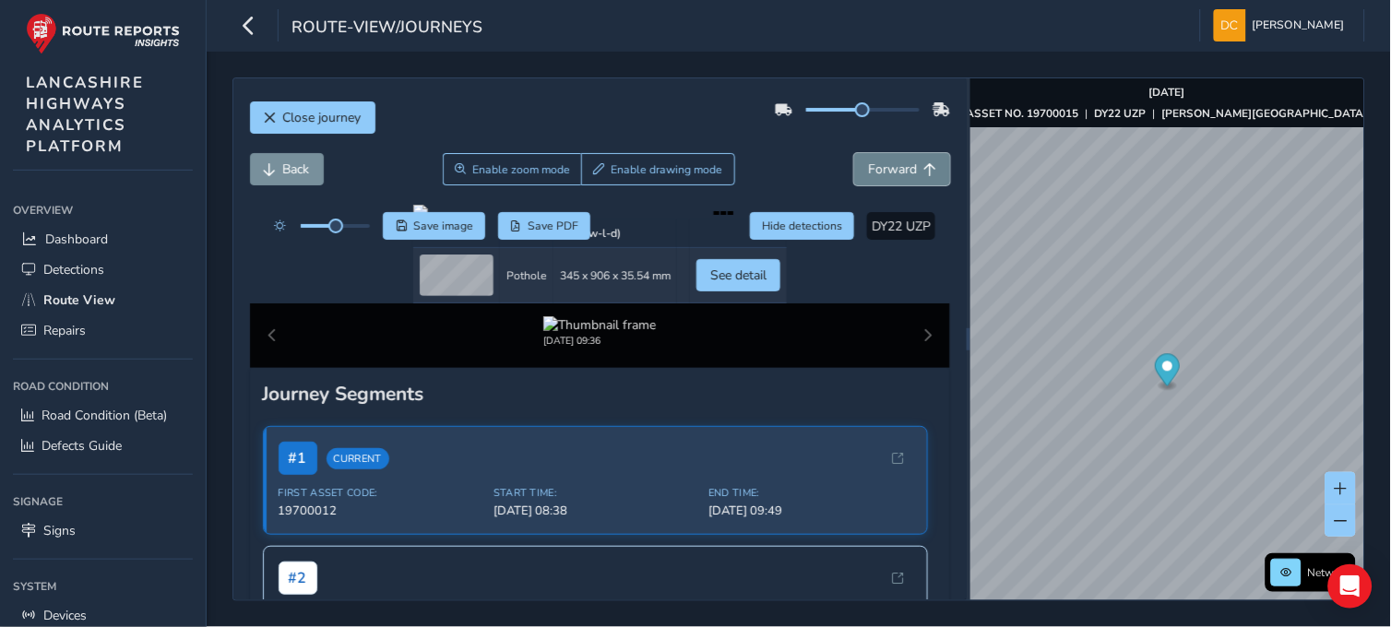
click at [878, 164] on span "Forward" at bounding box center [892, 169] width 49 height 18
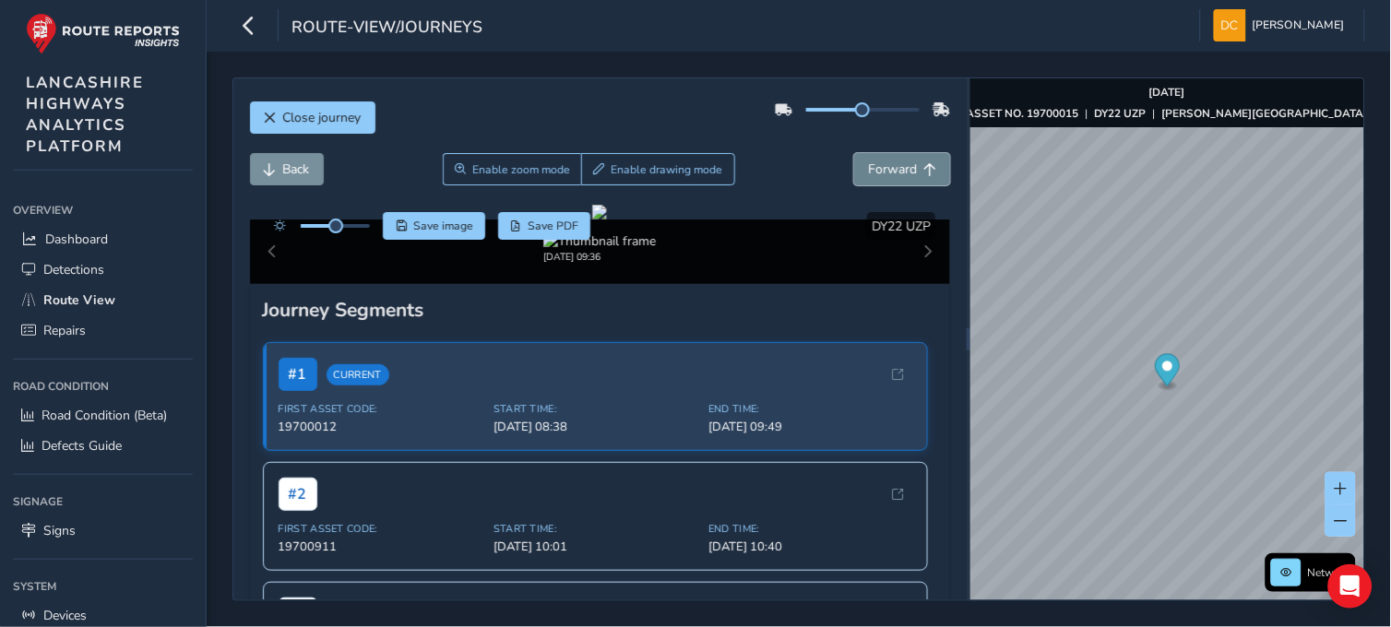
click at [878, 164] on span "Forward" at bounding box center [892, 169] width 49 height 18
click at [299, 160] on span "Back" at bounding box center [296, 169] width 27 height 18
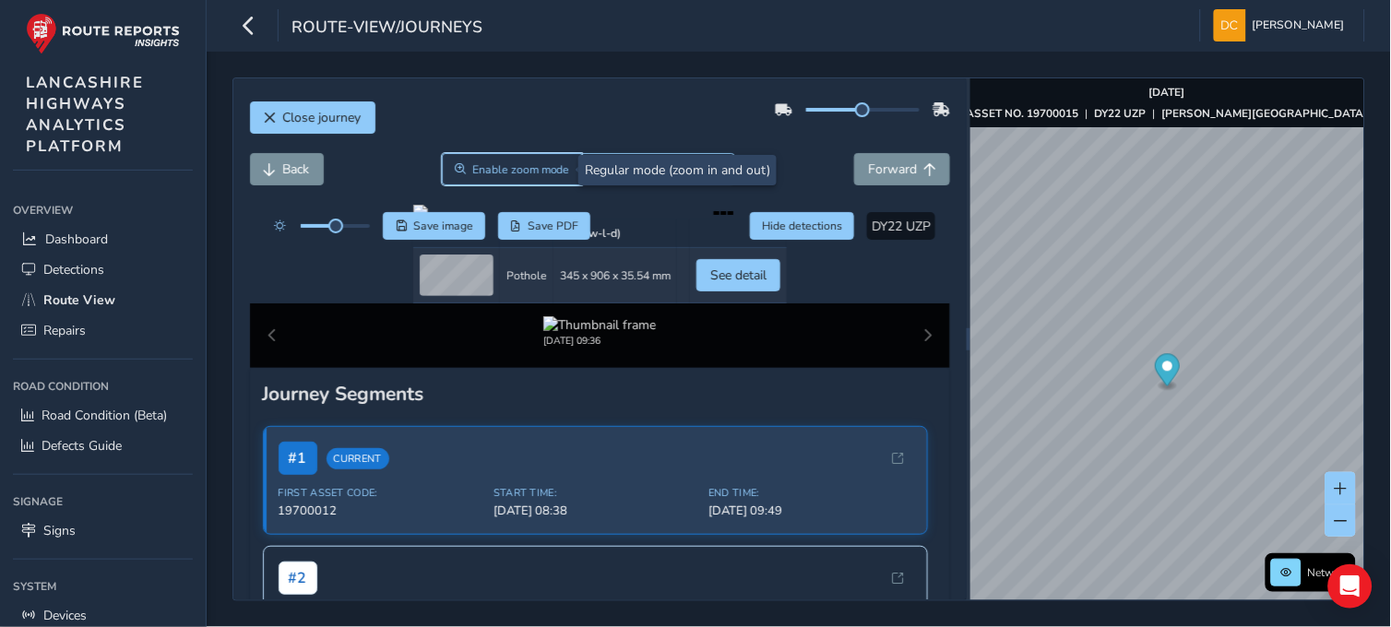
click at [486, 166] on span "Enable zoom mode" at bounding box center [521, 169] width 98 height 15
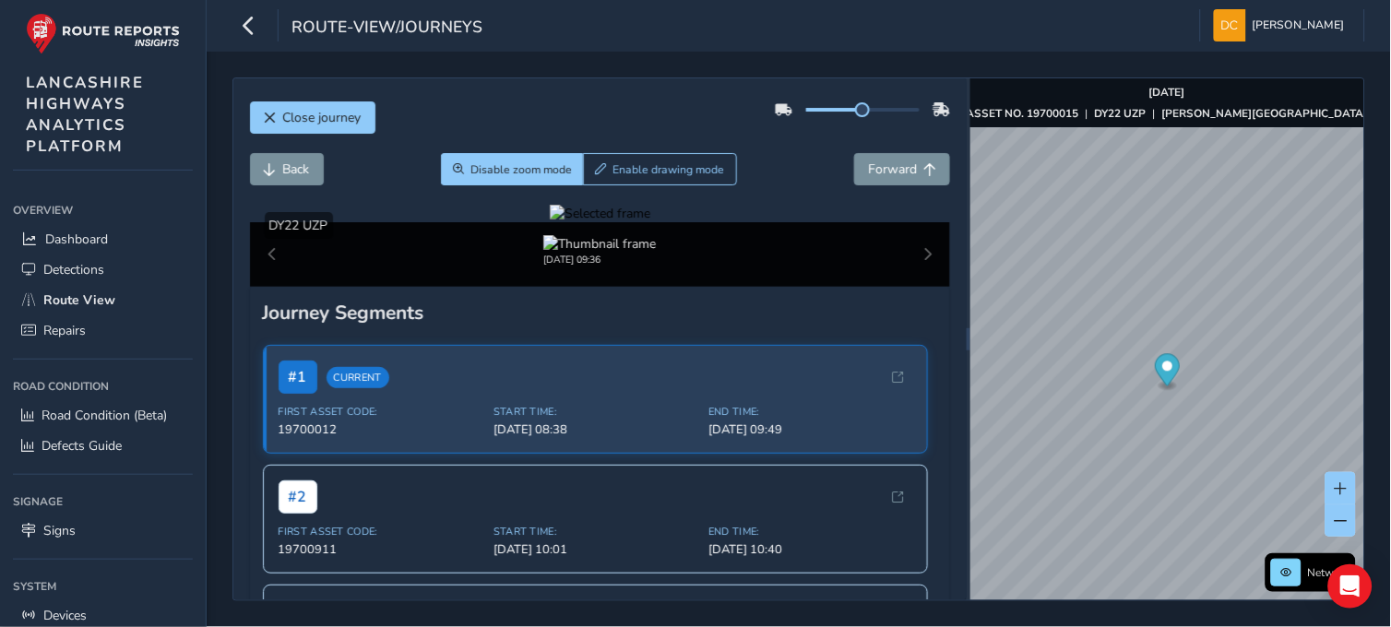
click at [650, 222] on div at bounding box center [600, 214] width 101 height 18
click at [826, 397] on img at bounding box center [221, 403] width 2657 height 1494
click at [650, 222] on div at bounding box center [600, 214] width 101 height 18
click at [826, 398] on img at bounding box center [221, 400] width 2657 height 1494
click at [650, 222] on div at bounding box center [600, 214] width 101 height 18
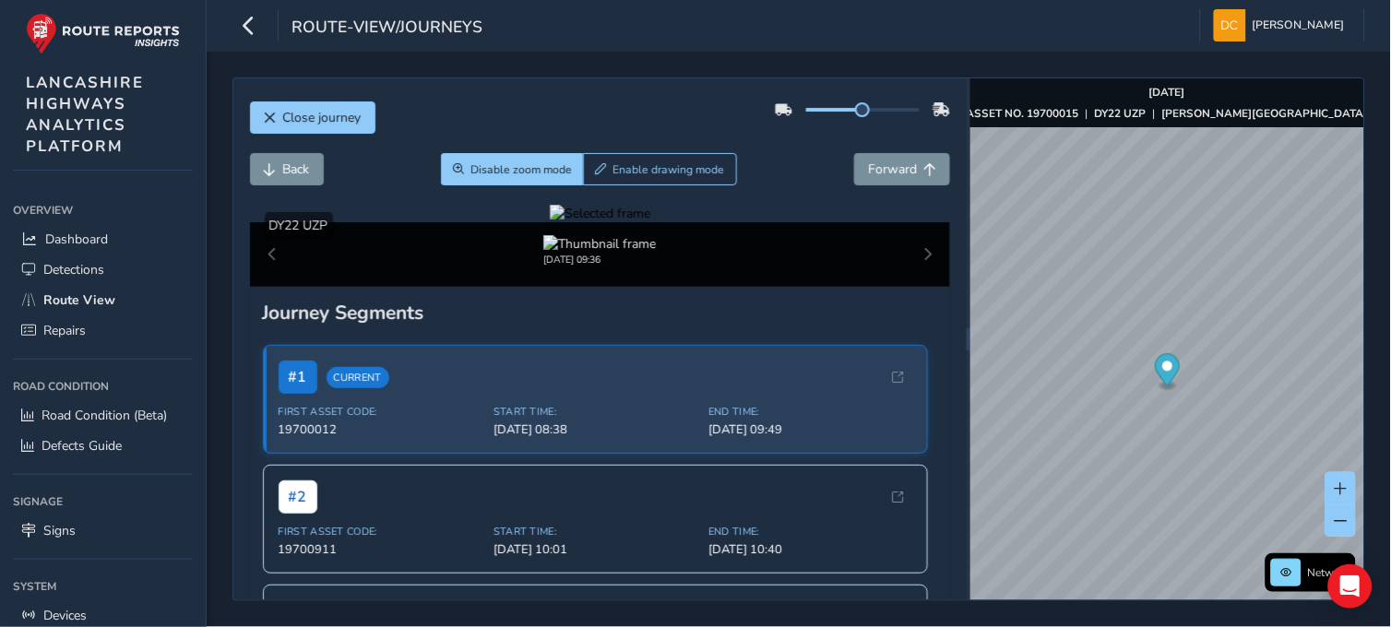
drag, startPoint x: 824, startPoint y: 392, endPoint x: 819, endPoint y: 403, distance: 12.0
click at [650, 222] on figure at bounding box center [600, 214] width 101 height 18
click at [275, 163] on span "Back" at bounding box center [270, 169] width 13 height 13
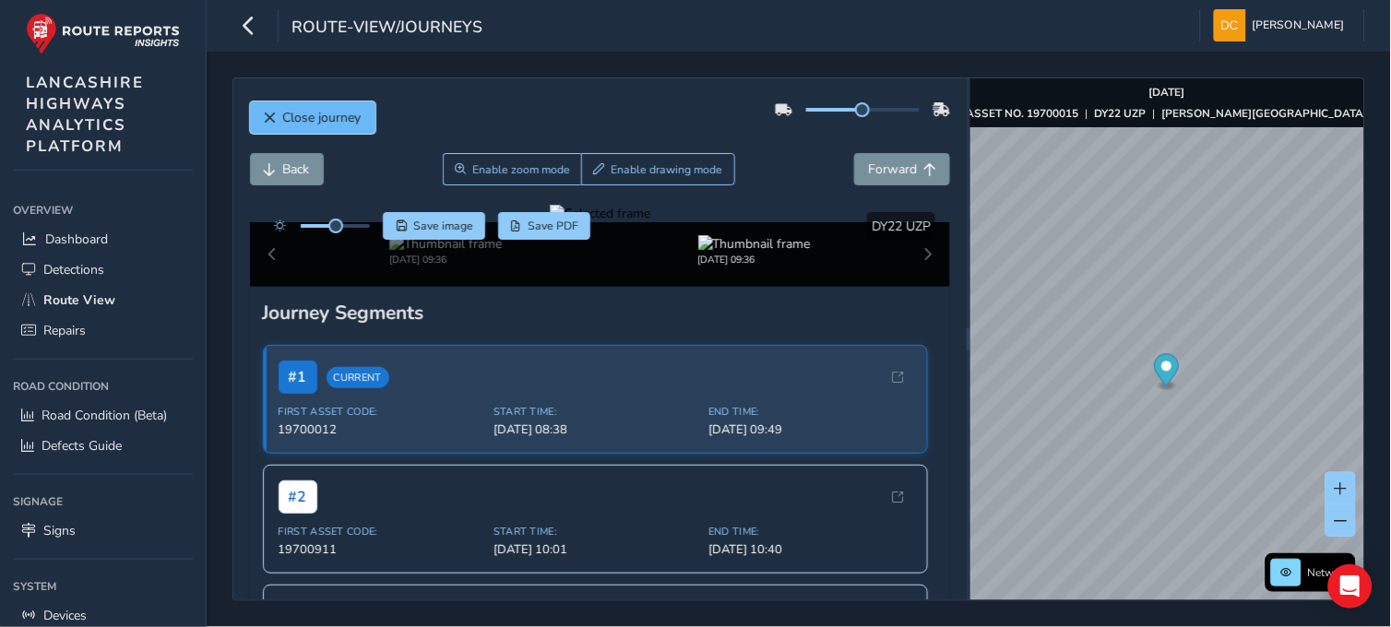
click at [271, 113] on span "Close journey" at bounding box center [270, 118] width 13 height 13
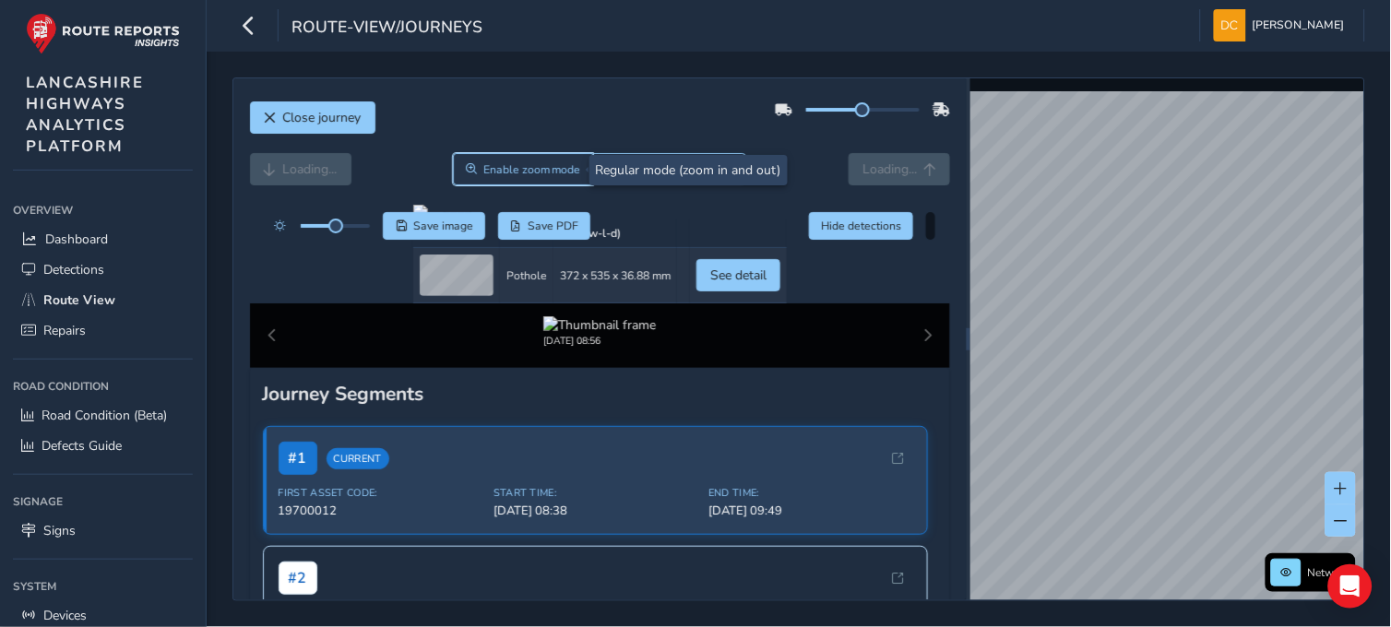
click at [523, 171] on span "Enable zoom mode" at bounding box center [532, 169] width 98 height 15
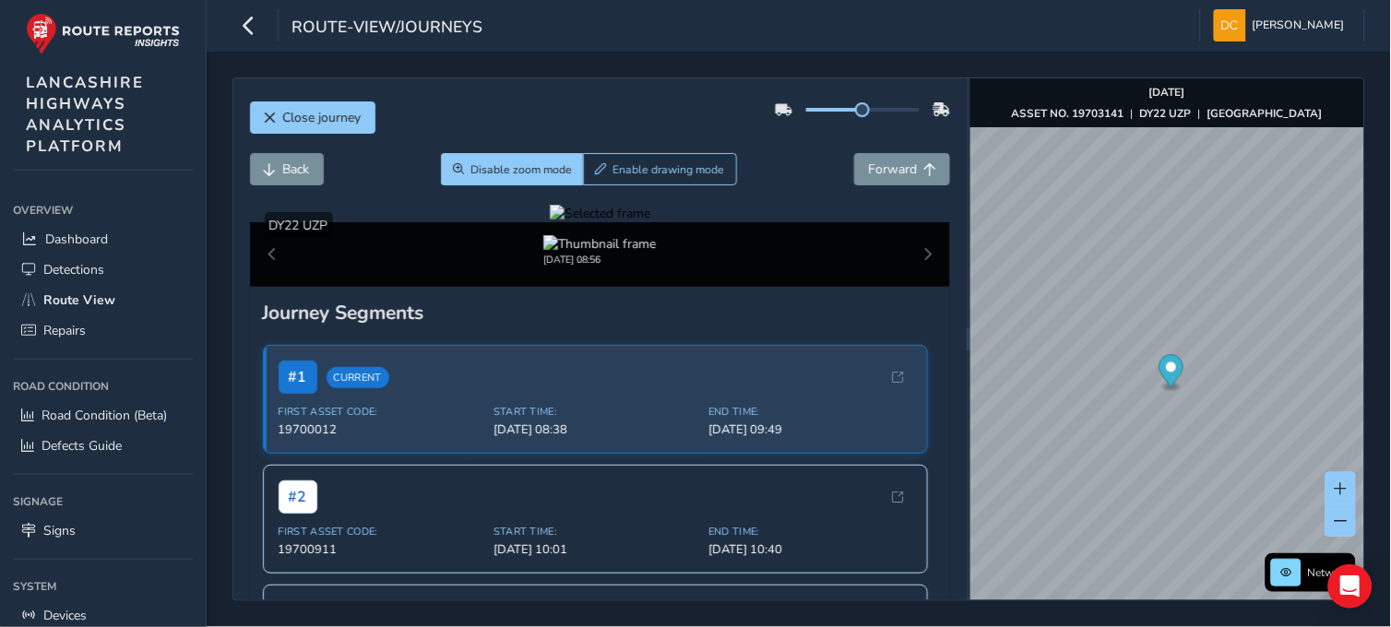
click at [550, 222] on div at bounding box center [600, 214] width 101 height 18
drag, startPoint x: 444, startPoint y: 420, endPoint x: 254, endPoint y: 397, distance: 191.4
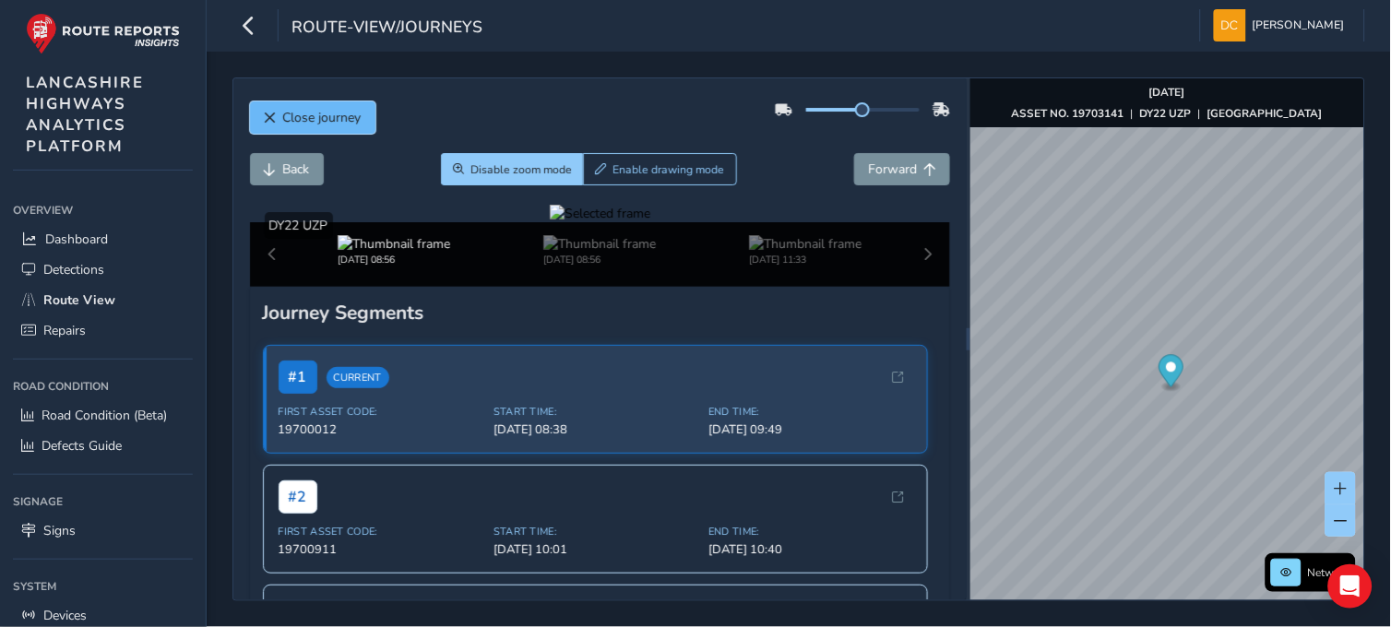
click at [335, 109] on span "Close journey" at bounding box center [322, 118] width 78 height 18
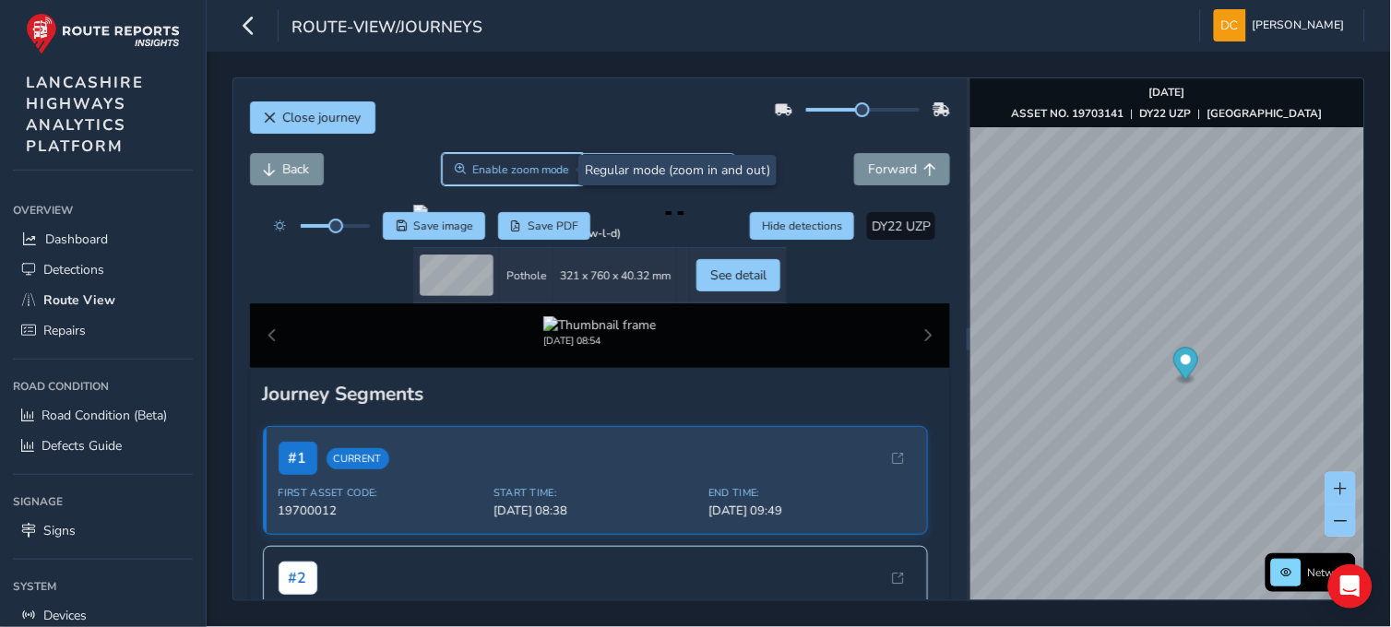
click at [518, 167] on span "Enable zoom mode" at bounding box center [521, 169] width 98 height 15
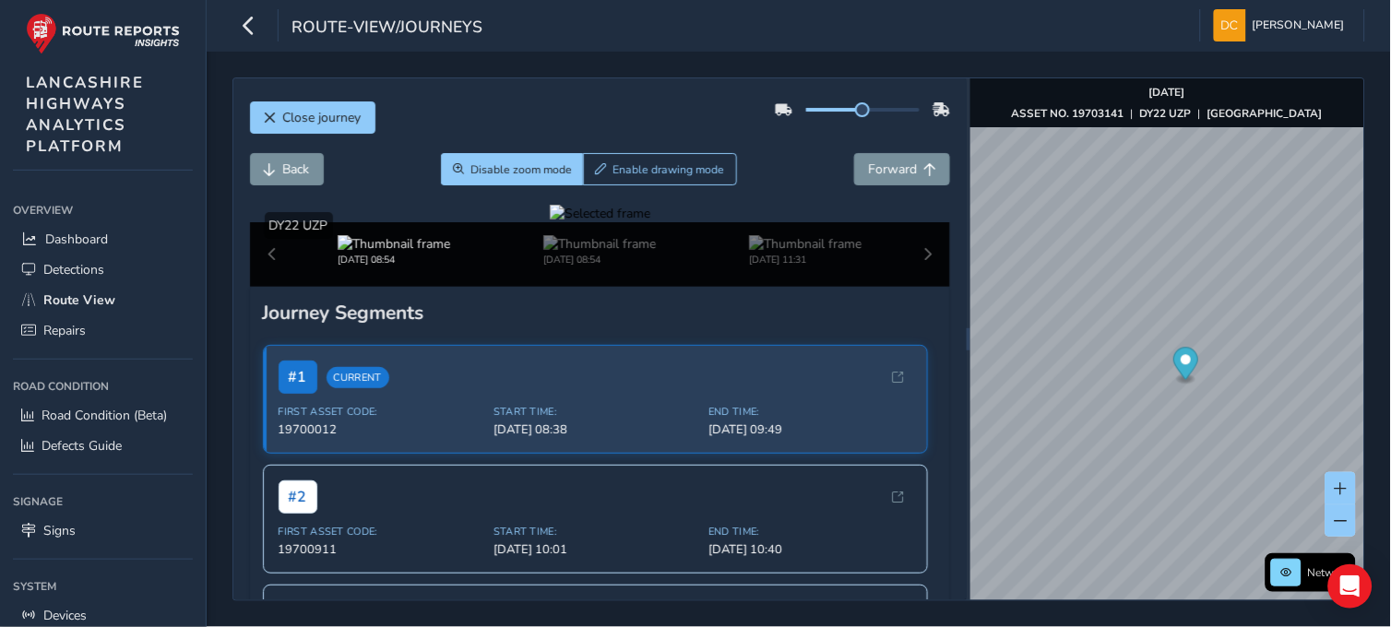
click at [650, 222] on div at bounding box center [600, 214] width 101 height 18
click at [722, 394] on img at bounding box center [520, 411] width 2657 height 1494
click at [650, 222] on div at bounding box center [600, 214] width 101 height 18
drag, startPoint x: 744, startPoint y: 372, endPoint x: 796, endPoint y: 387, distance: 54.0
click at [796, 387] on img at bounding box center [308, 430] width 2657 height 1494
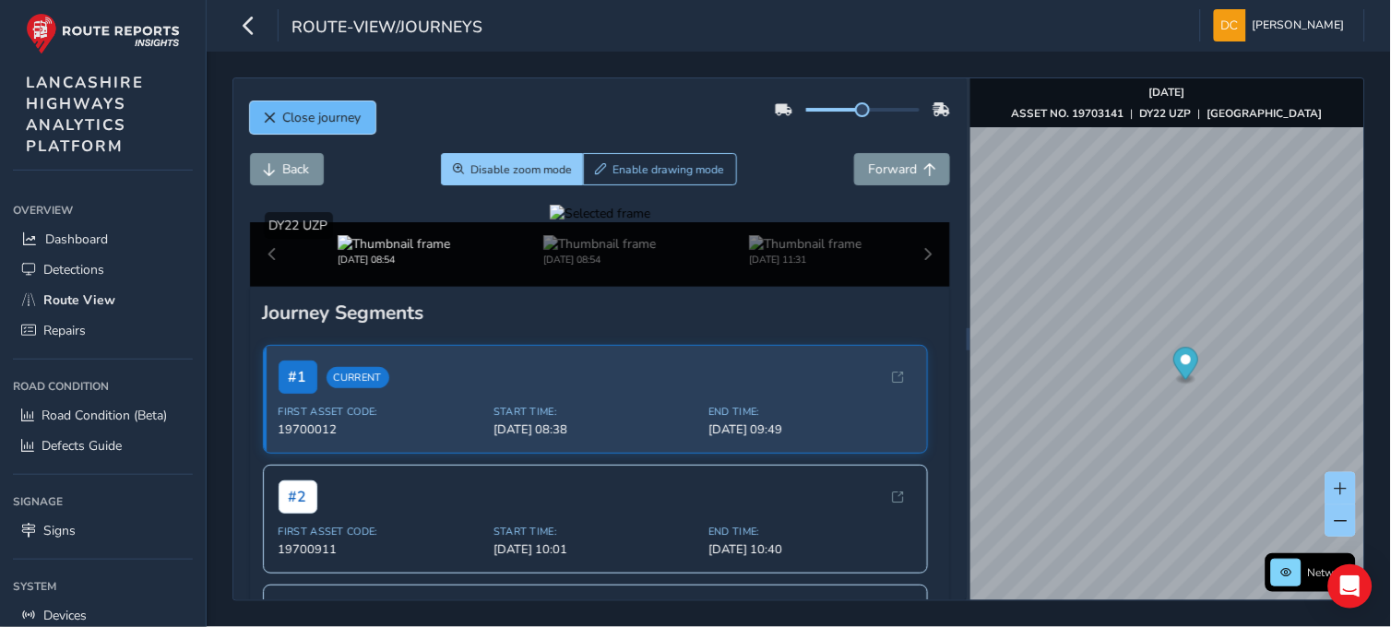
click at [314, 117] on span "Close journey" at bounding box center [322, 118] width 78 height 18
